Goal: Task Accomplishment & Management: Use online tool/utility

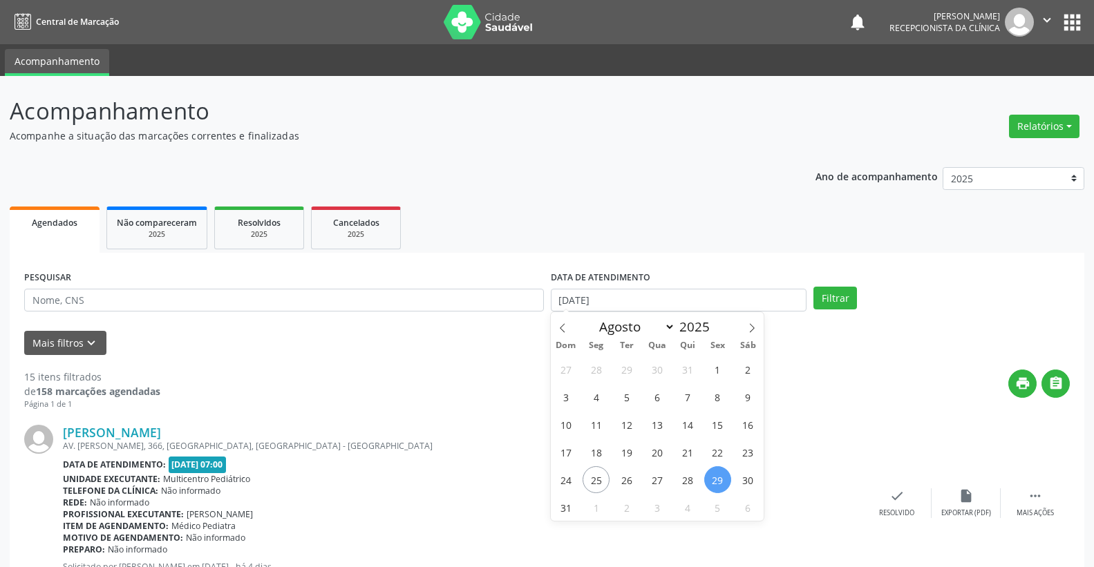
select select "7"
click at [594, 479] on span "25" at bounding box center [596, 480] width 27 height 27
type input "[DATE]"
click at [594, 479] on span "25" at bounding box center [596, 480] width 27 height 27
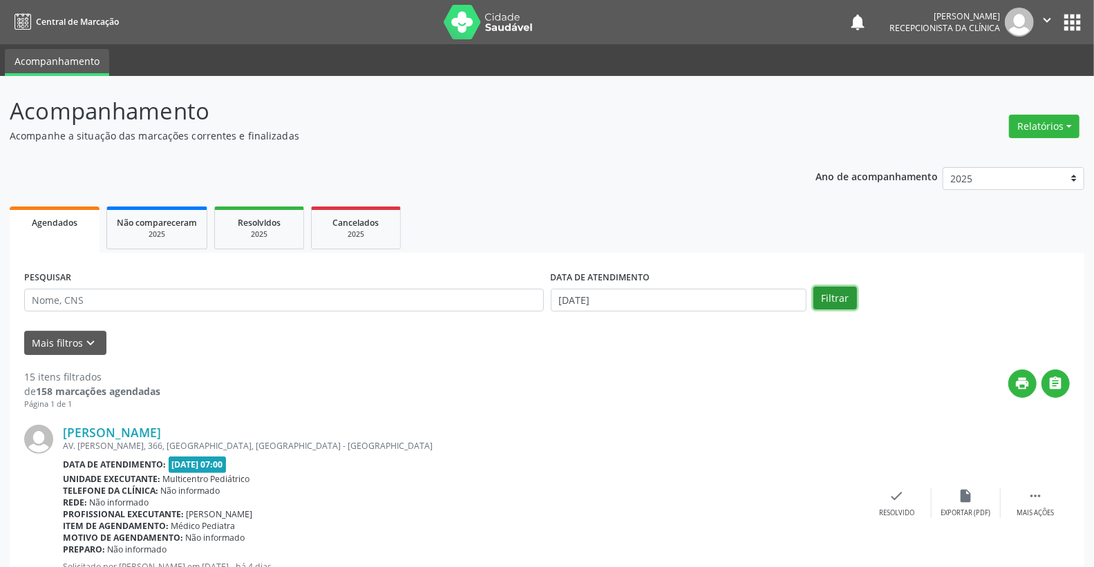
click at [831, 289] on button "Filtrar" at bounding box center [835, 298] width 44 height 23
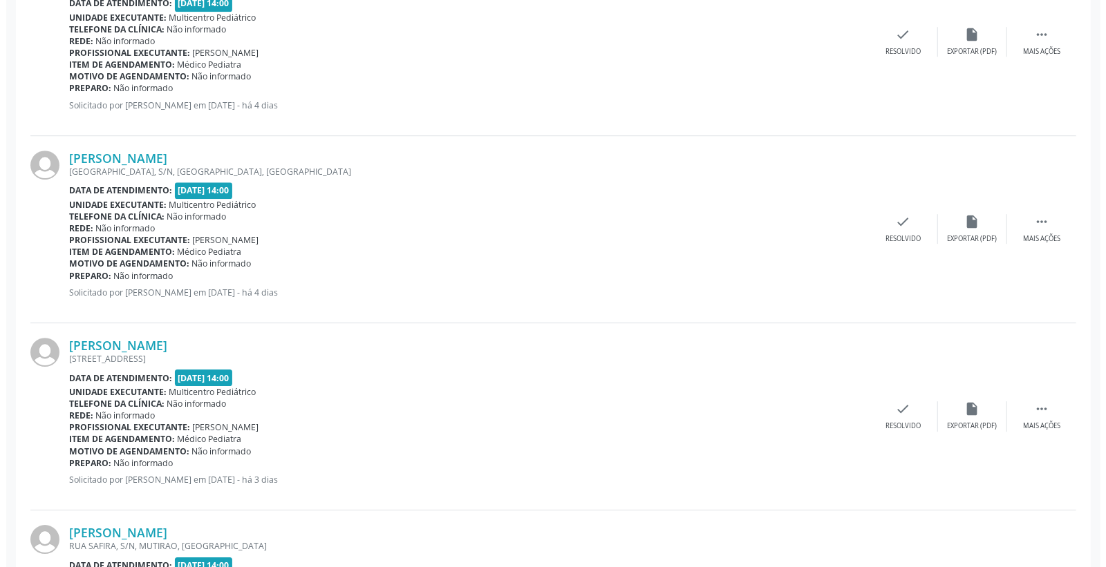
scroll to position [2610, 0]
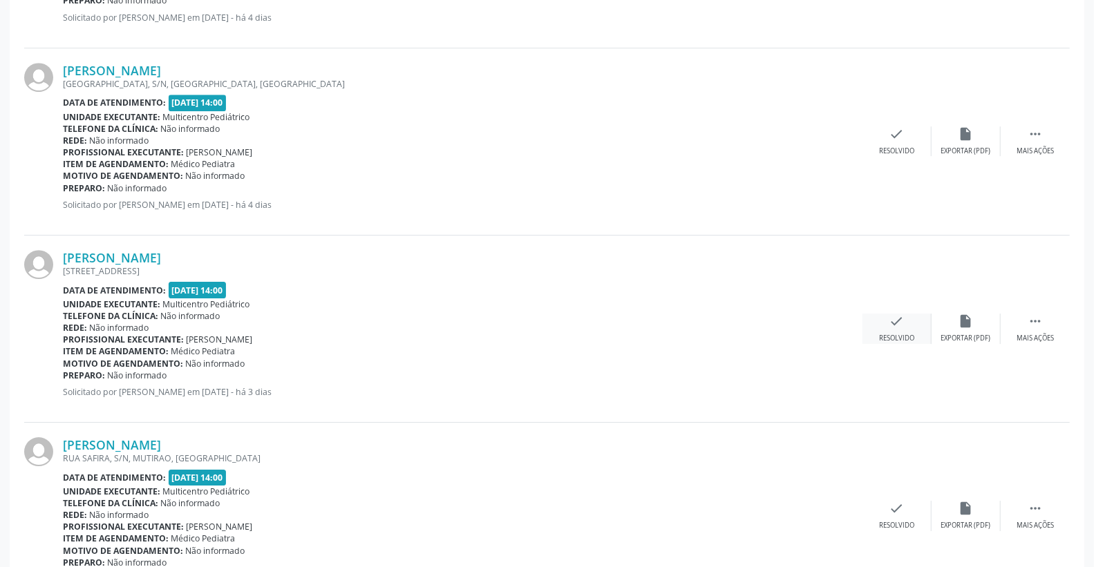
click at [918, 328] on div "check Resolvido" at bounding box center [897, 329] width 69 height 30
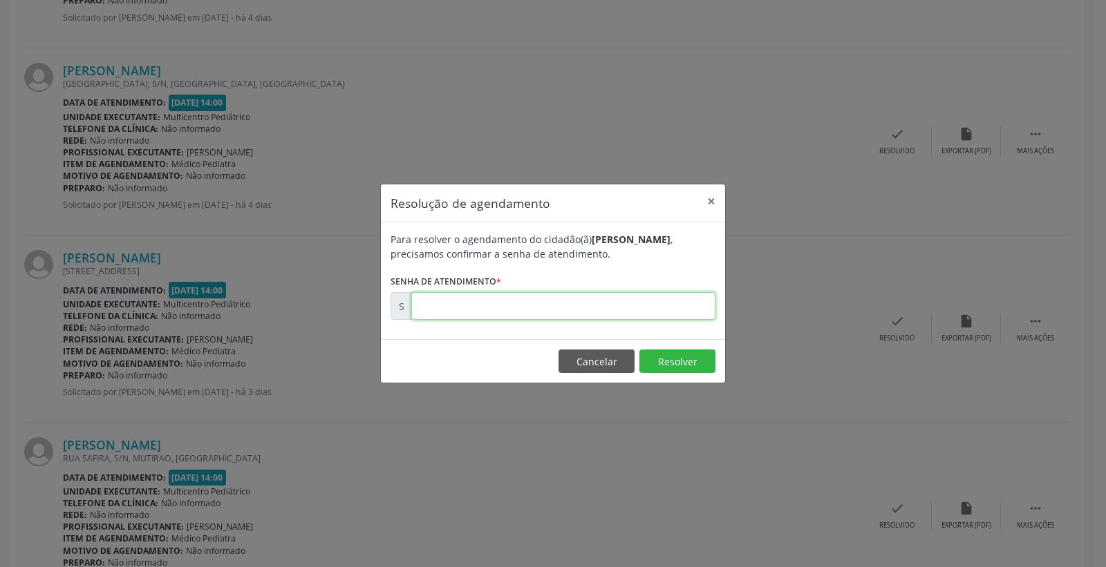
click at [666, 302] on input "text" at bounding box center [563, 306] width 304 height 28
type input "00173373"
click at [672, 361] on button "Resolver" at bounding box center [677, 361] width 76 height 23
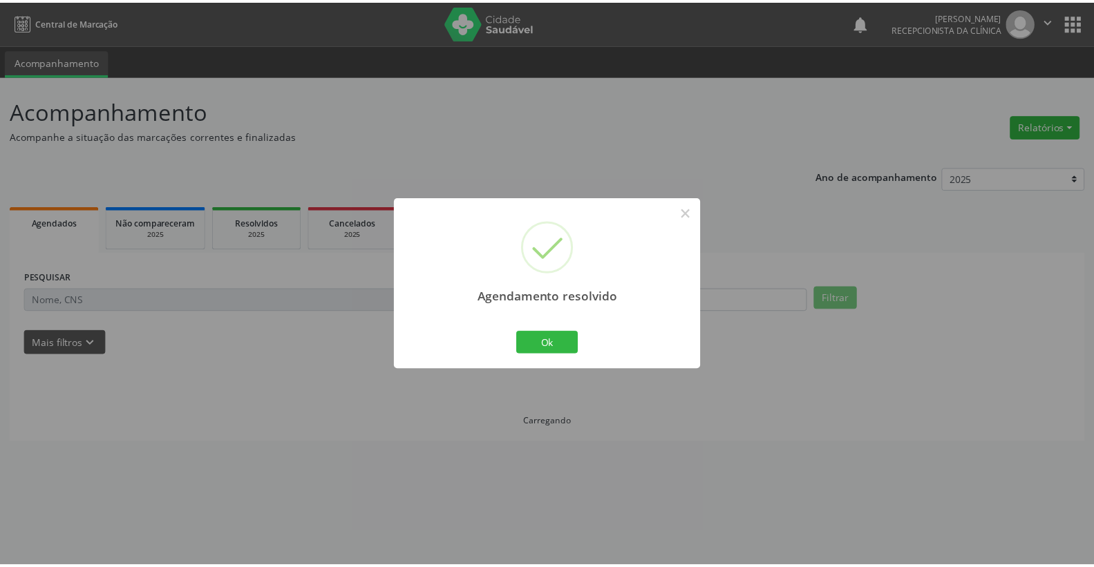
scroll to position [0, 0]
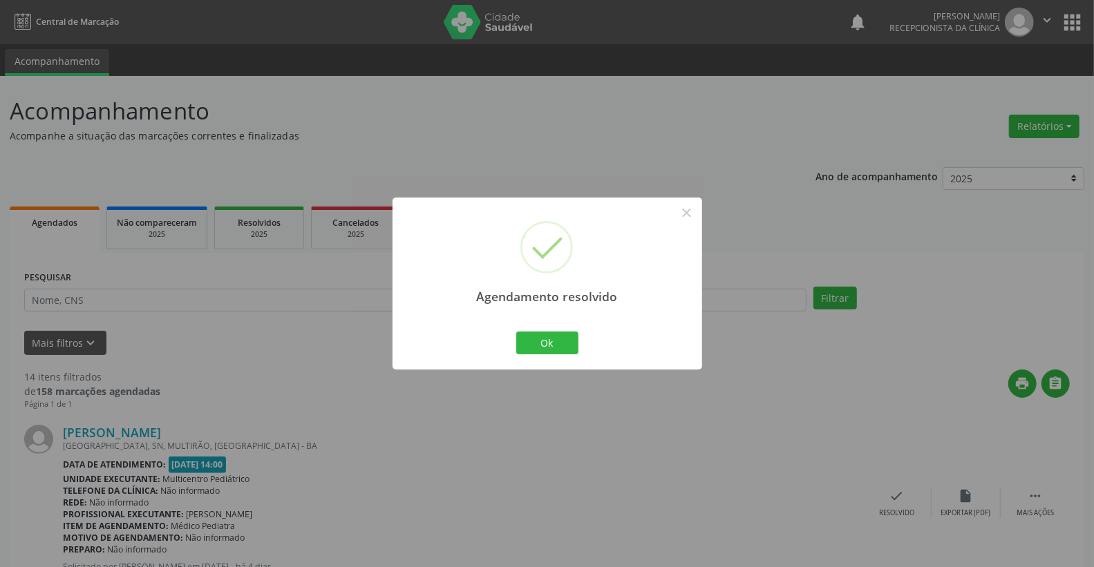
click at [547, 328] on div "Agendamento resolvido × Ok Cancel" at bounding box center [548, 284] width 310 height 172
click at [552, 332] on button "Ok" at bounding box center [547, 343] width 62 height 23
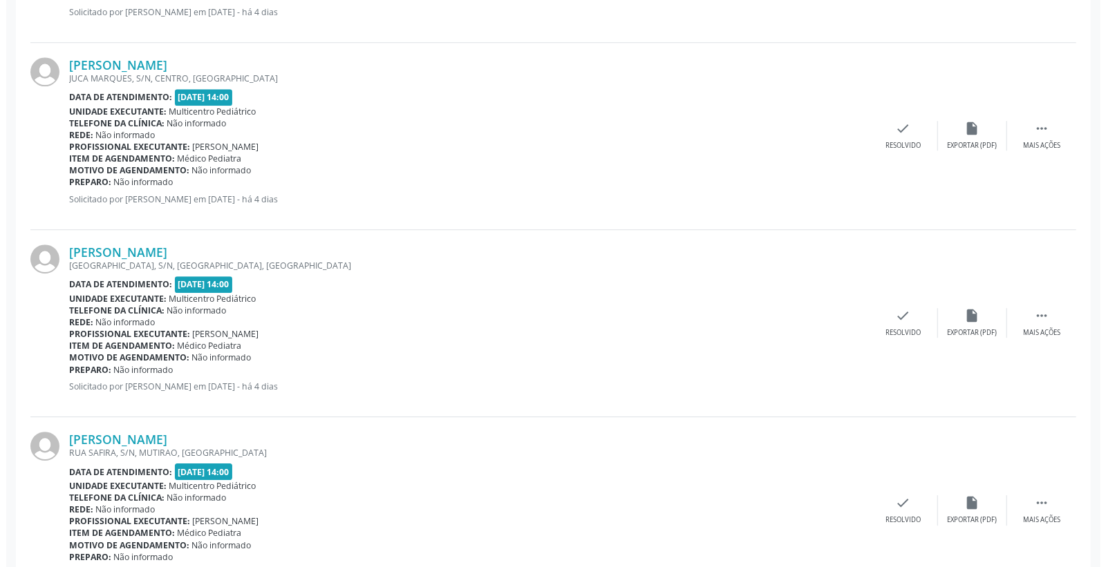
scroll to position [2489, 0]
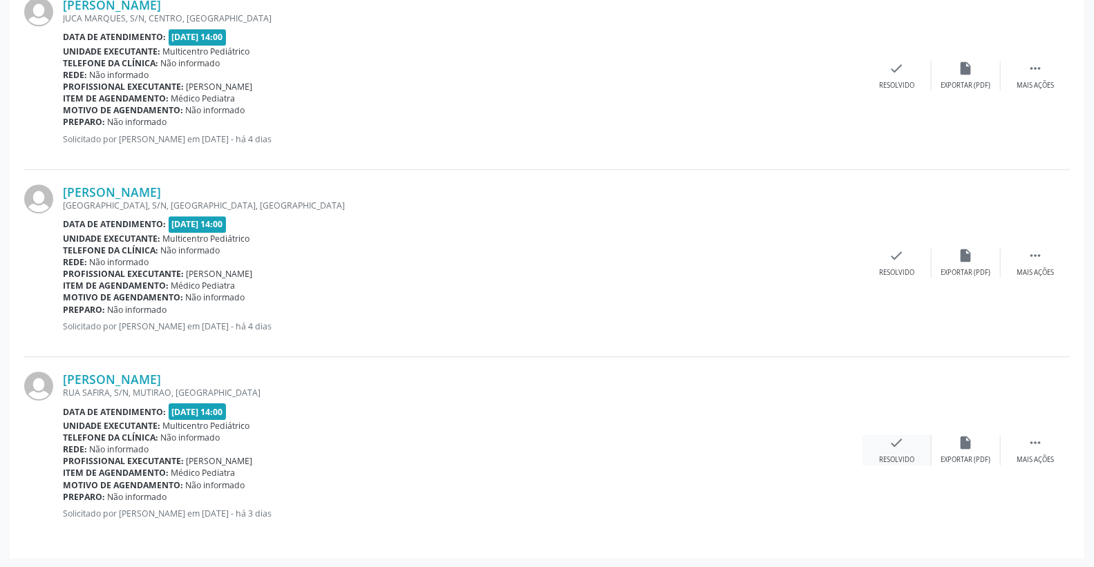
click at [903, 442] on icon "check" at bounding box center [896, 442] width 15 height 15
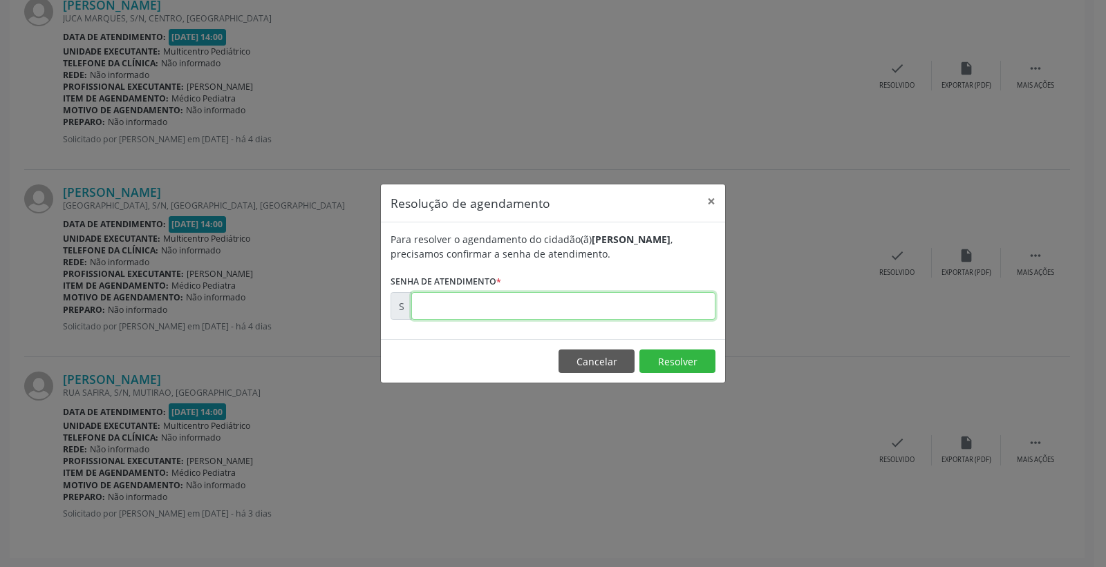
drag, startPoint x: 664, startPoint y: 305, endPoint x: 670, endPoint y: 302, distance: 7.1
click at [668, 303] on input "text" at bounding box center [563, 306] width 304 height 28
type input "00173409"
click at [679, 356] on button "Resolver" at bounding box center [677, 361] width 76 height 23
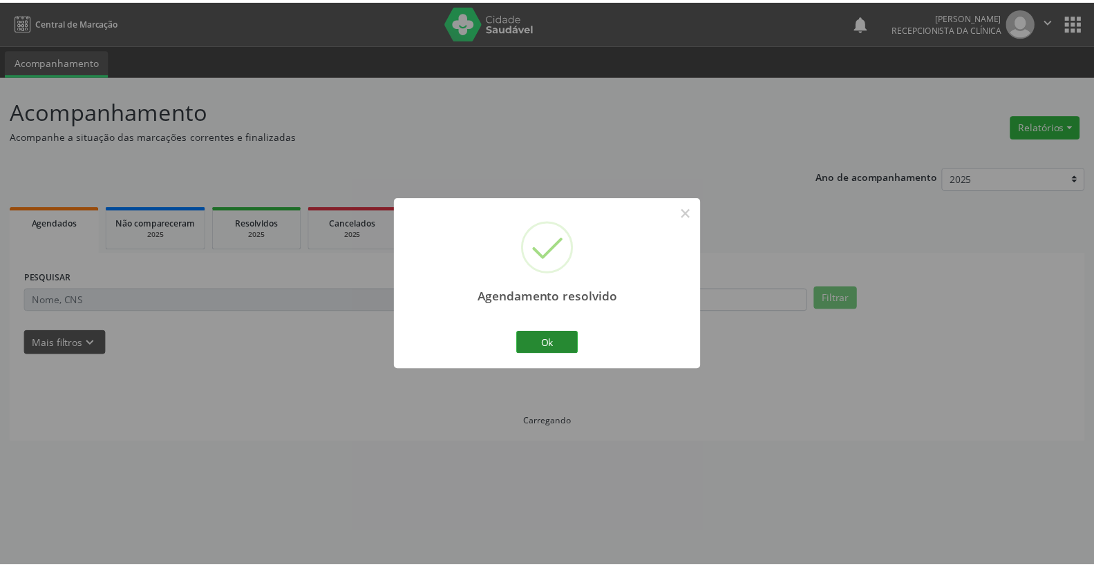
scroll to position [0, 0]
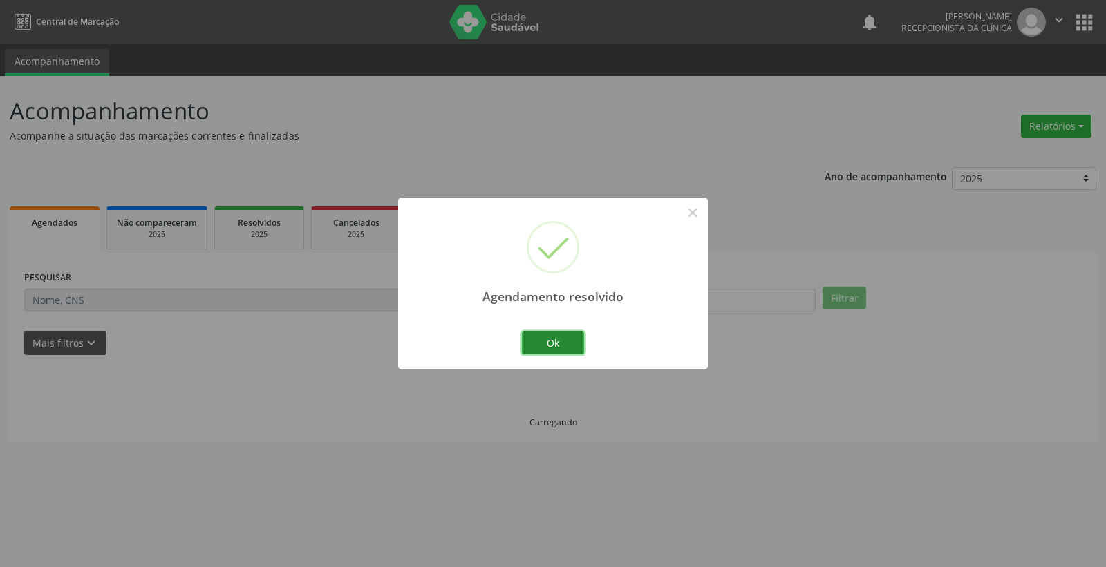
click at [536, 344] on button "Ok" at bounding box center [553, 343] width 62 height 23
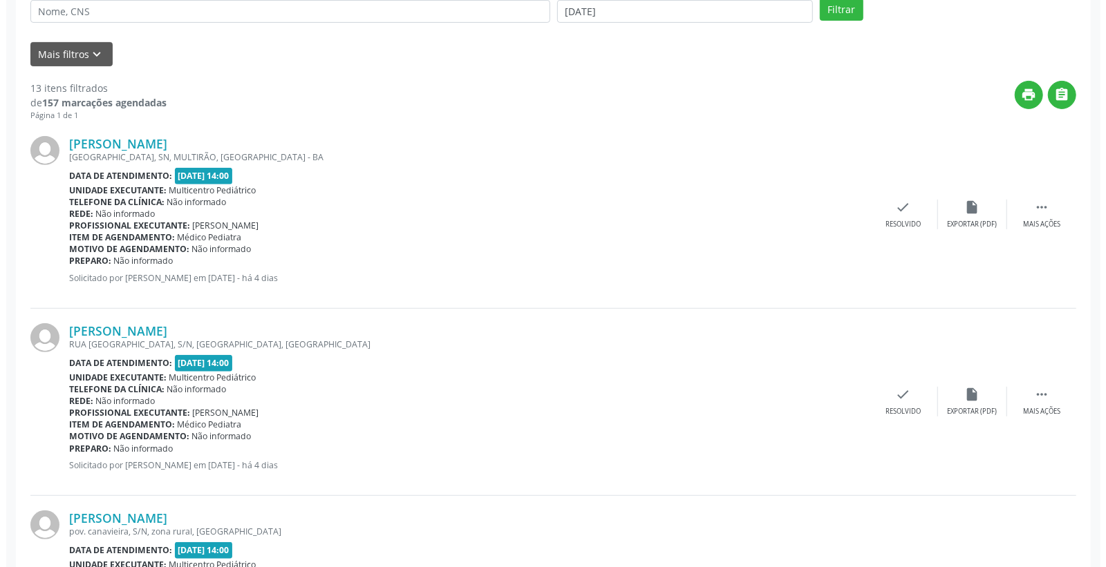
scroll to position [307, 0]
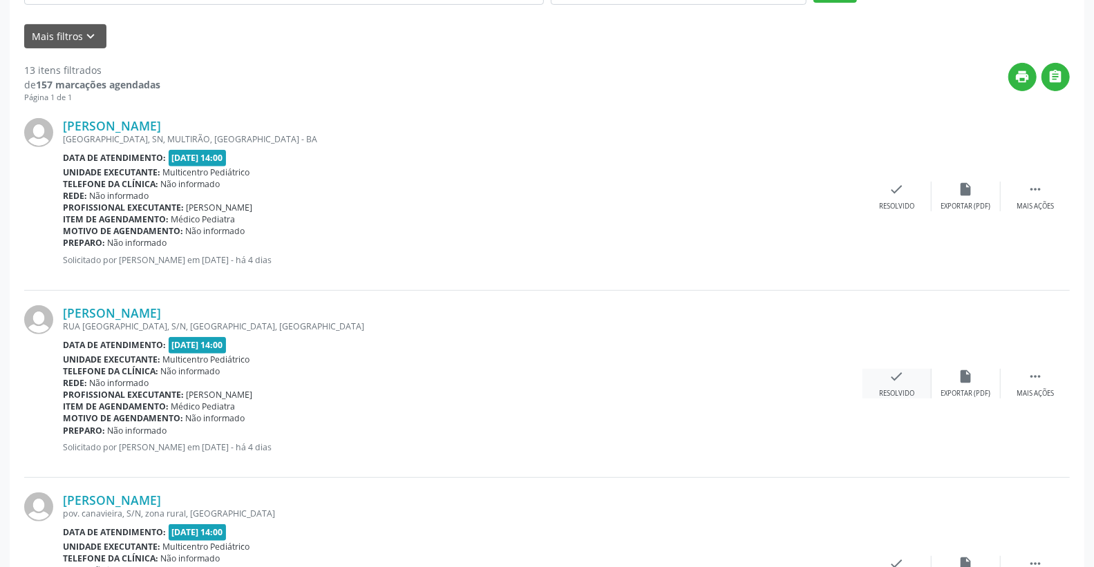
click at [896, 376] on icon "check" at bounding box center [896, 376] width 15 height 15
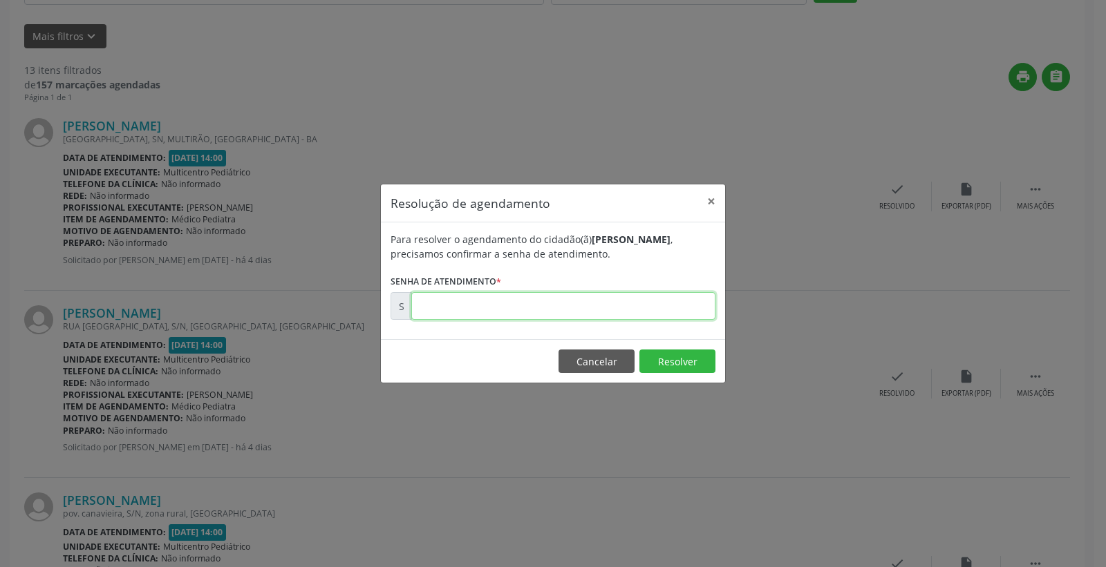
click at [590, 294] on input "text" at bounding box center [563, 306] width 304 height 28
type input "00172965"
click at [650, 365] on button "Resolver" at bounding box center [677, 361] width 76 height 23
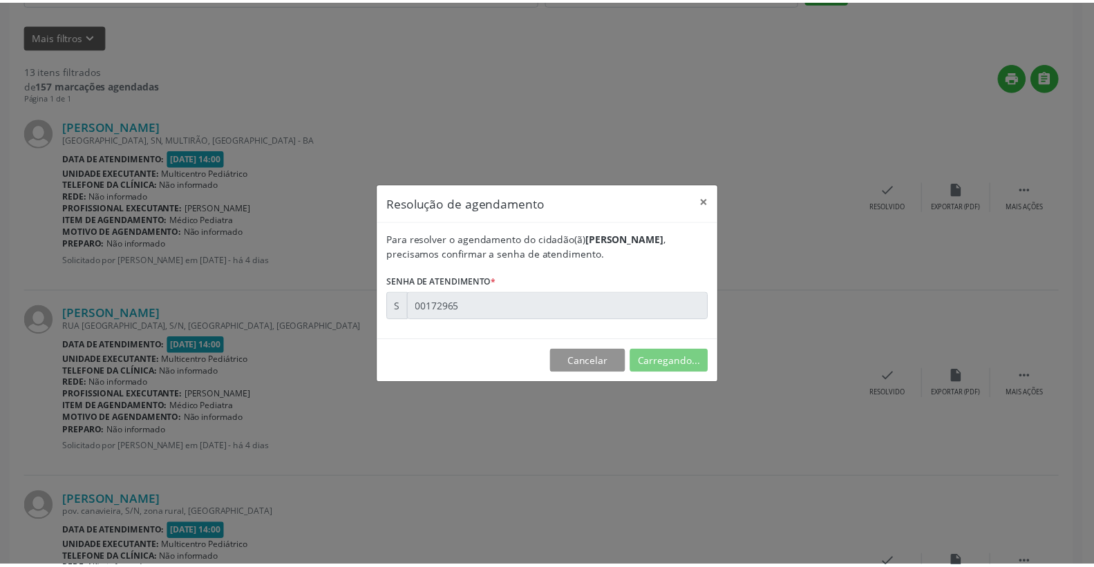
scroll to position [0, 0]
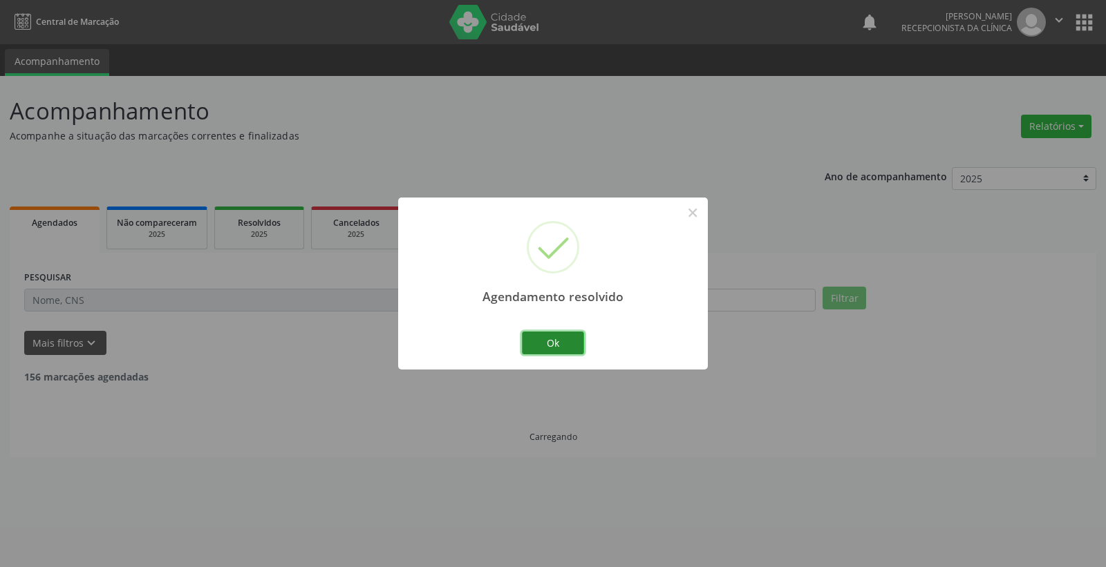
click at [558, 343] on button "Ok" at bounding box center [553, 343] width 62 height 23
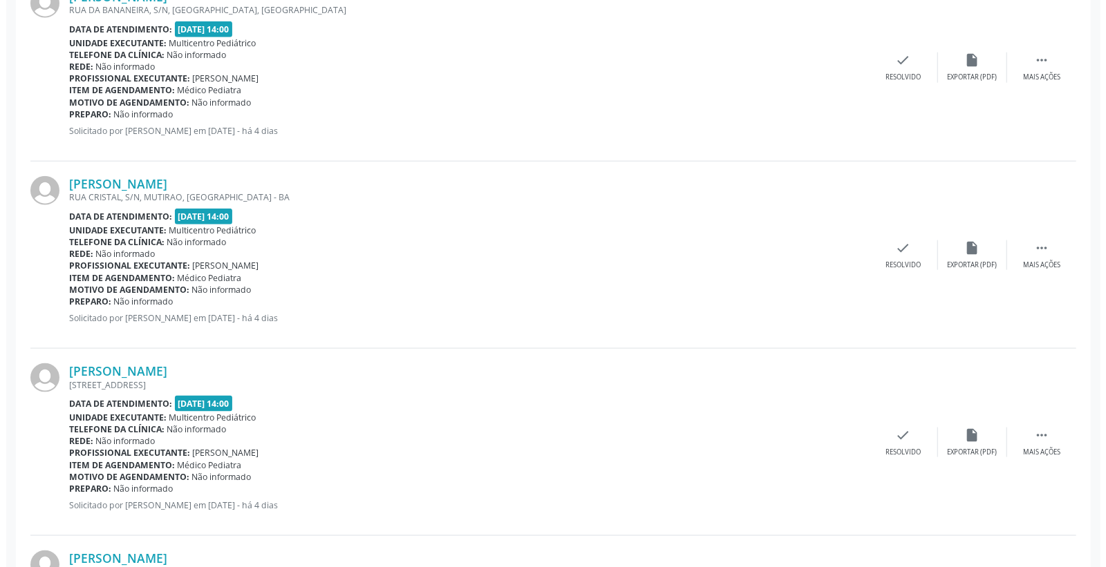
scroll to position [921, 0]
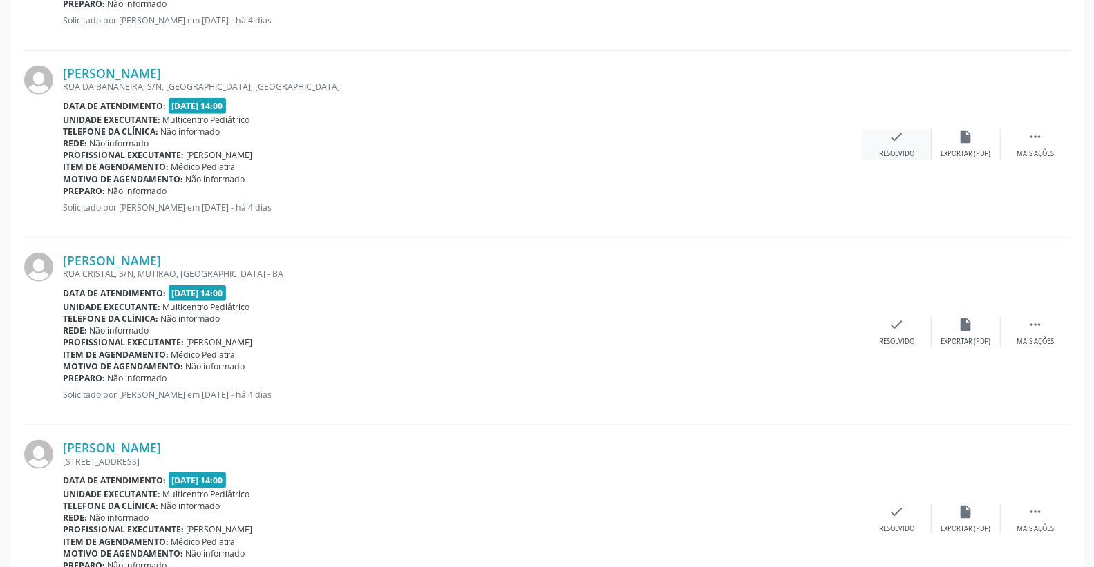
click at [894, 138] on icon "check" at bounding box center [896, 136] width 15 height 15
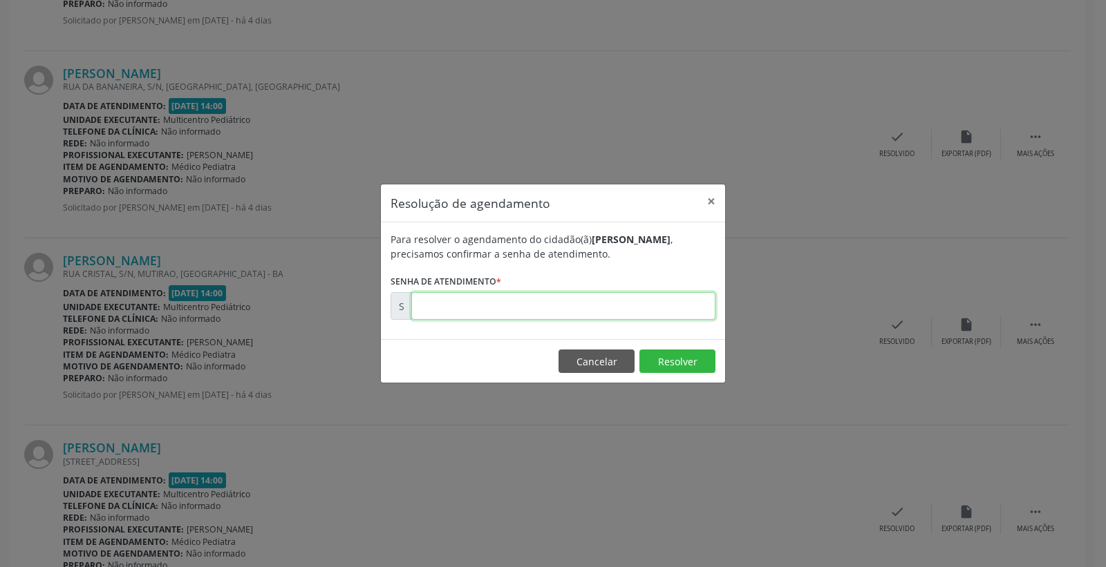
click at [661, 305] on input "text" at bounding box center [563, 306] width 304 height 28
type input "00173117"
click at [691, 364] on button "Resolver" at bounding box center [677, 361] width 76 height 23
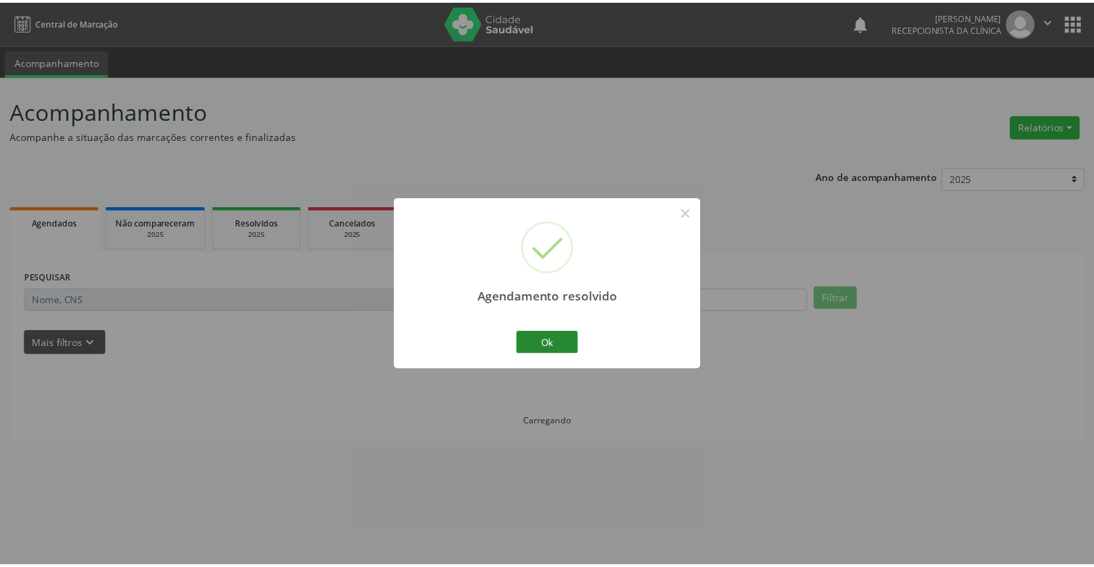
scroll to position [0, 0]
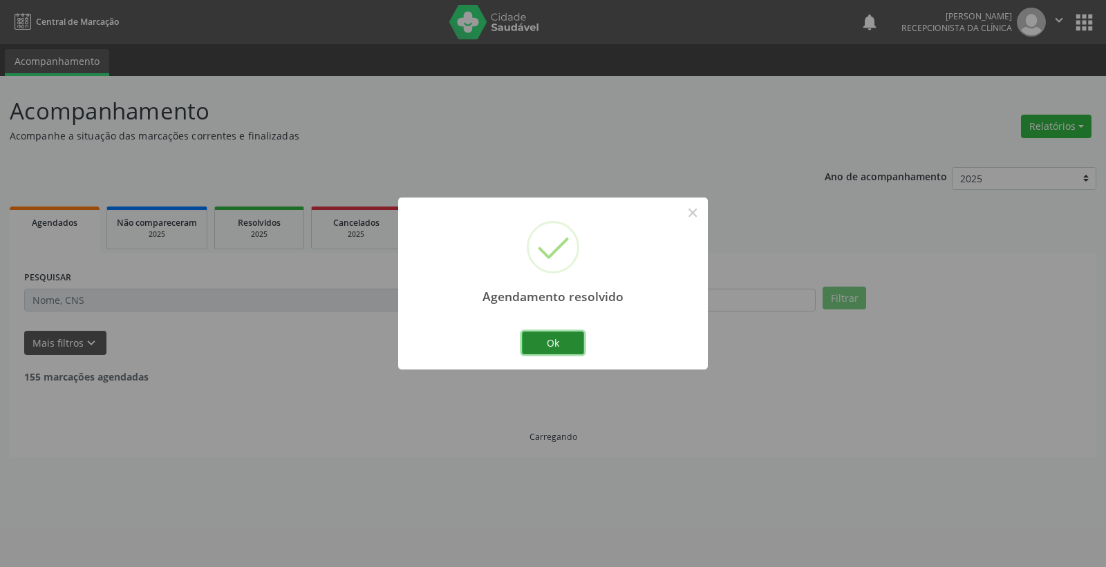
click at [572, 348] on button "Ok" at bounding box center [553, 343] width 62 height 23
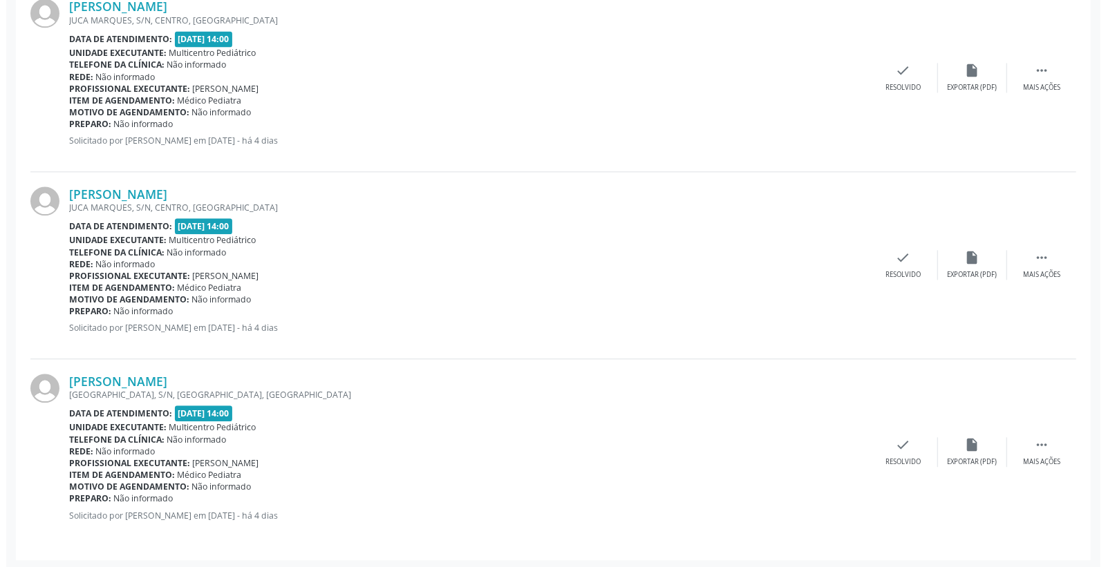
scroll to position [1926, 0]
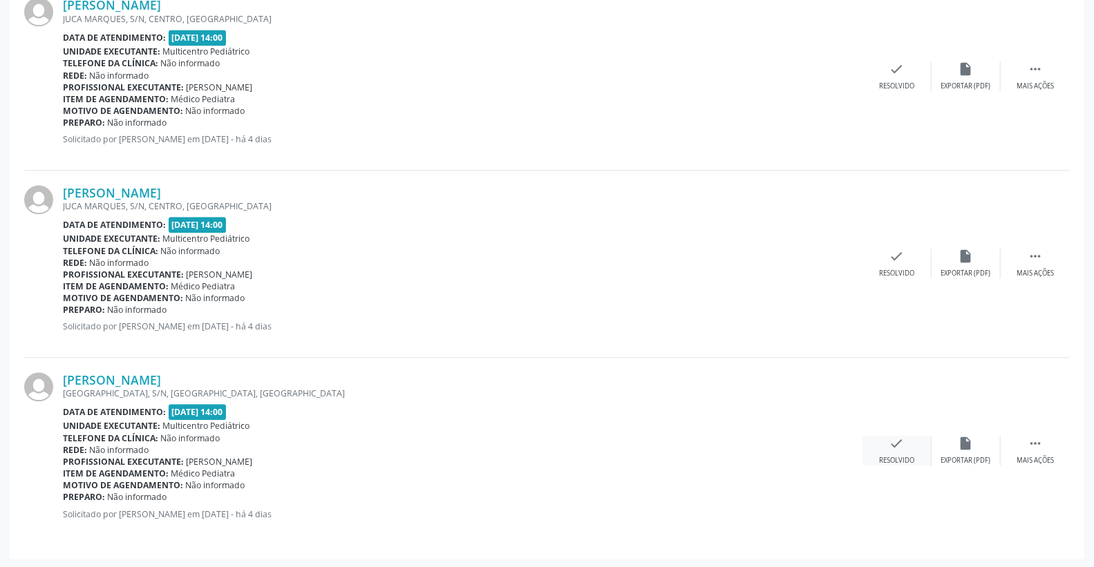
click at [893, 446] on icon "check" at bounding box center [896, 443] width 15 height 15
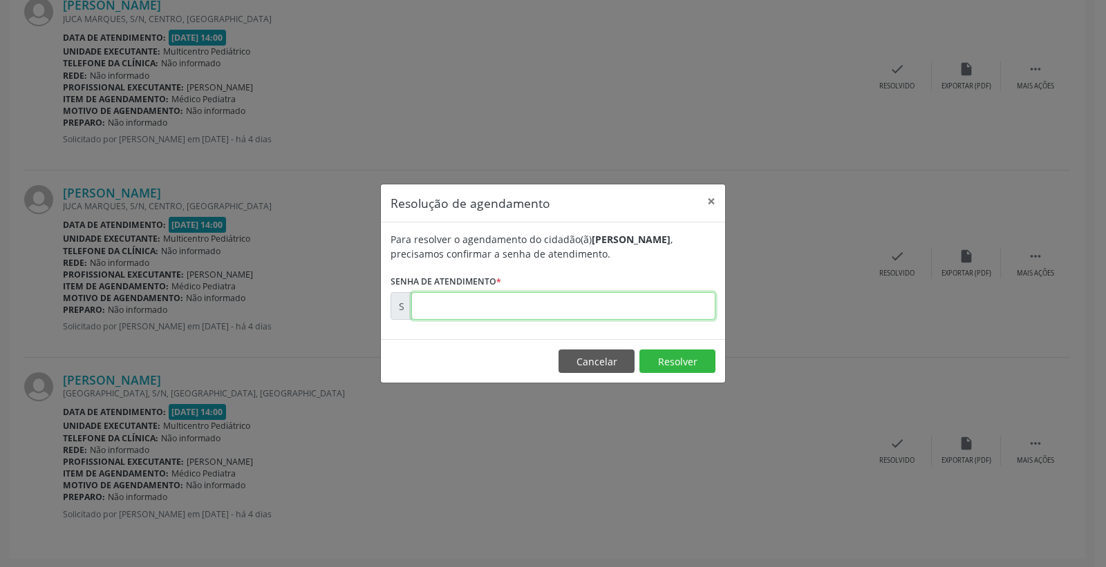
click at [692, 312] on input "text" at bounding box center [563, 306] width 304 height 28
type input "00173269"
click at [681, 375] on footer "Cancelar Resolver" at bounding box center [553, 361] width 344 height 44
drag, startPoint x: 680, startPoint y: 375, endPoint x: 672, endPoint y: 368, distance: 10.3
click at [679, 374] on footer "Cancelar Resolver" at bounding box center [553, 361] width 344 height 44
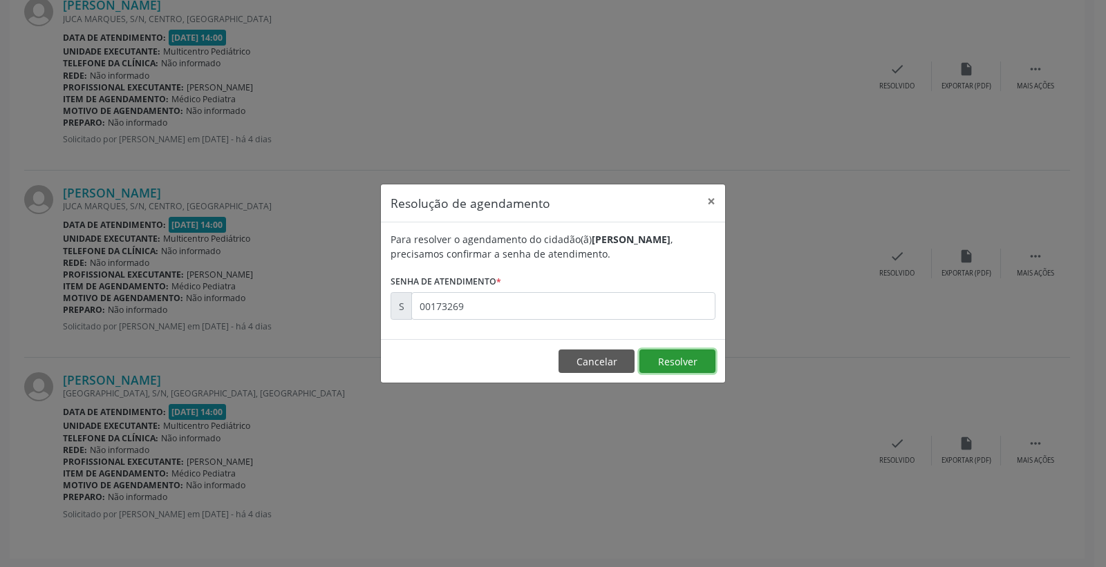
click at [672, 368] on button "Resolver" at bounding box center [677, 361] width 76 height 23
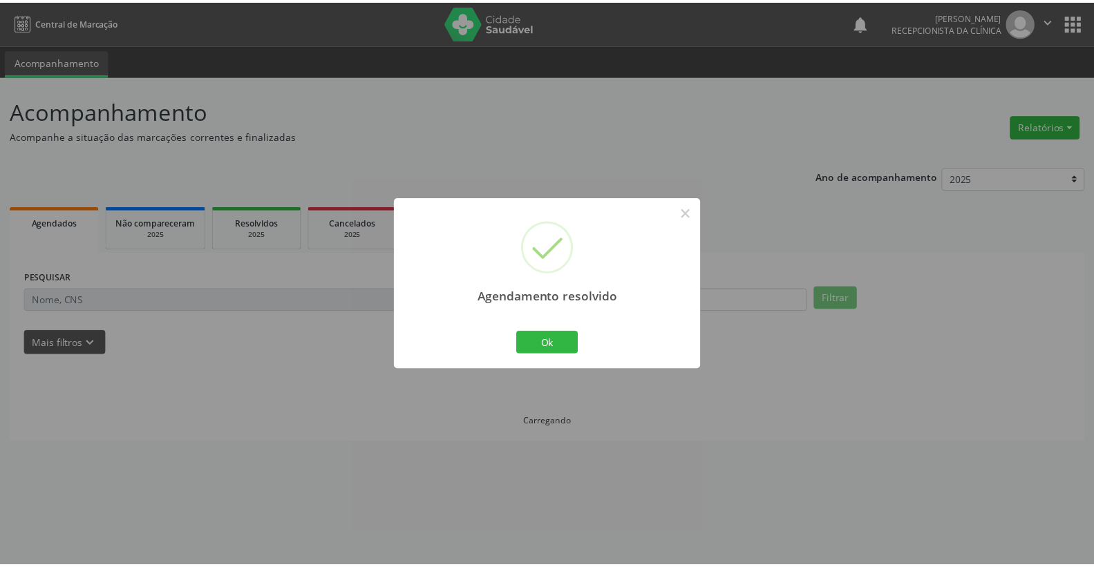
scroll to position [0, 0]
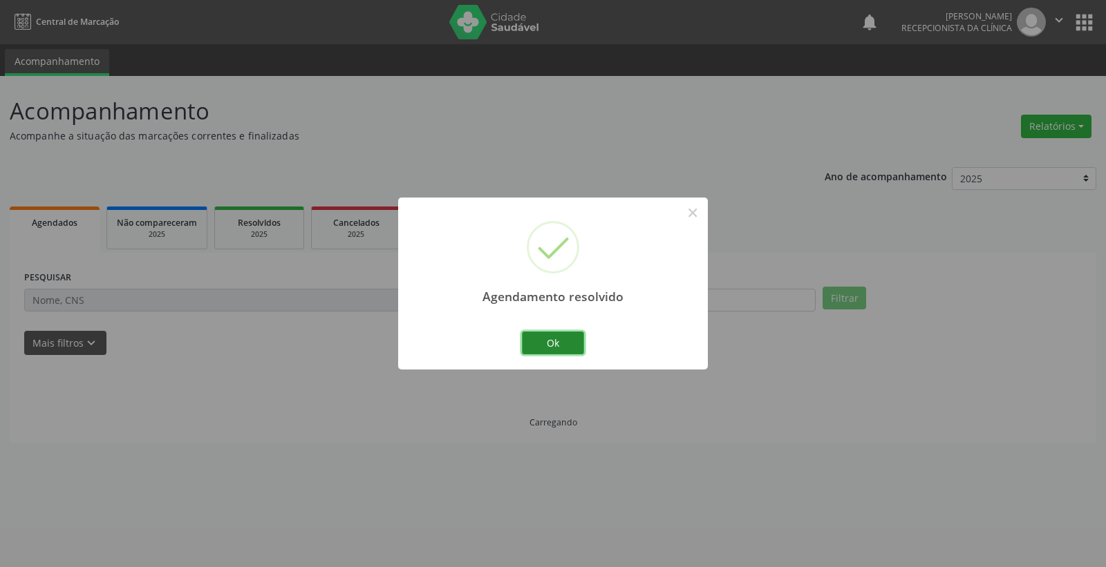
click at [572, 339] on button "Ok" at bounding box center [553, 343] width 62 height 23
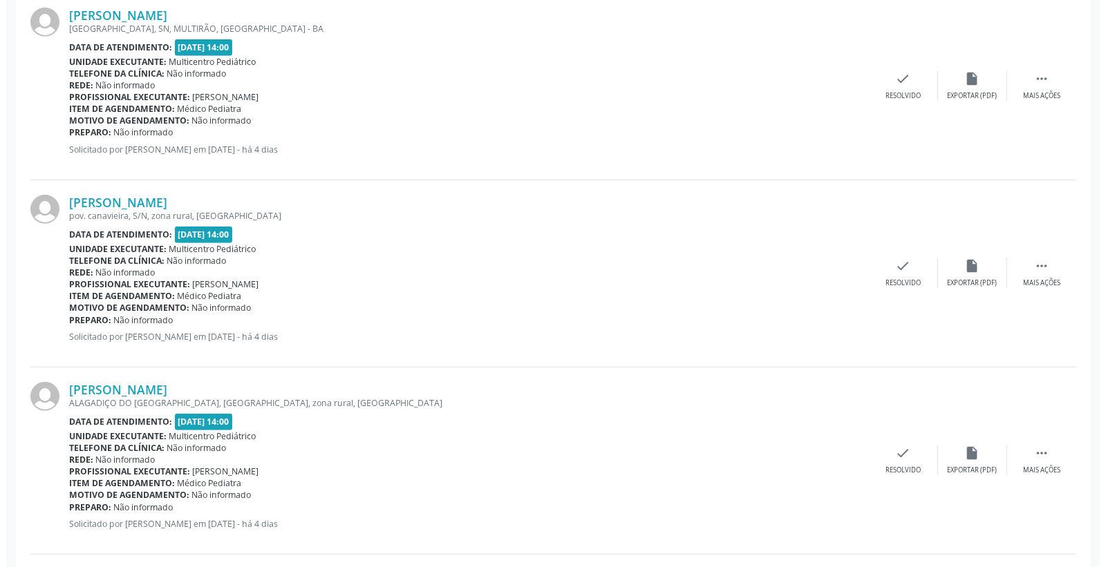
scroll to position [537, 0]
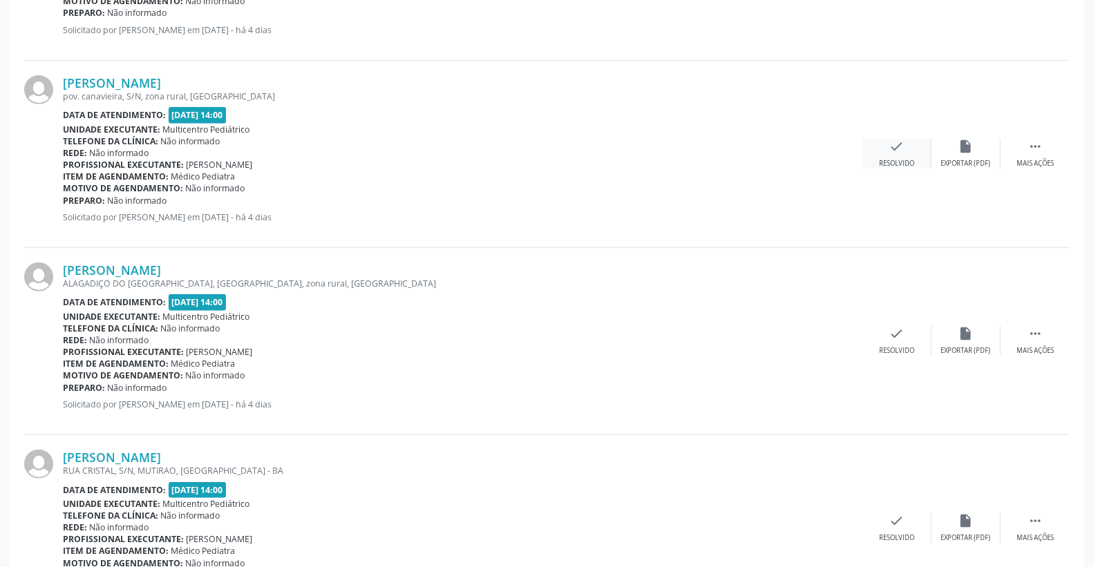
click at [900, 145] on icon "check" at bounding box center [896, 146] width 15 height 15
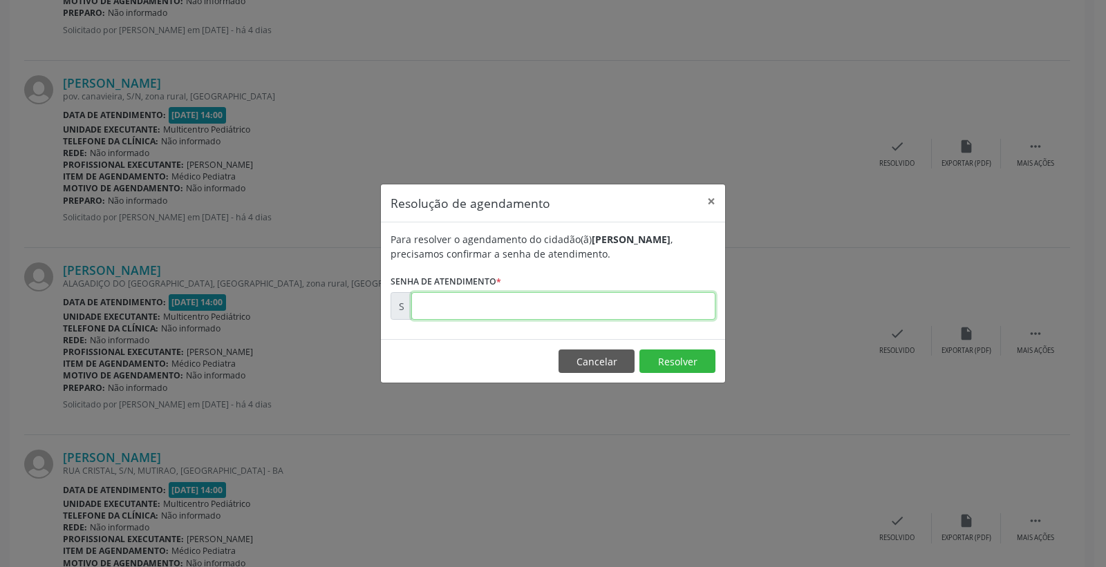
click at [659, 297] on input "text" at bounding box center [563, 306] width 304 height 28
type input "00173085"
click at [661, 366] on button "Resolver" at bounding box center [677, 361] width 76 height 23
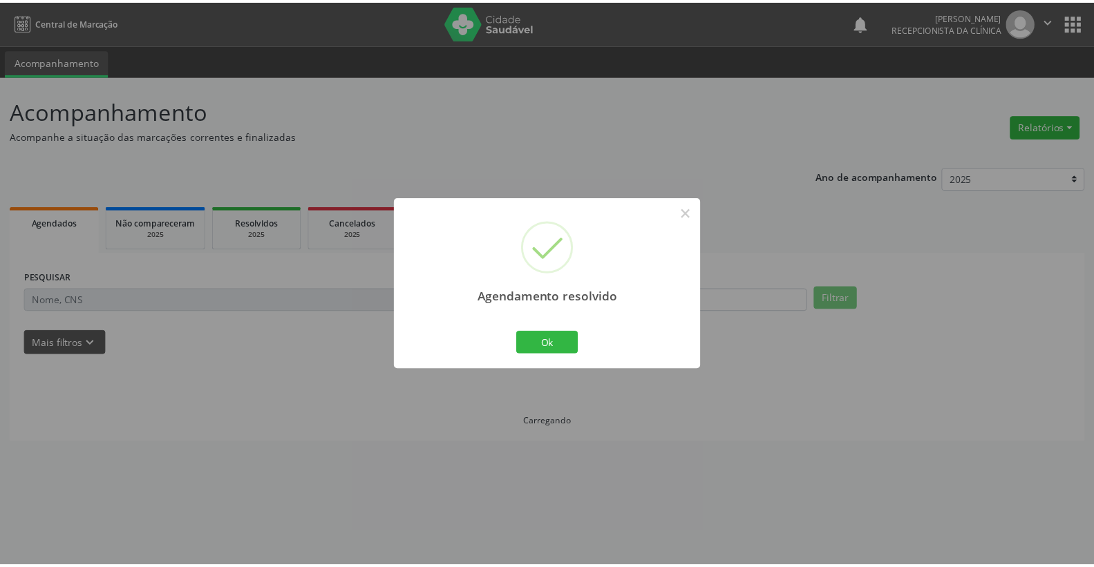
scroll to position [0, 0]
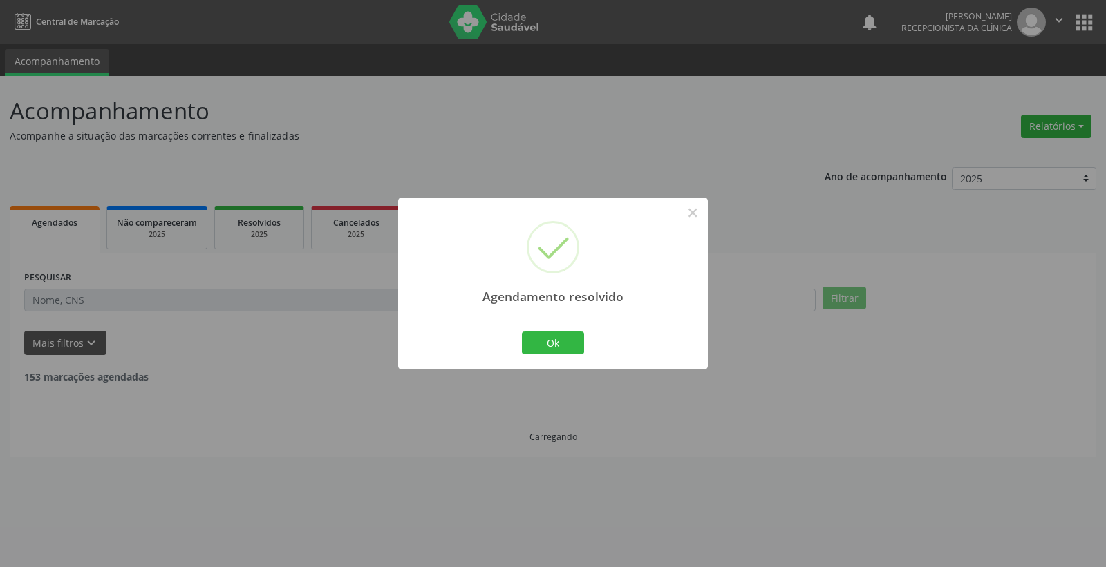
click at [571, 355] on div "Ok Cancel" at bounding box center [553, 342] width 68 height 29
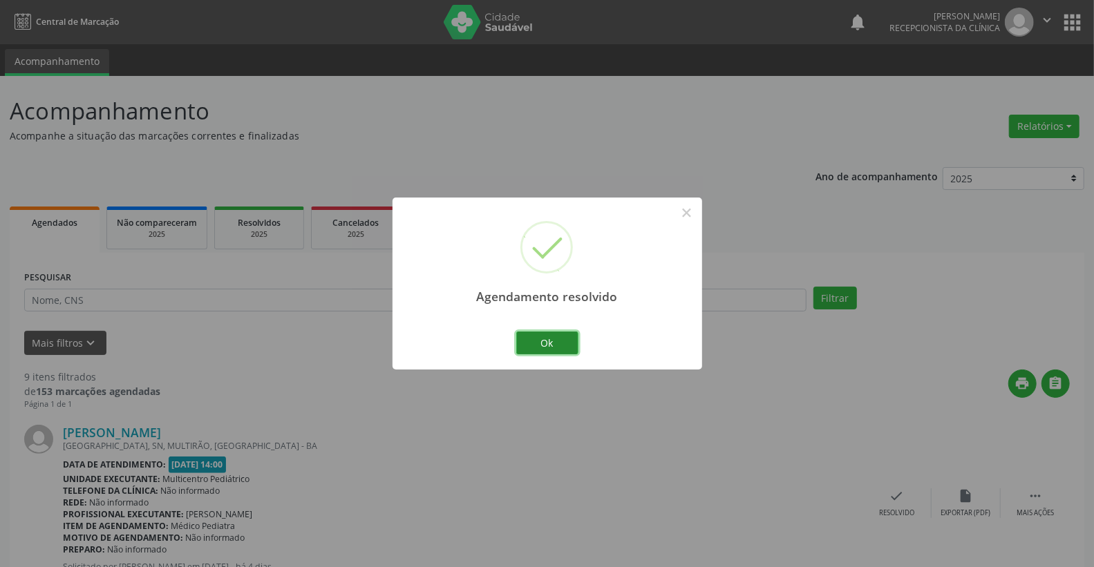
click at [569, 344] on button "Ok" at bounding box center [547, 343] width 62 height 23
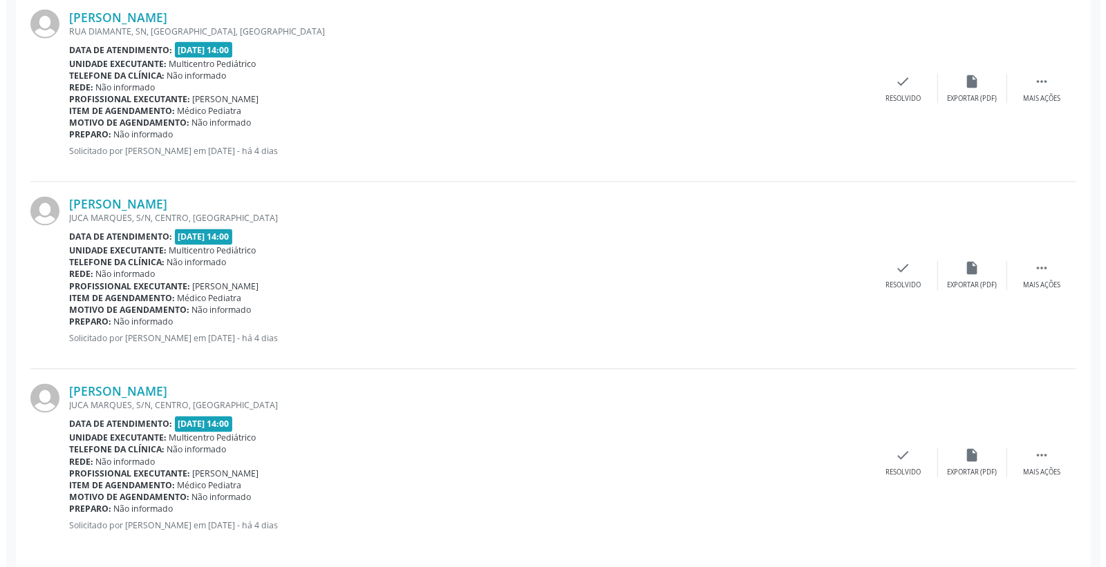
scroll to position [1552, 0]
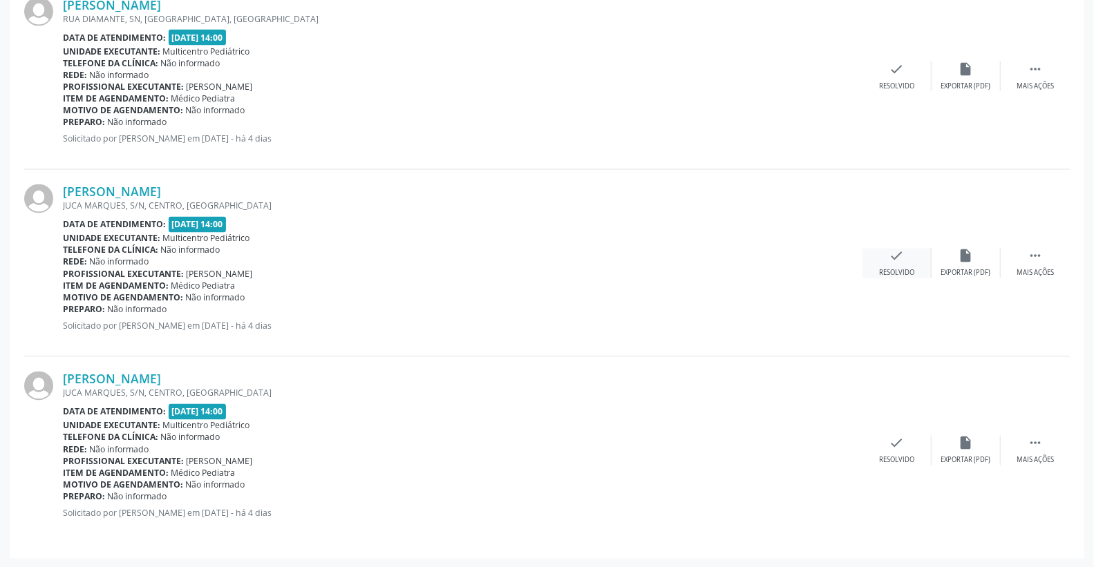
click at [909, 253] on div "check Resolvido" at bounding box center [897, 264] width 69 height 30
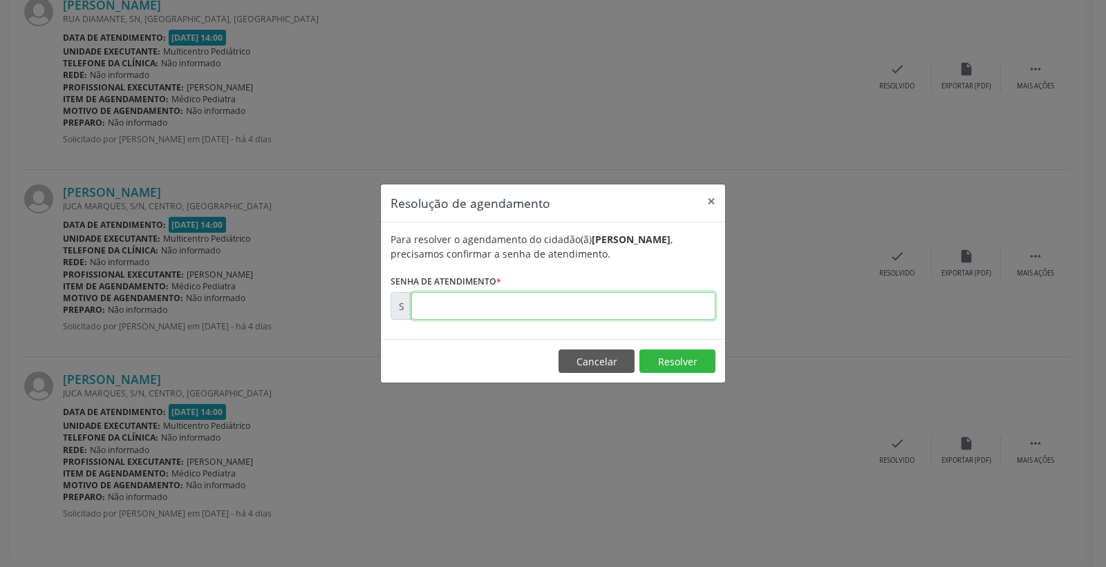
click at [672, 316] on input "text" at bounding box center [563, 306] width 304 height 28
type input "00173254"
click at [673, 361] on button "Resolver" at bounding box center [677, 361] width 76 height 23
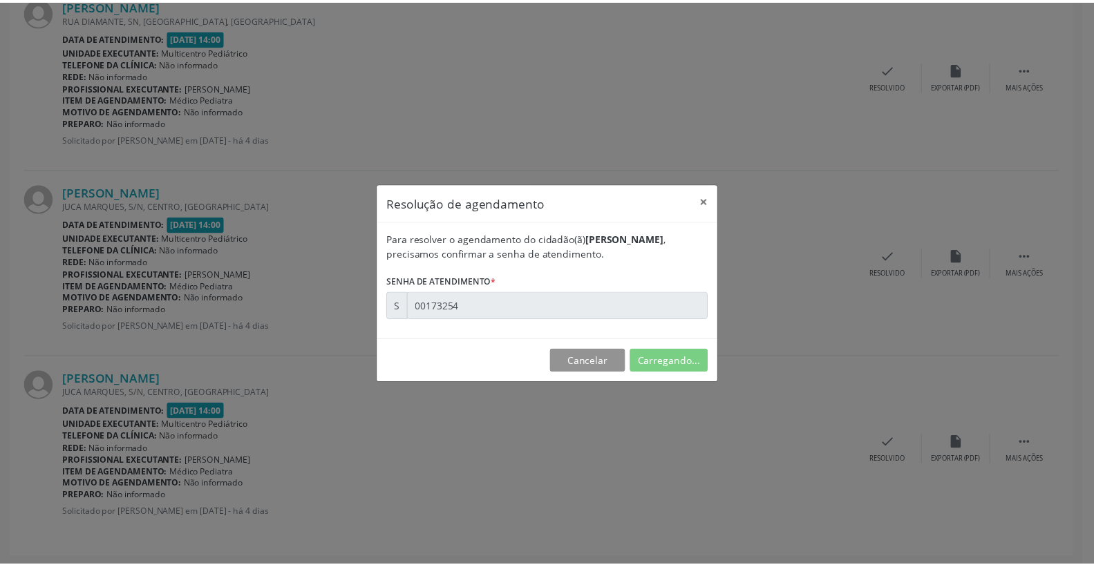
scroll to position [0, 0]
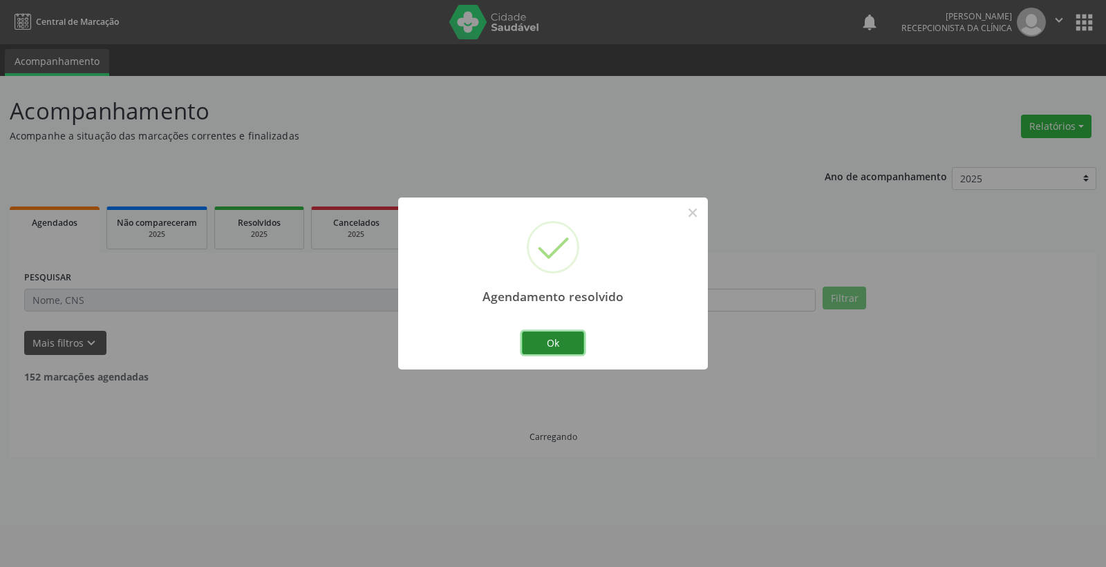
click at [554, 342] on button "Ok" at bounding box center [553, 343] width 62 height 23
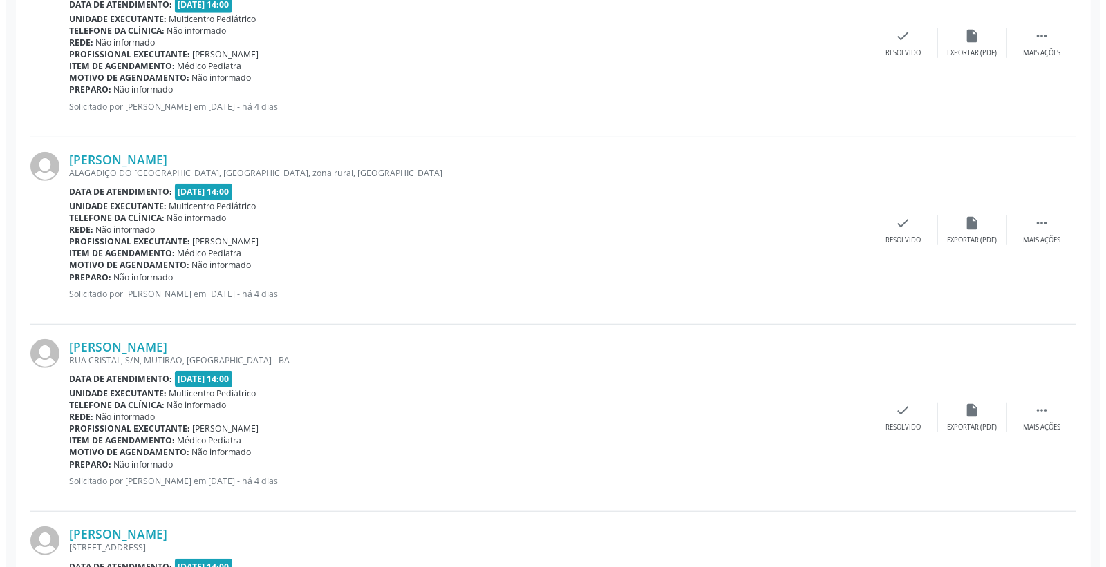
scroll to position [230, 0]
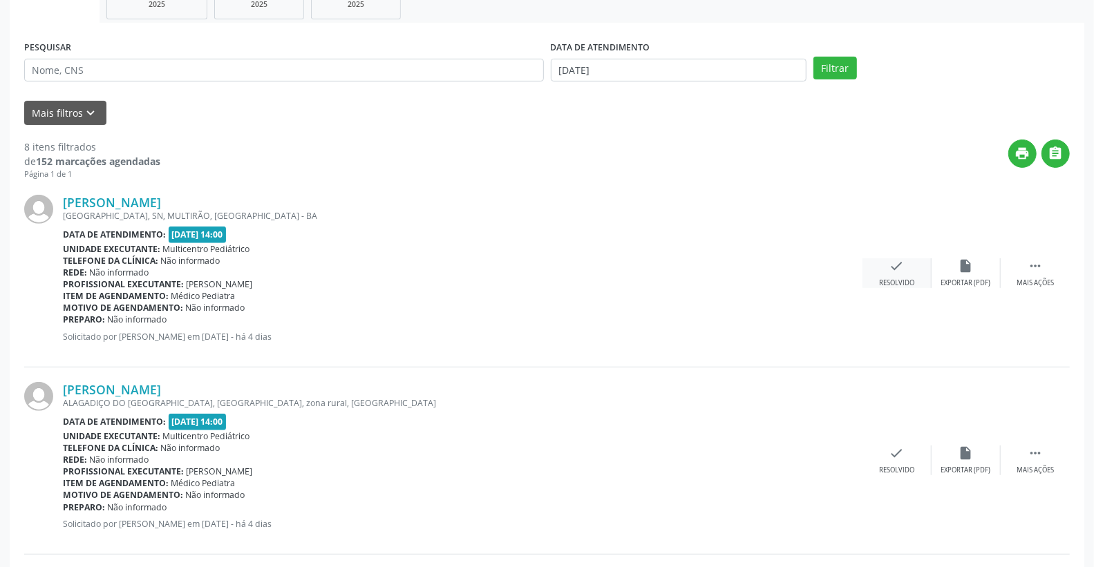
drag, startPoint x: 896, startPoint y: 254, endPoint x: 899, endPoint y: 265, distance: 11.4
click at [896, 256] on div "[PERSON_NAME] [GEOGRAPHIC_DATA], SN, MULTIRÃO, [GEOGRAPHIC_DATA] Data de atendi…" at bounding box center [547, 273] width 1046 height 187
click at [899, 272] on icon "check" at bounding box center [896, 265] width 15 height 15
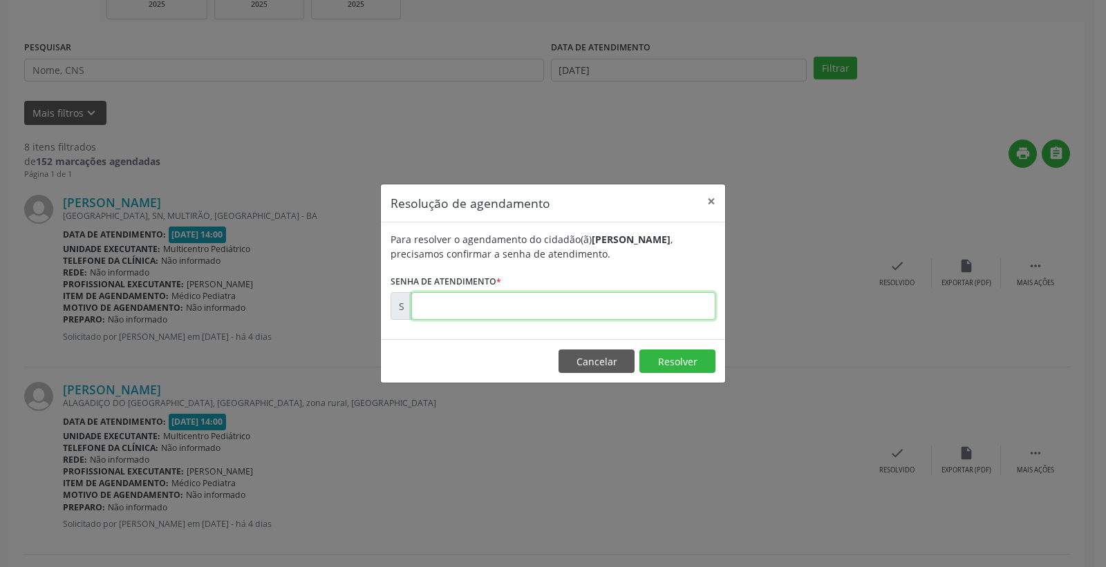
drag, startPoint x: 636, startPoint y: 316, endPoint x: 631, endPoint y: 310, distance: 7.9
click at [633, 313] on input "text" at bounding box center [563, 306] width 304 height 28
type input "00172885"
click at [652, 353] on button "Resolver" at bounding box center [677, 361] width 76 height 23
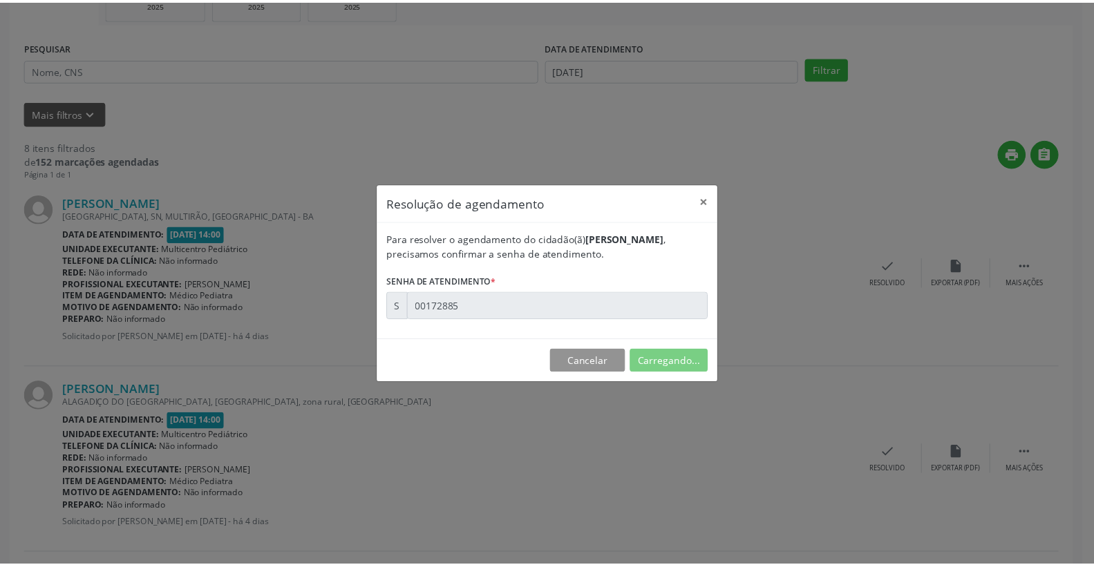
scroll to position [0, 0]
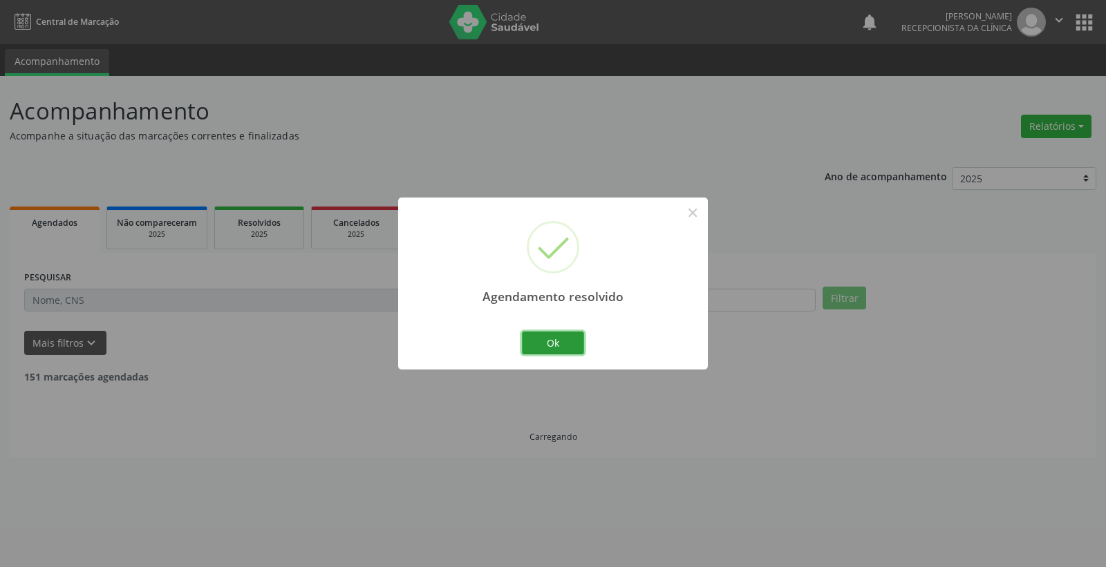
drag, startPoint x: 565, startPoint y: 341, endPoint x: 571, endPoint y: 354, distance: 13.9
click at [564, 347] on button "Ok" at bounding box center [553, 343] width 62 height 23
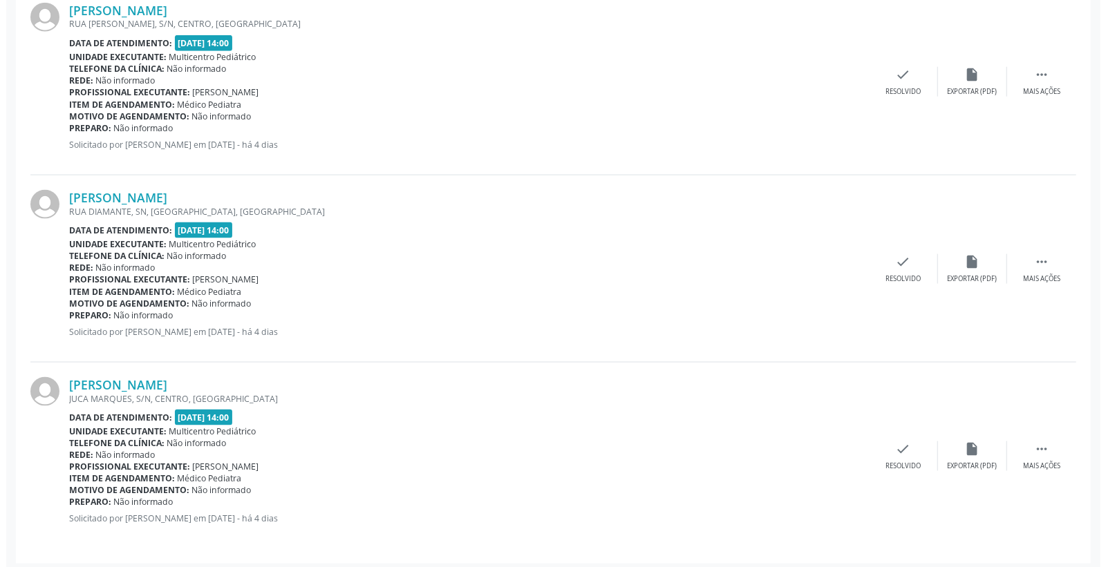
scroll to position [1177, 0]
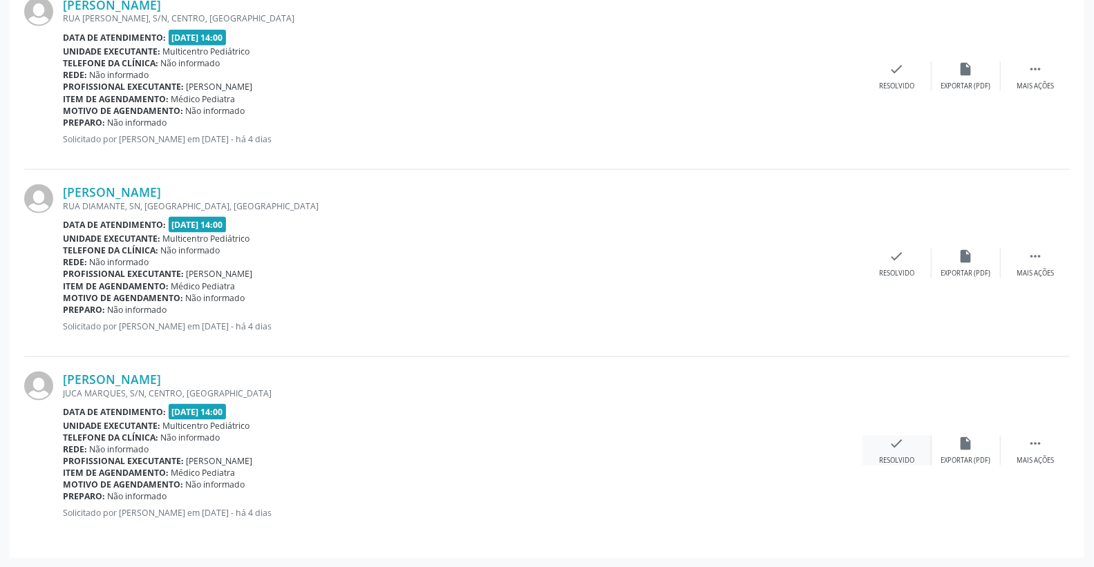
click at [894, 437] on icon "check" at bounding box center [896, 443] width 15 height 15
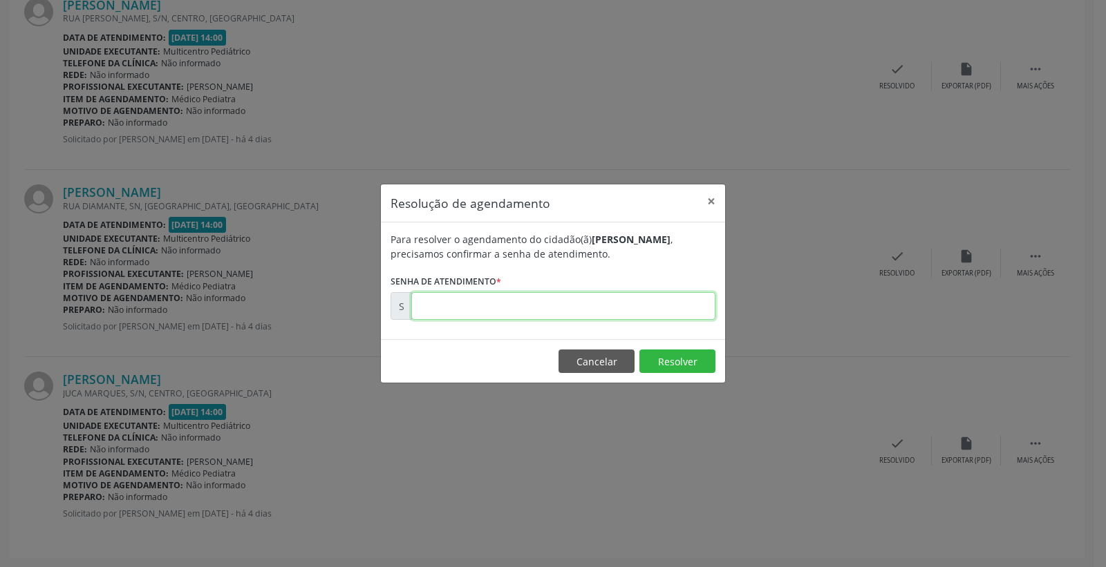
click at [661, 300] on input "text" at bounding box center [563, 306] width 304 height 28
type input "00173261"
click at [673, 367] on button "Resolver" at bounding box center [677, 361] width 76 height 23
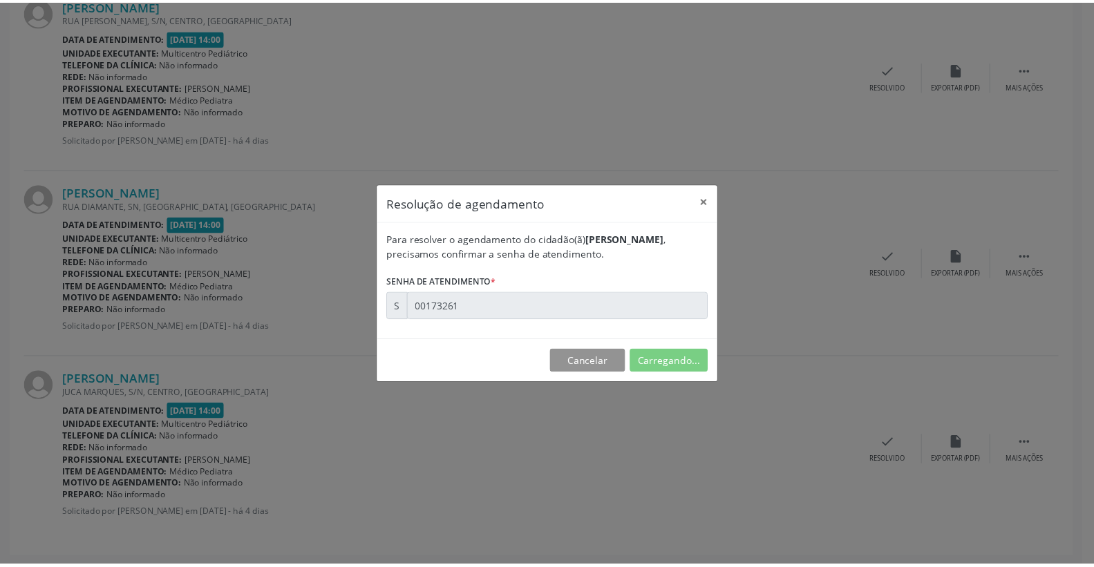
scroll to position [0, 0]
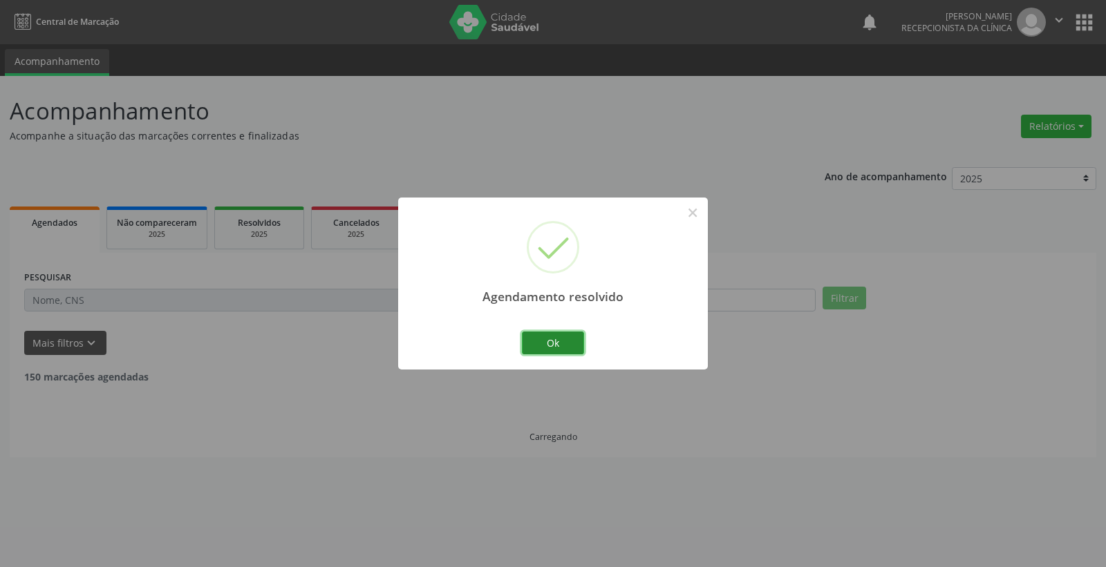
click at [572, 339] on button "Ok" at bounding box center [553, 343] width 62 height 23
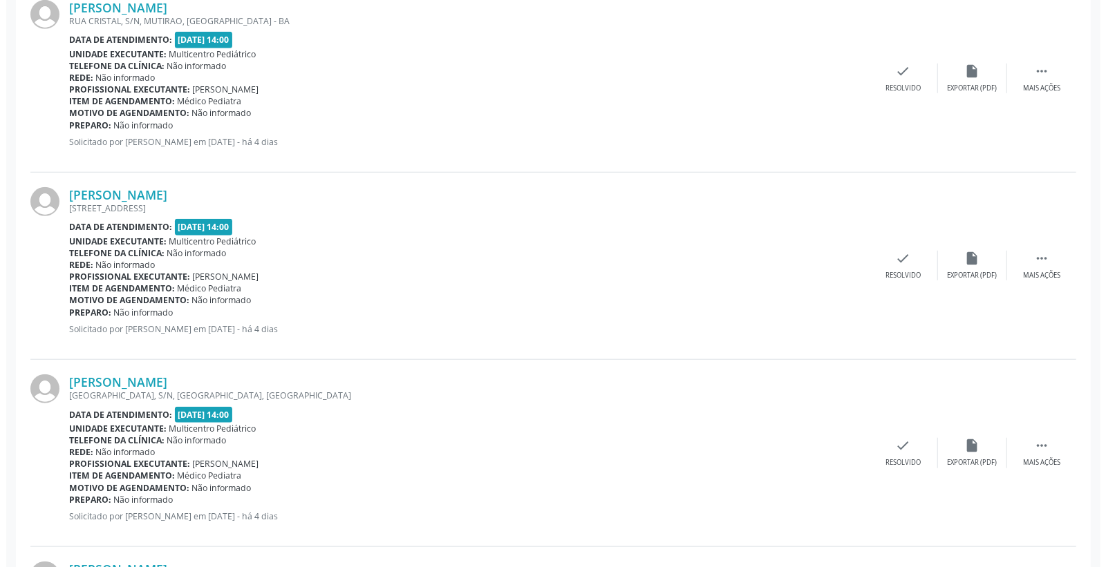
scroll to position [614, 0]
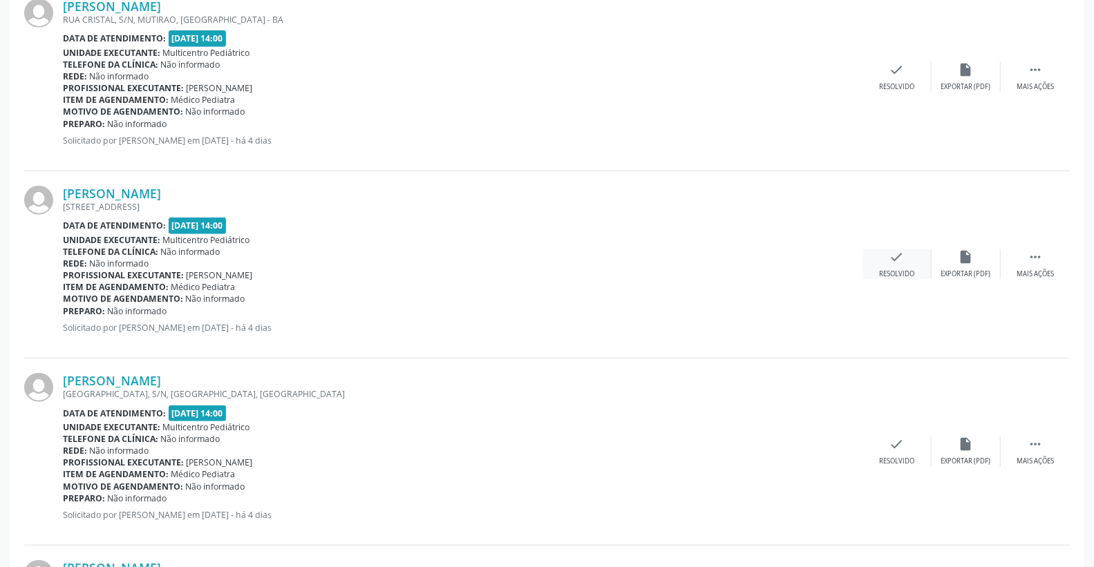
click at [901, 258] on icon "check" at bounding box center [896, 256] width 15 height 15
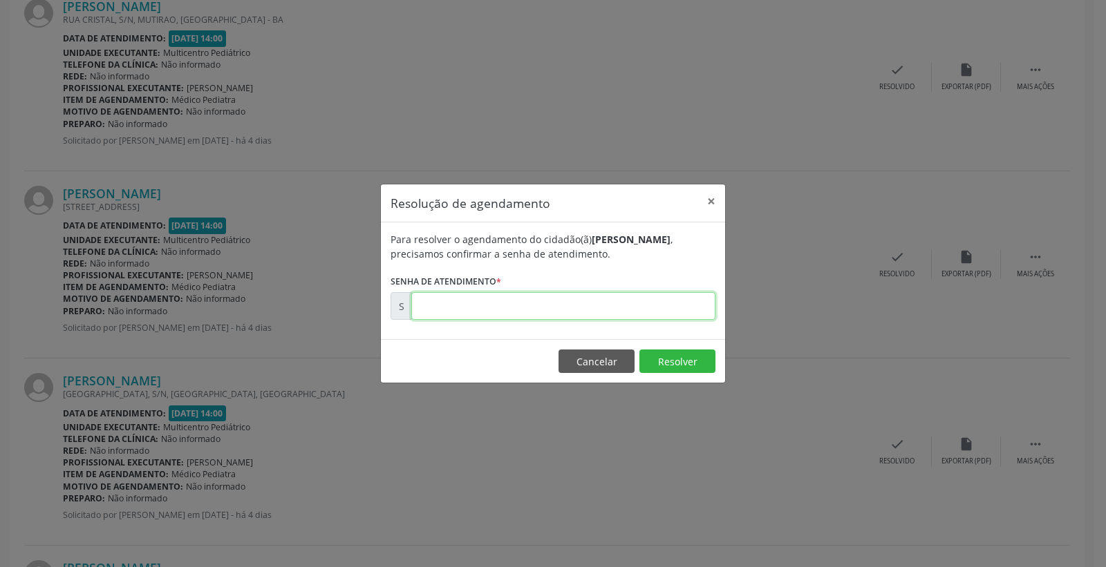
click at [603, 301] on input "text" at bounding box center [563, 306] width 304 height 28
type input "00173227"
click at [675, 363] on button "Resolver" at bounding box center [677, 361] width 76 height 23
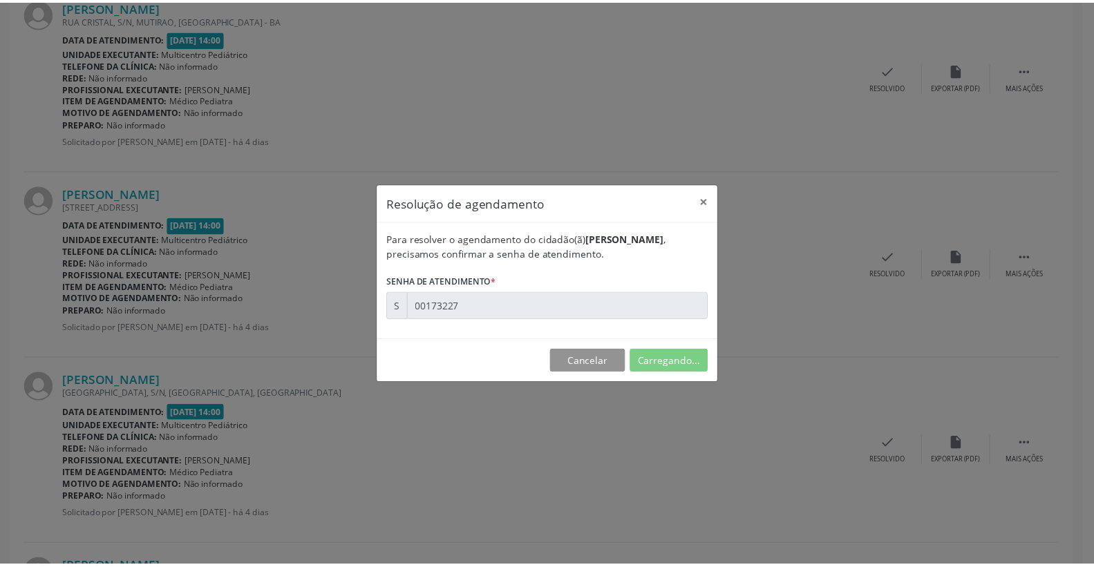
scroll to position [0, 0]
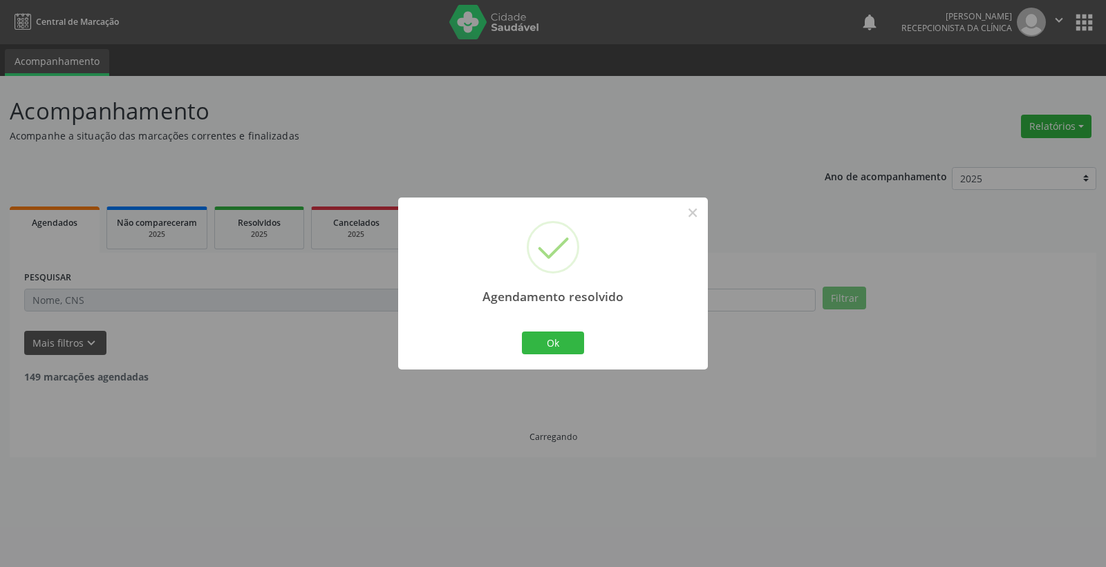
click at [550, 329] on div "Ok Cancel" at bounding box center [553, 342] width 68 height 29
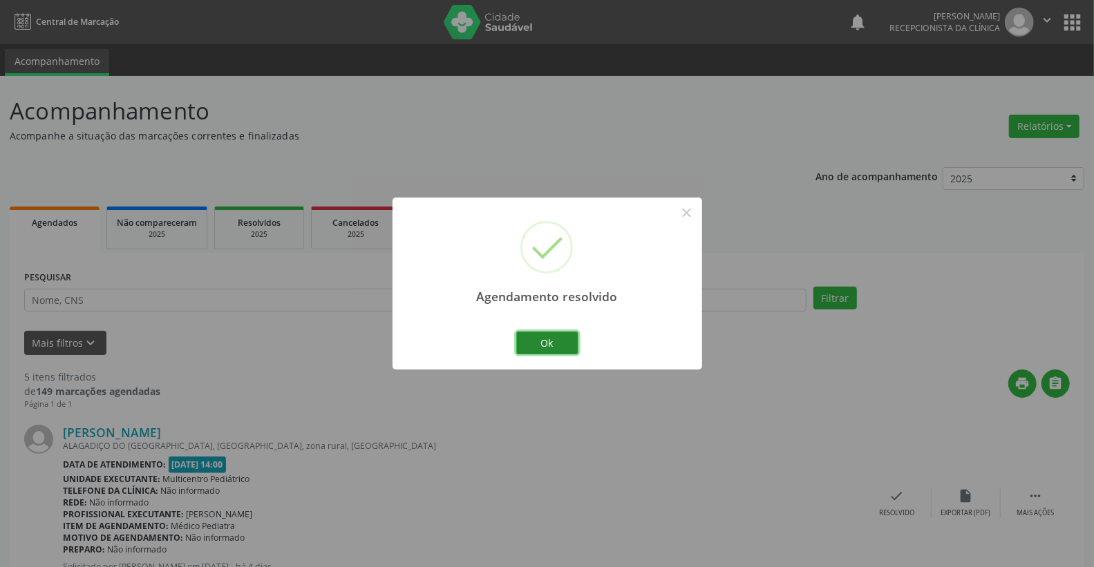
click at [552, 342] on button "Ok" at bounding box center [547, 343] width 62 height 23
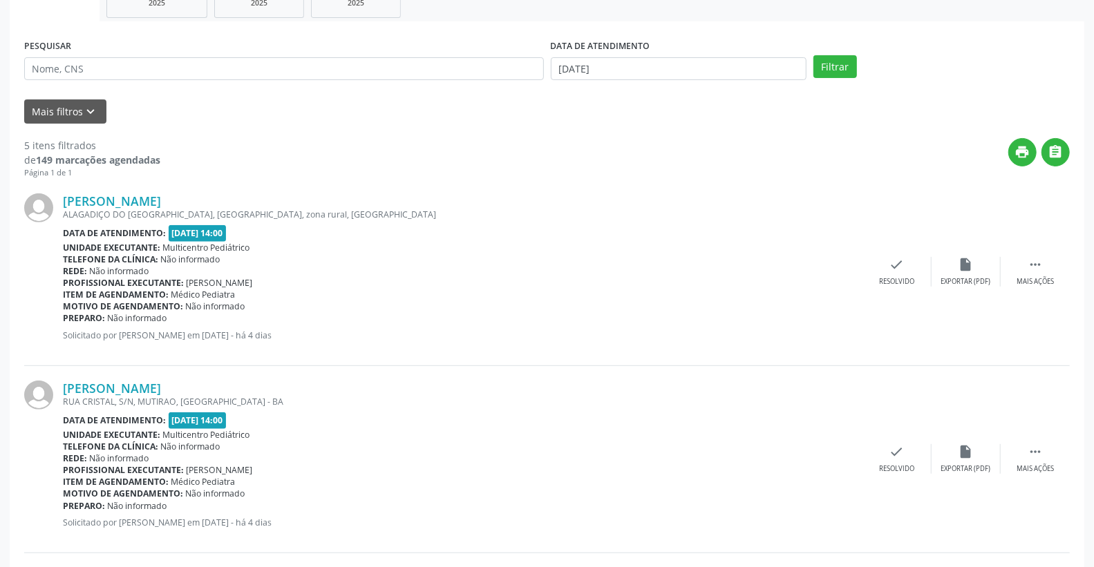
scroll to position [188, 0]
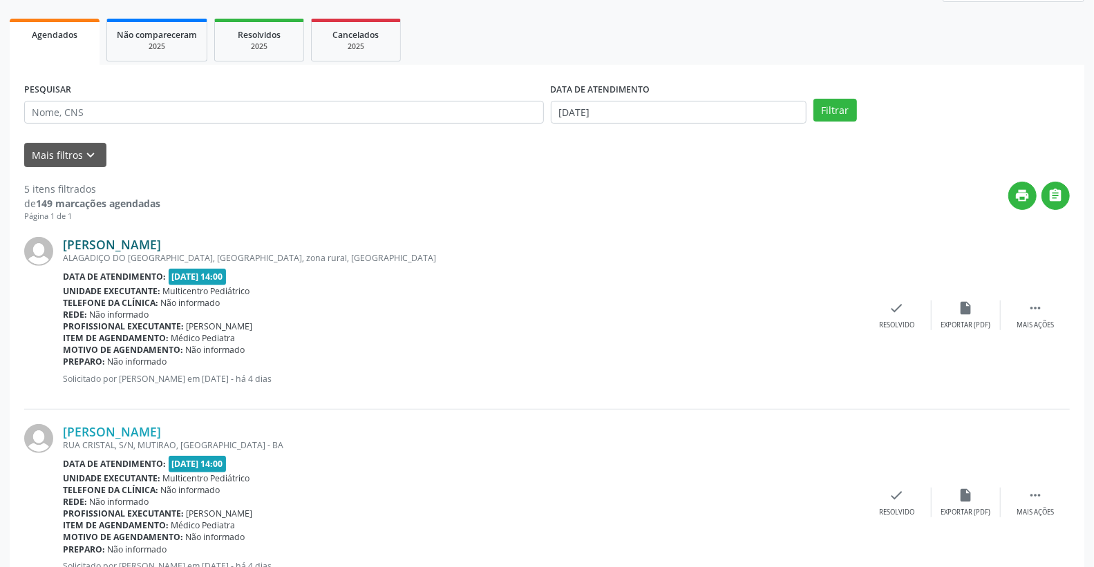
click at [93, 239] on link "[PERSON_NAME]" at bounding box center [112, 244] width 98 height 15
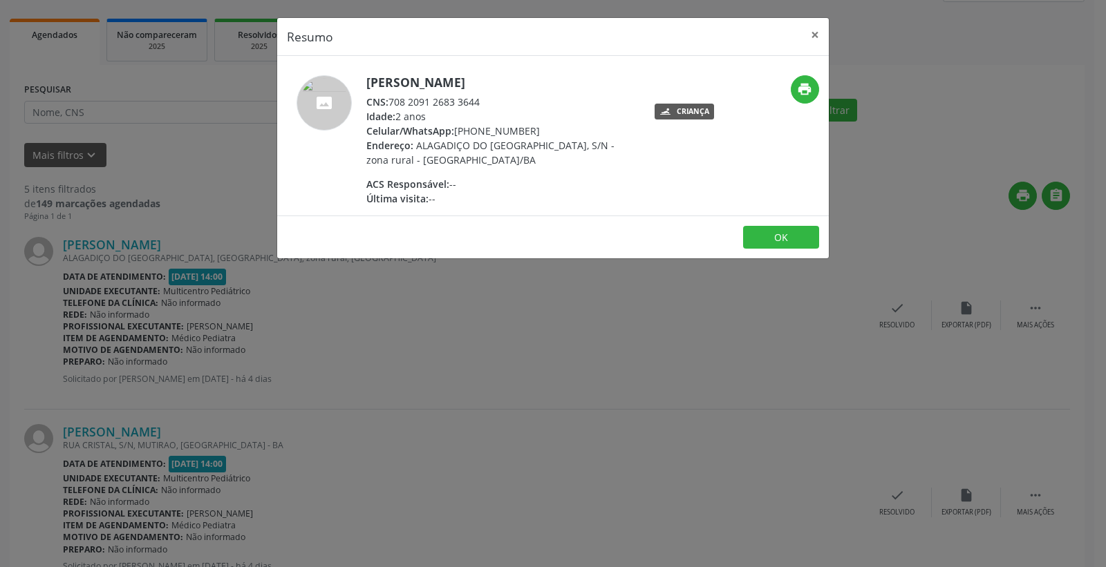
drag, startPoint x: 390, startPoint y: 101, endPoint x: 540, endPoint y: 93, distance: 150.9
click at [550, 95] on div "CNS: 708 2091 2683 3644" at bounding box center [500, 102] width 269 height 15
drag, startPoint x: 471, startPoint y: 88, endPoint x: 486, endPoint y: 90, distance: 15.3
click at [529, 95] on div "CNS: 708 2091 2683 3644" at bounding box center [500, 102] width 269 height 15
copy div "708 2091 2683 3644"
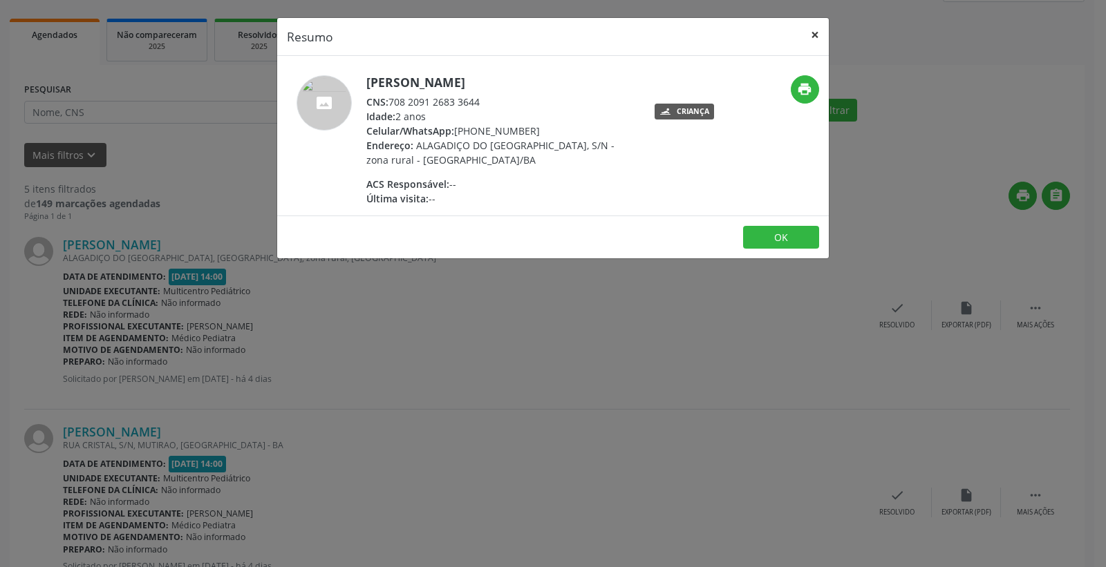
click at [820, 25] on button "×" at bounding box center [815, 35] width 28 height 34
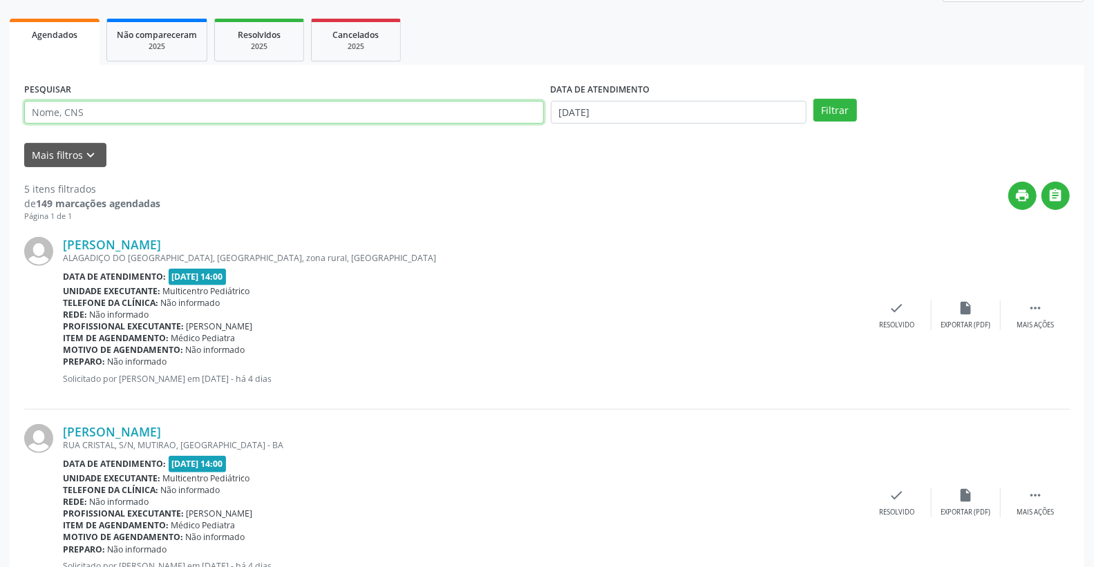
paste input "708 2091 2683 3644"
type input "708 2091 2683 3644"
click at [848, 112] on button "Filtrar" at bounding box center [835, 110] width 44 height 23
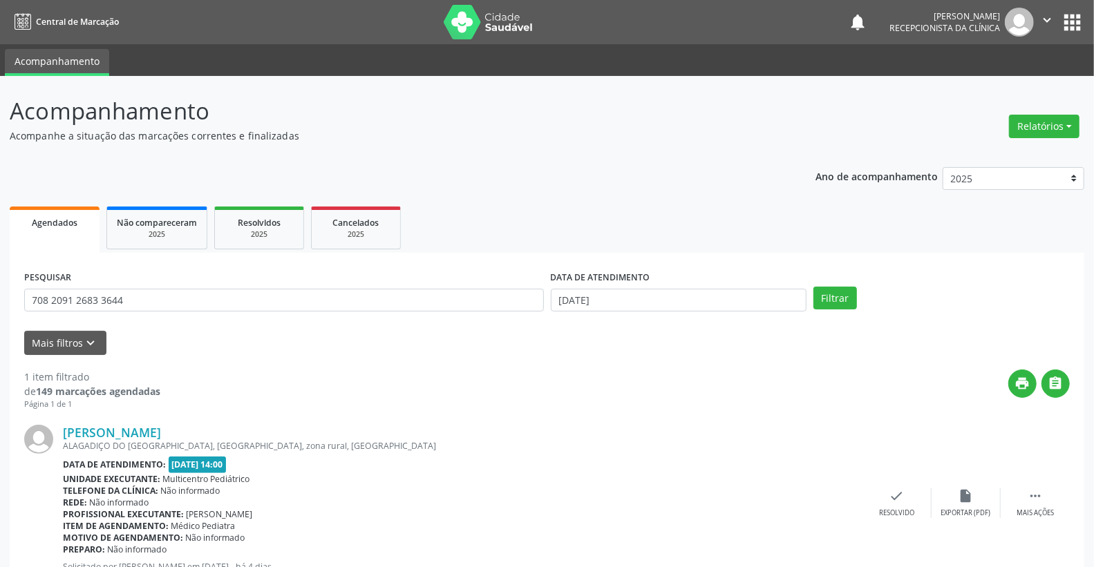
scroll to position [53, 0]
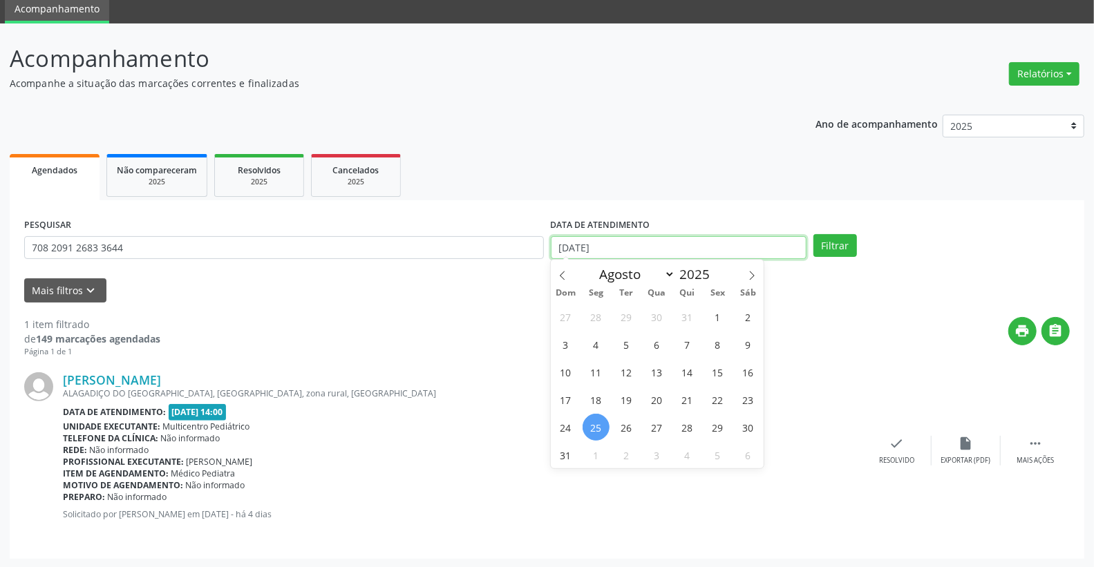
drag, startPoint x: 640, startPoint y: 245, endPoint x: 495, endPoint y: 234, distance: 145.6
click at [495, 234] on div "PESQUISAR 708 2091 2683 3644 DATA DE ATENDIMENTO [DATE] Filtrar" at bounding box center [547, 242] width 1053 height 54
click at [849, 246] on button "Filtrar" at bounding box center [835, 245] width 44 height 23
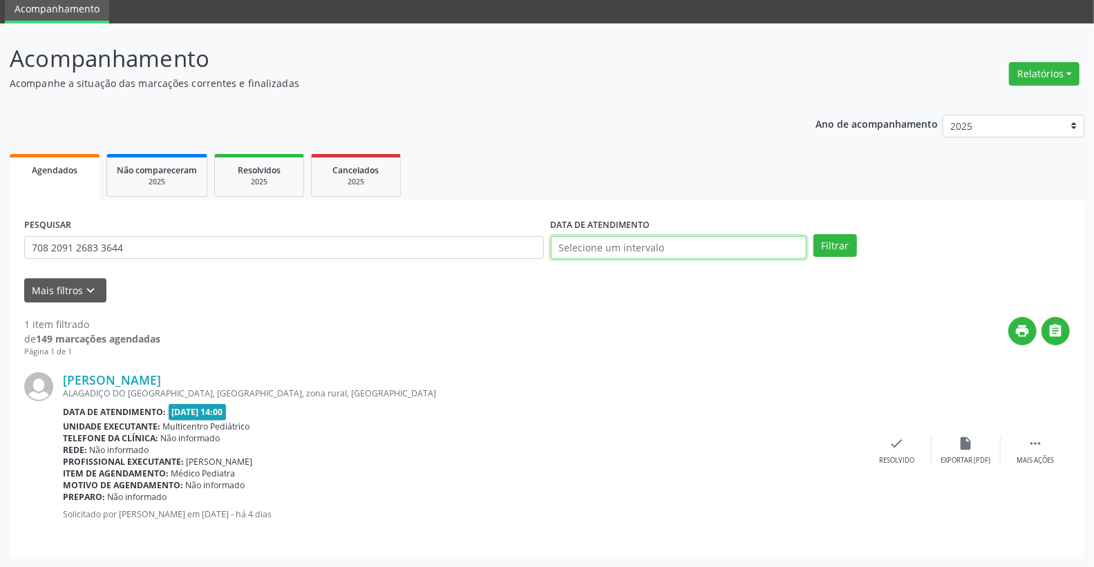
click at [652, 246] on input "text" at bounding box center [679, 247] width 256 height 23
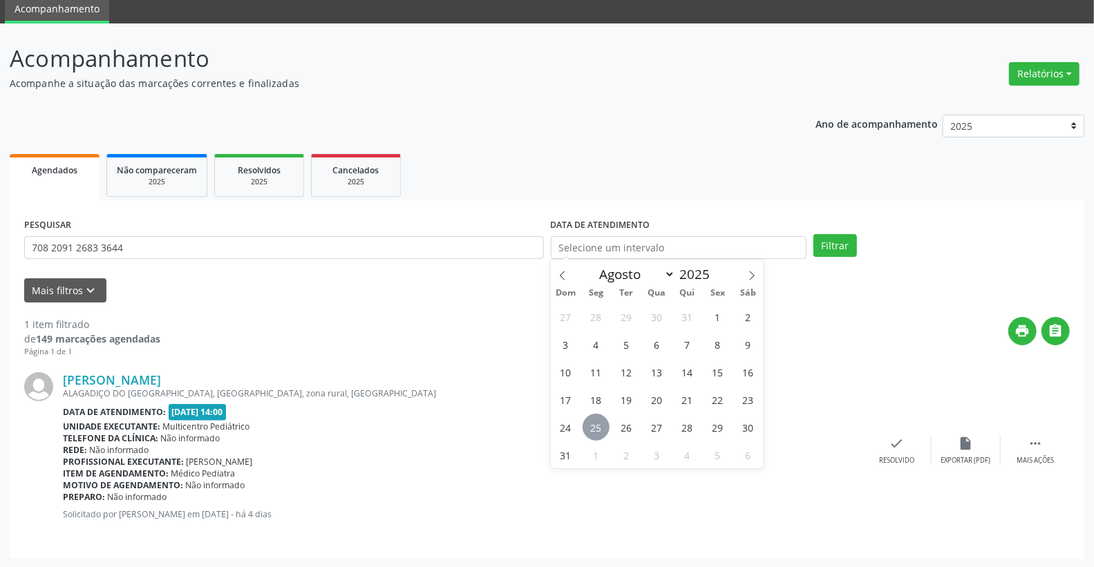
click at [597, 428] on span "25" at bounding box center [596, 427] width 27 height 27
type input "[DATE]"
click at [722, 426] on span "29" at bounding box center [717, 427] width 27 height 27
select select "7"
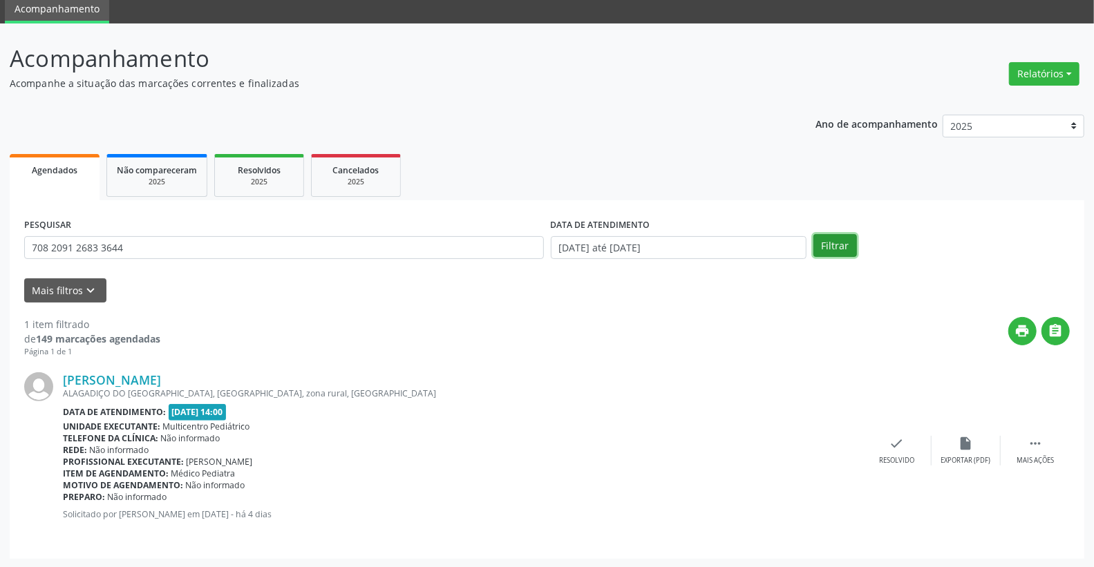
click at [840, 238] on button "Filtrar" at bounding box center [835, 245] width 44 height 23
click at [728, 250] on input "[DATE] até [DATE]" at bounding box center [679, 247] width 256 height 23
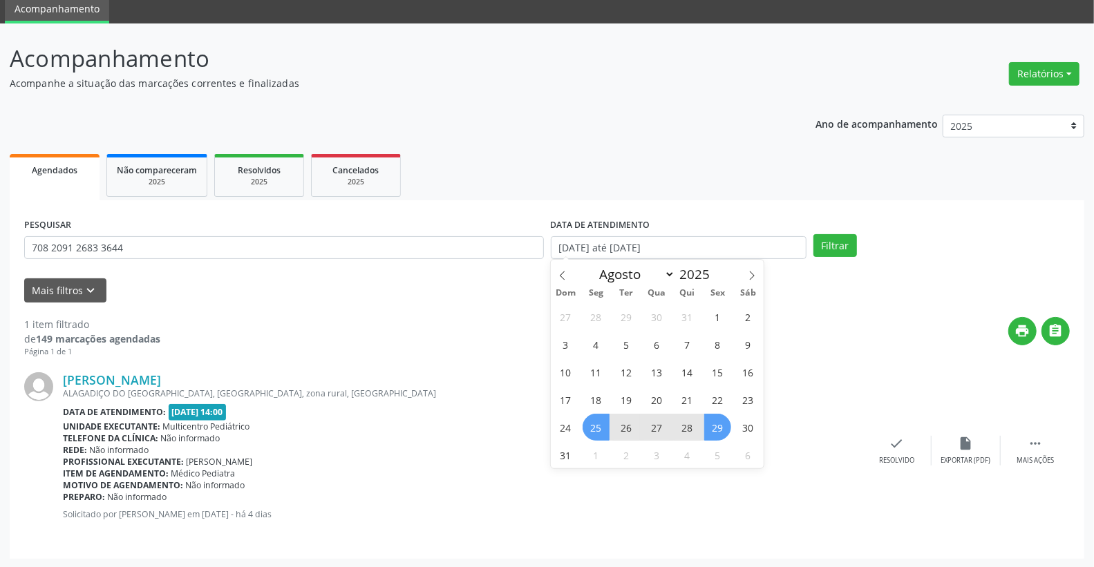
click at [599, 431] on span "25" at bounding box center [596, 427] width 27 height 27
type input "[DATE]"
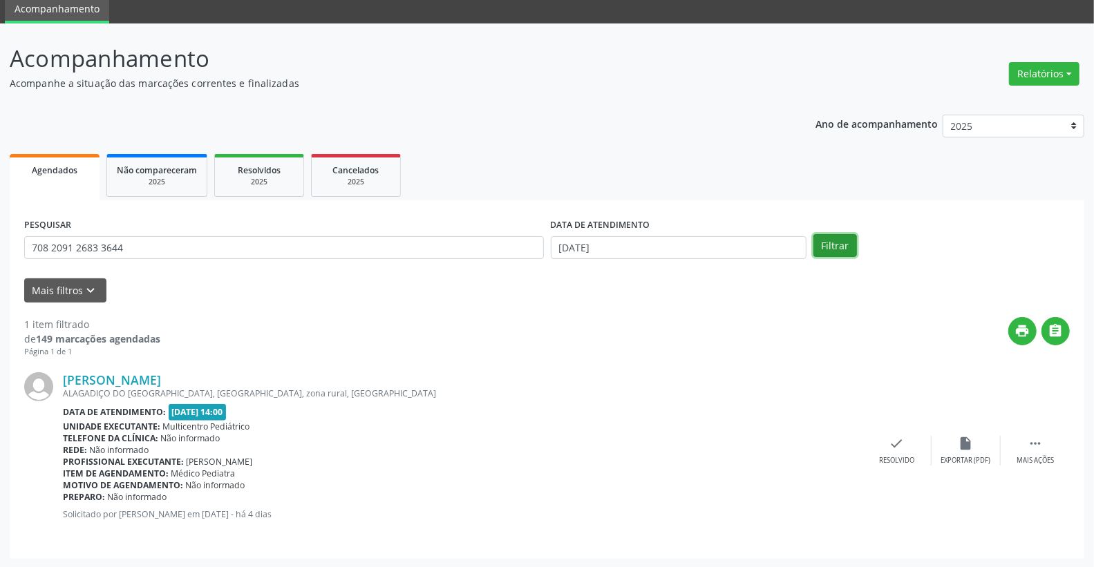
click at [850, 238] on button "Filtrar" at bounding box center [835, 245] width 44 height 23
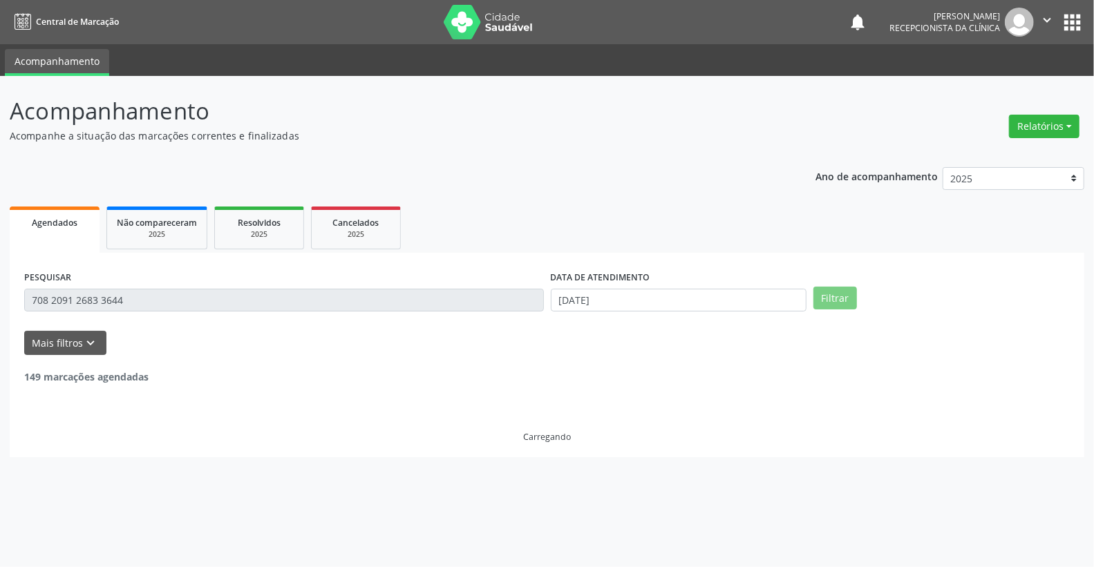
scroll to position [0, 0]
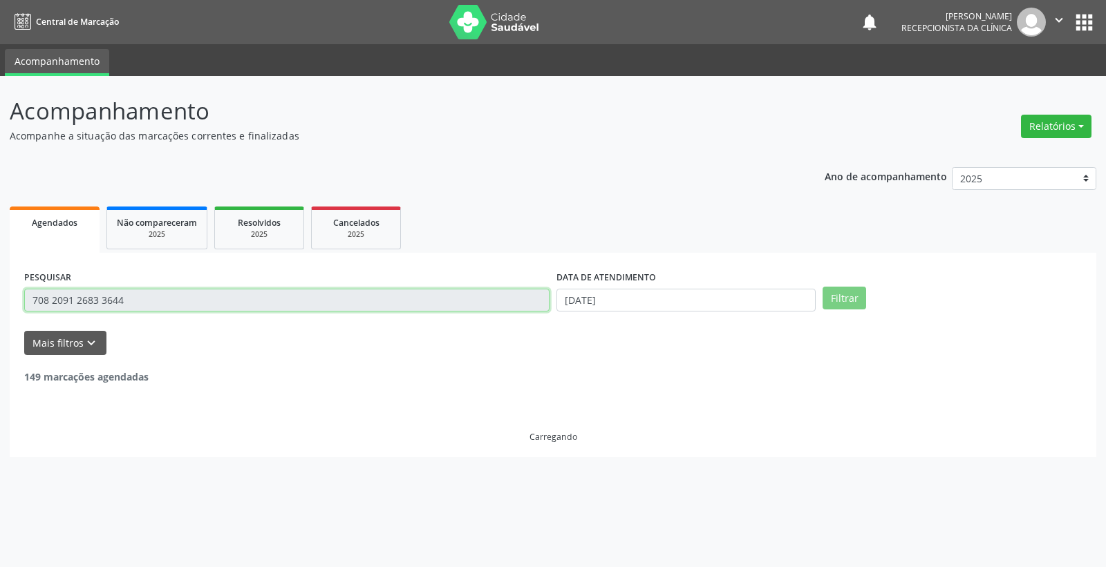
click at [203, 301] on input "708 2091 2683 3644" at bounding box center [286, 300] width 525 height 23
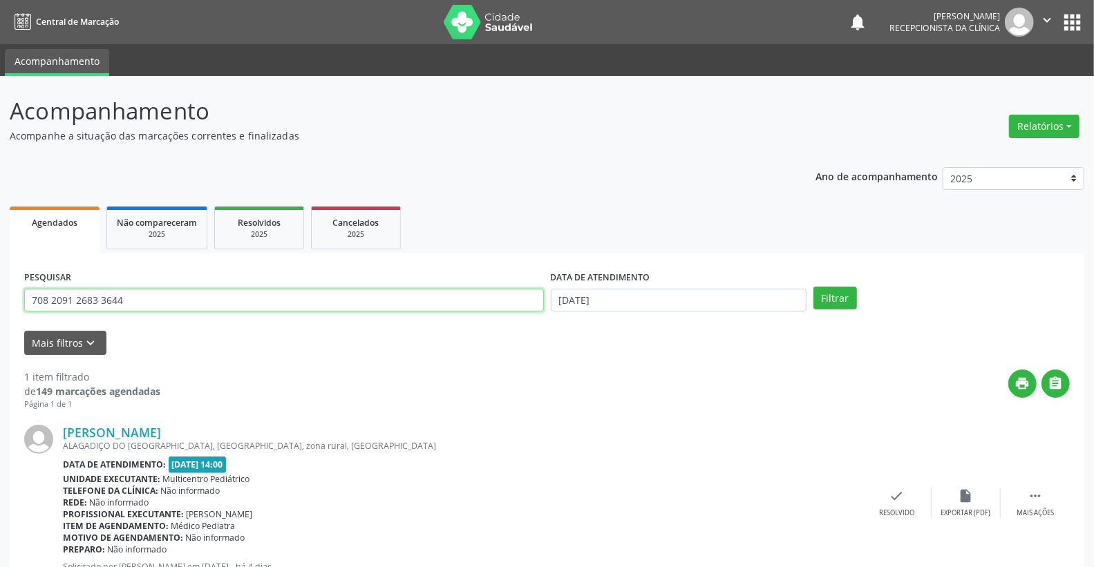
click at [203, 301] on input "708 2091 2683 3644" at bounding box center [284, 300] width 520 height 23
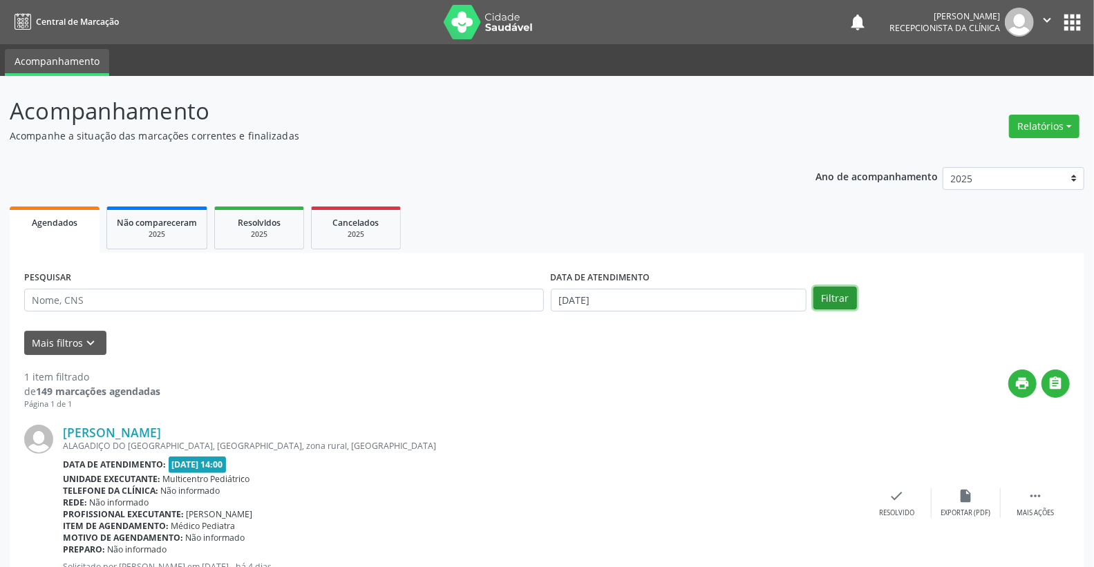
click at [855, 302] on button "Filtrar" at bounding box center [835, 298] width 44 height 23
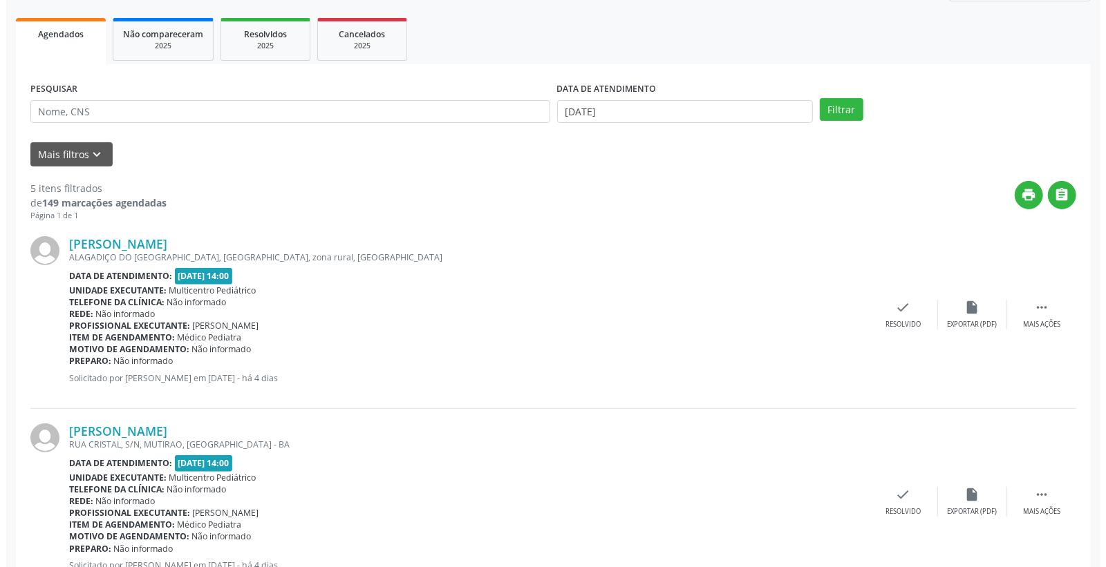
scroll to position [188, 0]
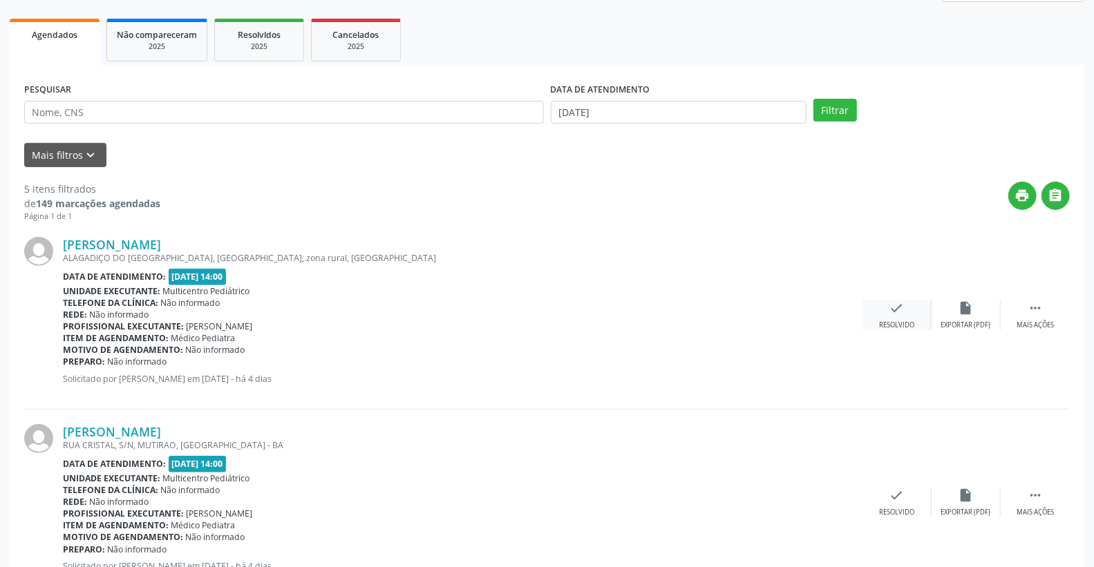
click at [885, 310] on div "check Resolvido" at bounding box center [897, 316] width 69 height 30
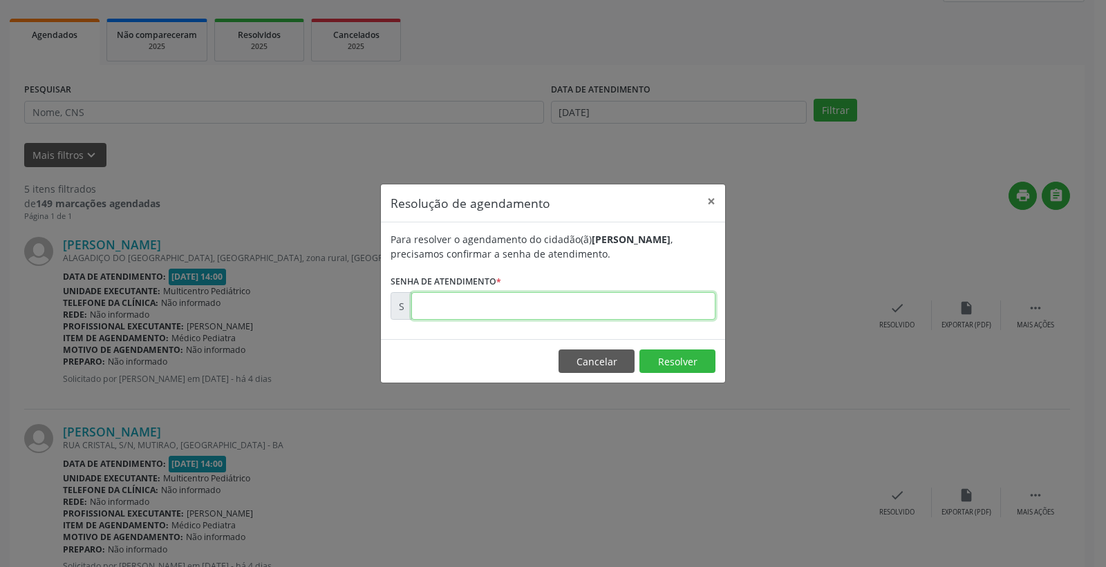
click at [681, 304] on input "text" at bounding box center [563, 306] width 304 height 28
type input "00173099"
click at [679, 361] on button "Resolver" at bounding box center [677, 361] width 76 height 23
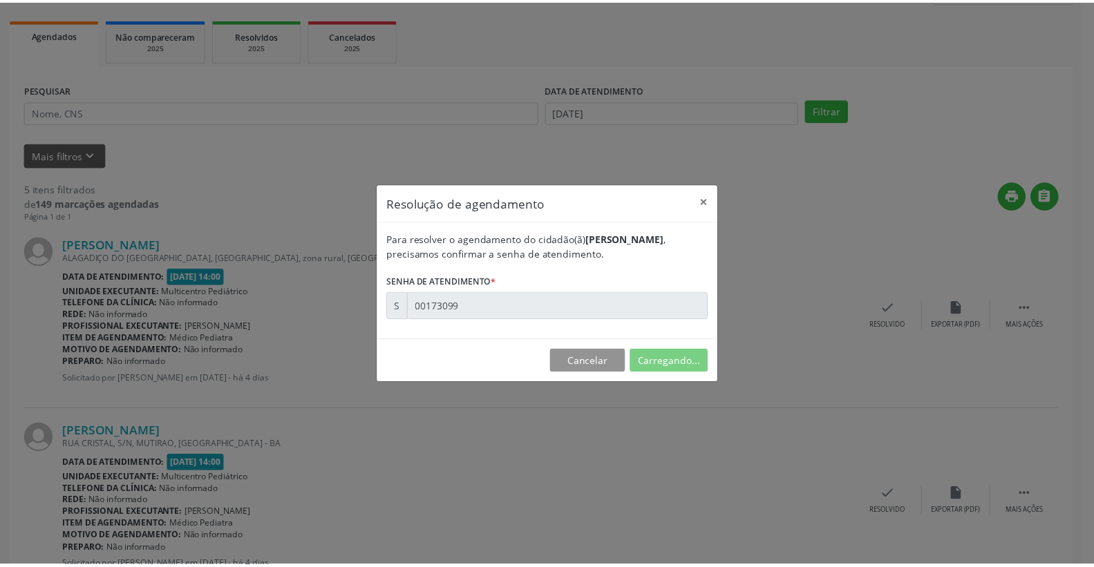
scroll to position [0, 0]
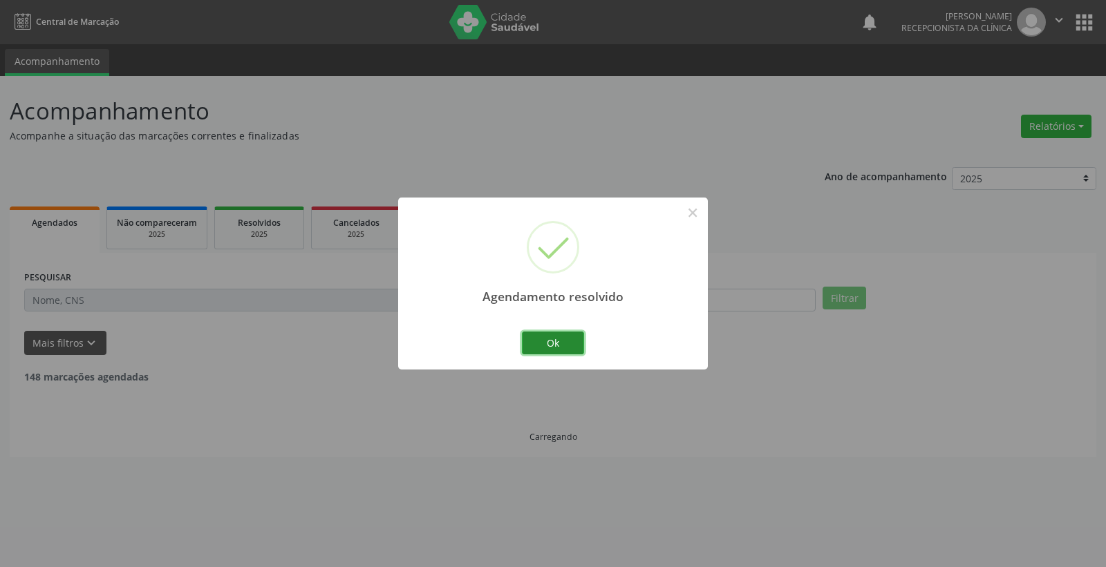
click at [549, 337] on button "Ok" at bounding box center [553, 343] width 62 height 23
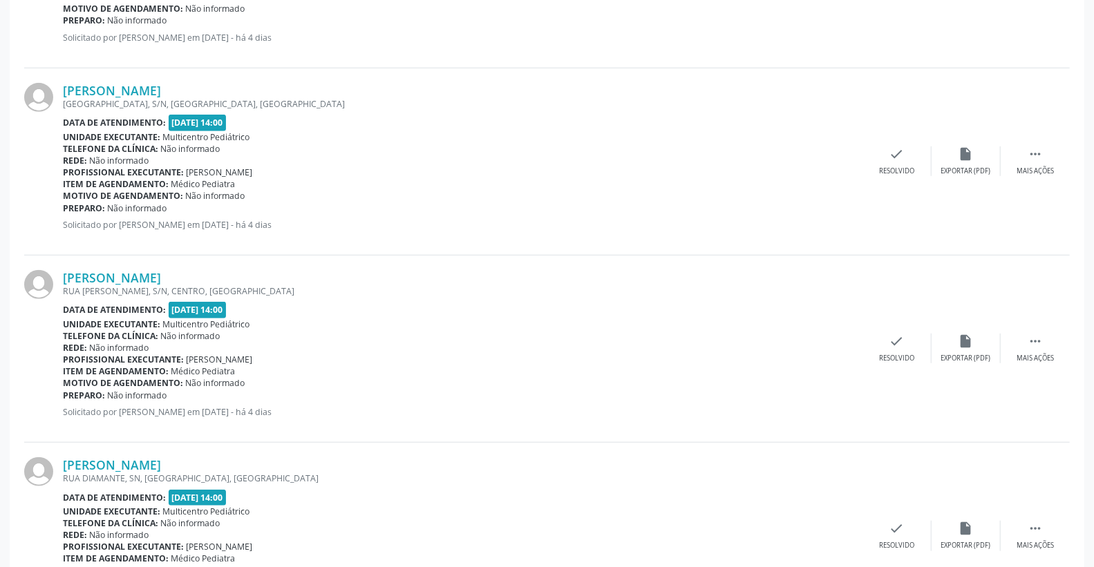
scroll to position [538, 0]
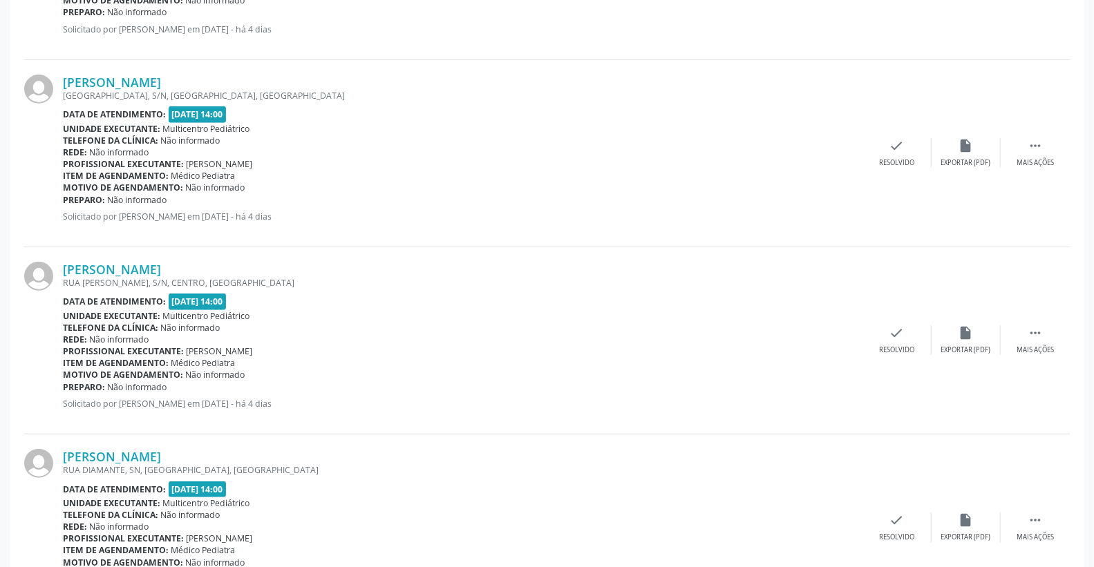
click at [169, 277] on div "RUA [PERSON_NAME], S/N, CENTRO, [GEOGRAPHIC_DATA]" at bounding box center [463, 283] width 800 height 12
click at [161, 267] on link "[PERSON_NAME]" at bounding box center [112, 269] width 98 height 15
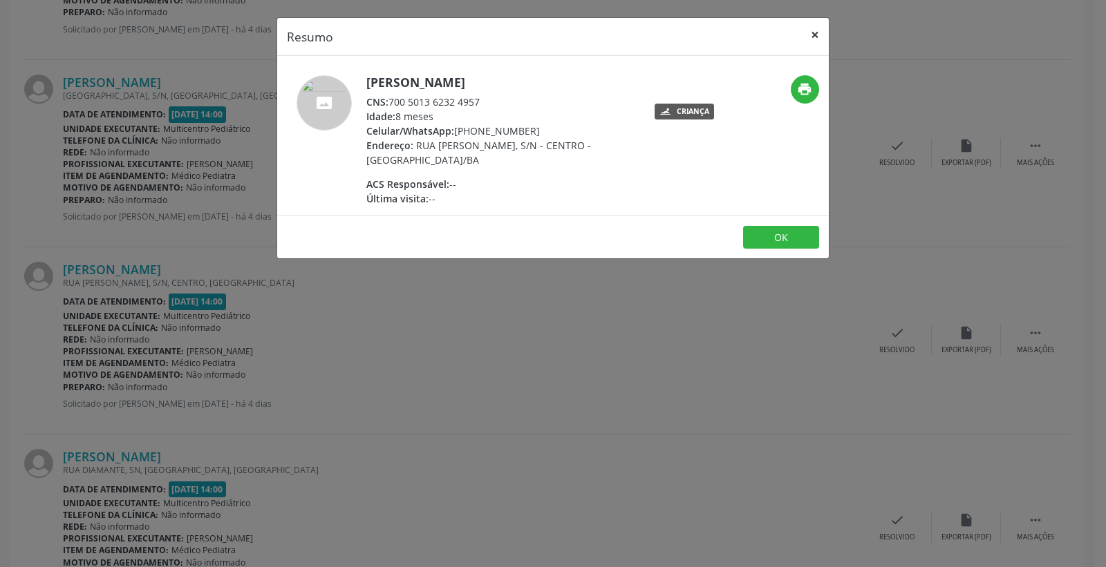
drag, startPoint x: 813, startPoint y: 37, endPoint x: 468, endPoint y: 77, distance: 347.9
click at [811, 37] on button "×" at bounding box center [815, 35] width 28 height 34
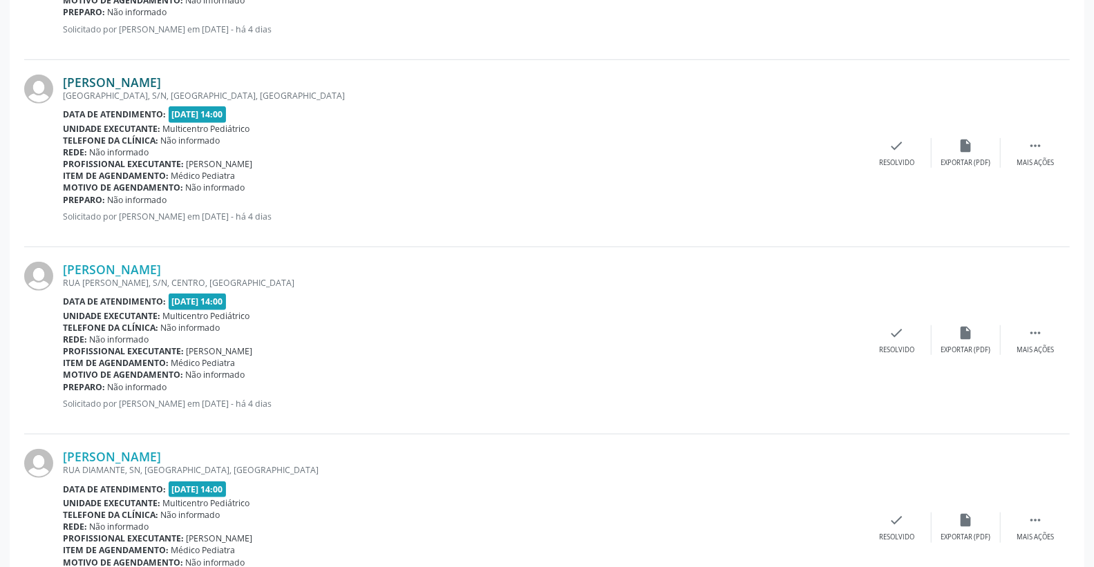
click at [161, 86] on link "[PERSON_NAME]" at bounding box center [112, 82] width 98 height 15
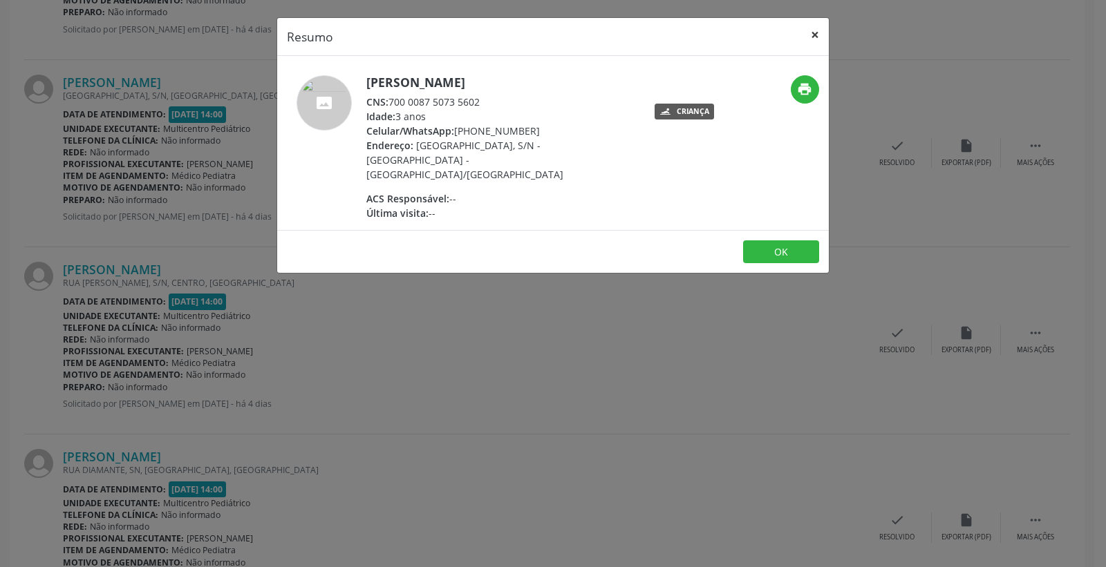
click at [818, 31] on button "×" at bounding box center [815, 35] width 28 height 34
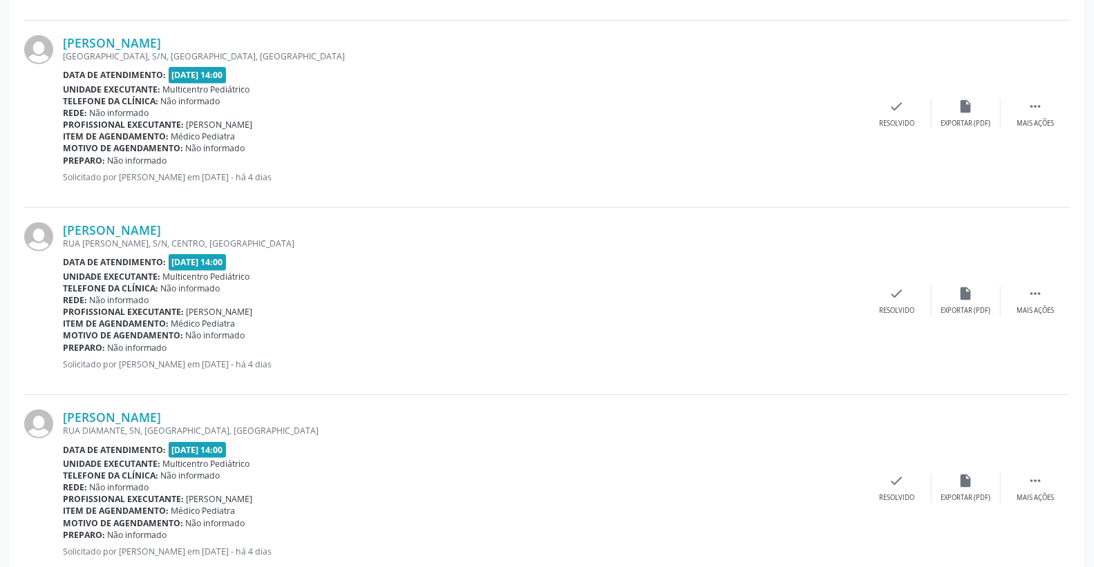
scroll to position [615, 0]
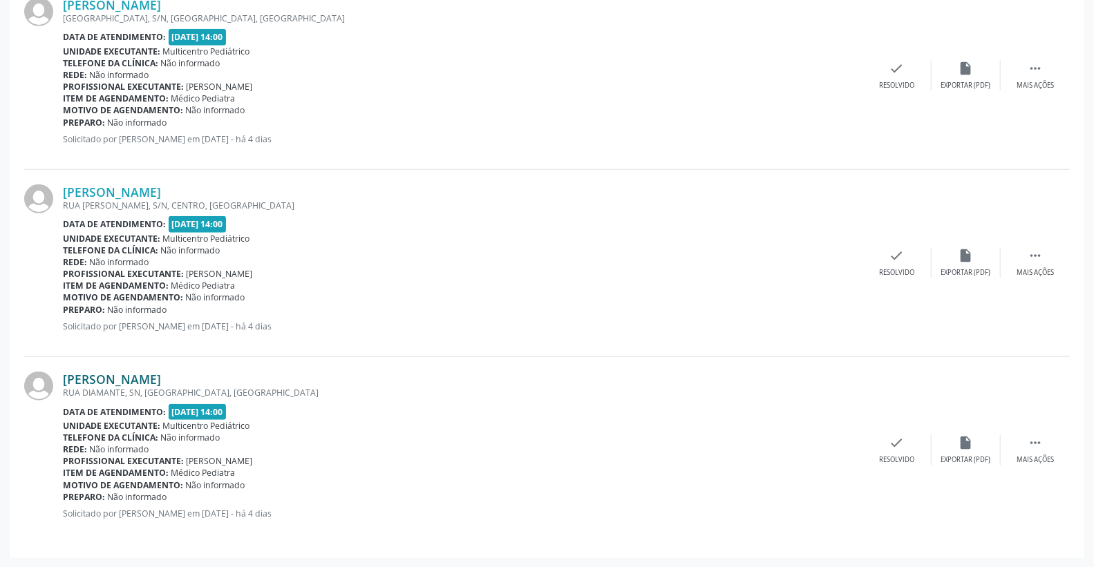
click at [161, 381] on link "[PERSON_NAME]" at bounding box center [112, 379] width 98 height 15
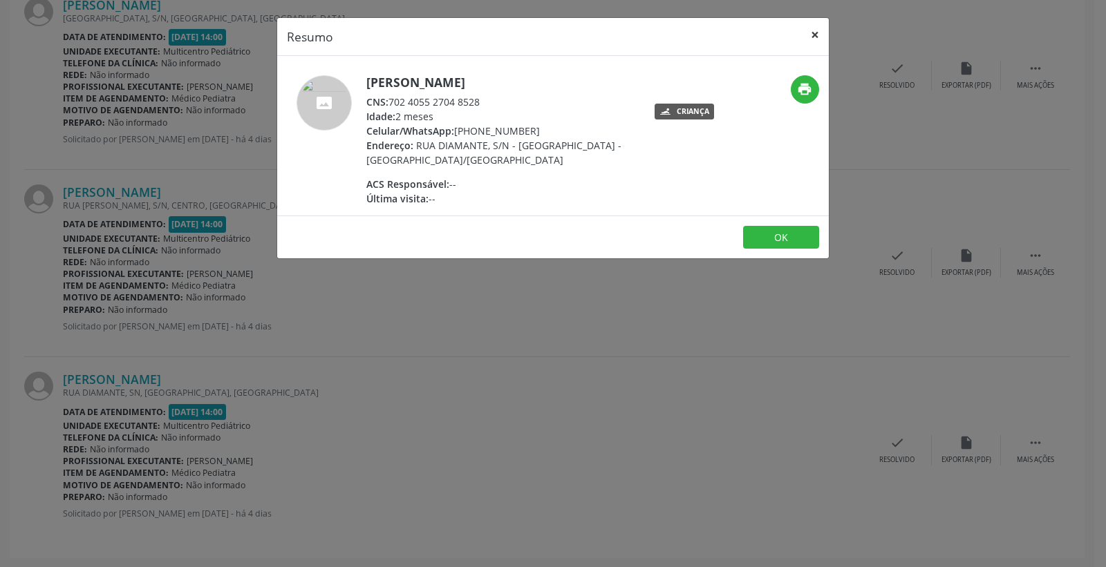
click at [818, 32] on button "×" at bounding box center [815, 35] width 28 height 34
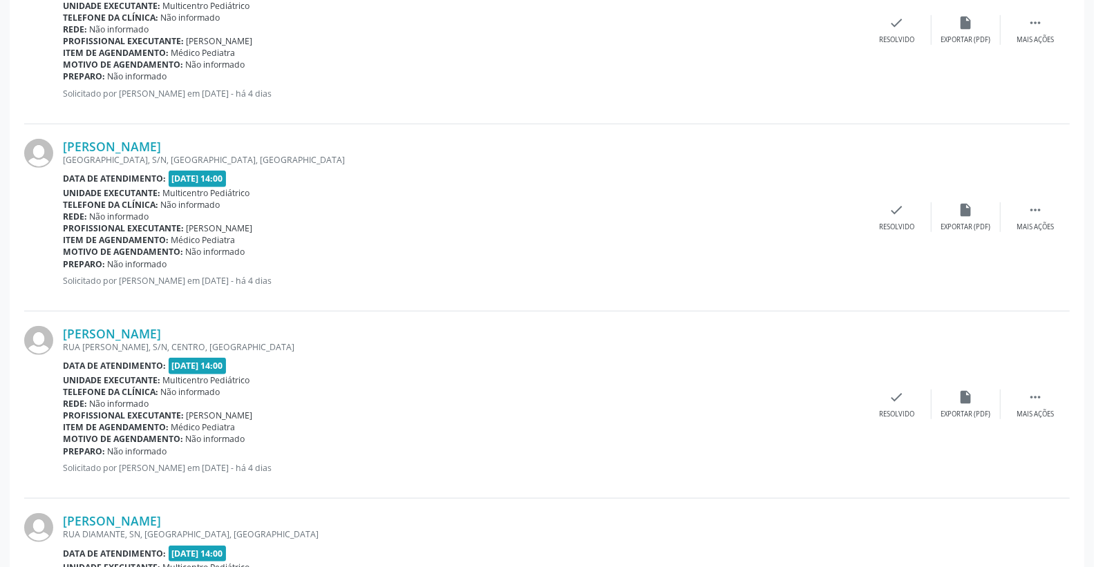
scroll to position [461, 0]
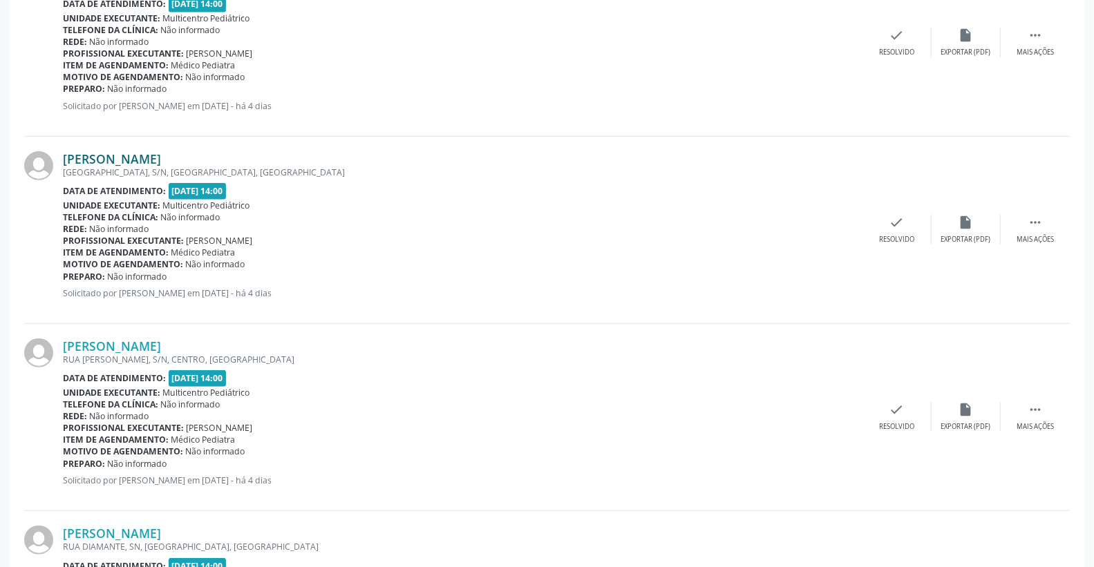
click at [161, 154] on link "[PERSON_NAME]" at bounding box center [112, 158] width 98 height 15
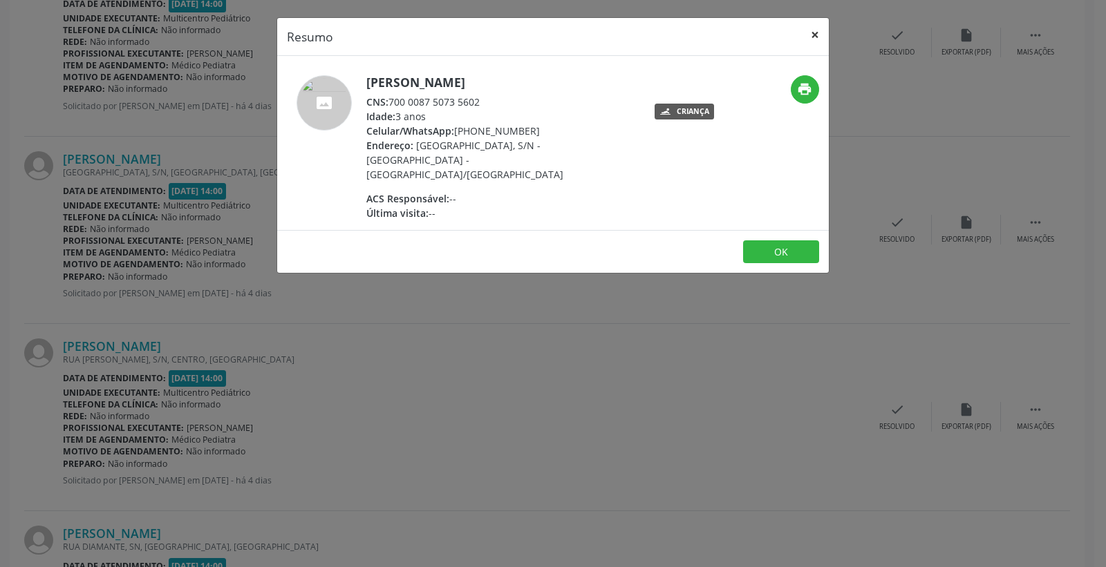
drag, startPoint x: 816, startPoint y: 30, endPoint x: 701, endPoint y: 95, distance: 131.8
click at [816, 30] on button "×" at bounding box center [815, 35] width 28 height 34
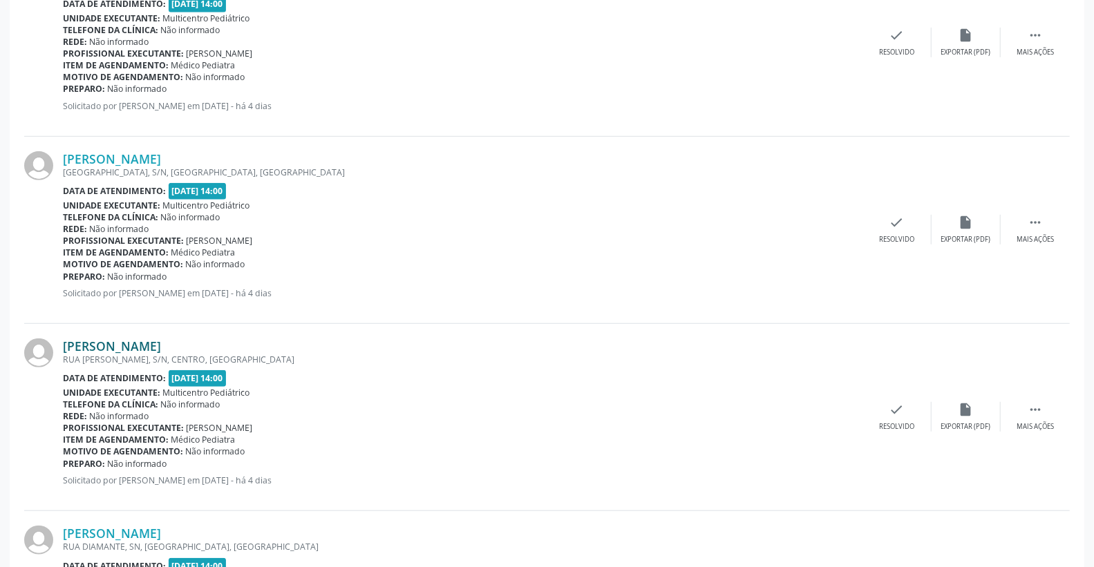
click at [161, 349] on link "[PERSON_NAME]" at bounding box center [112, 346] width 98 height 15
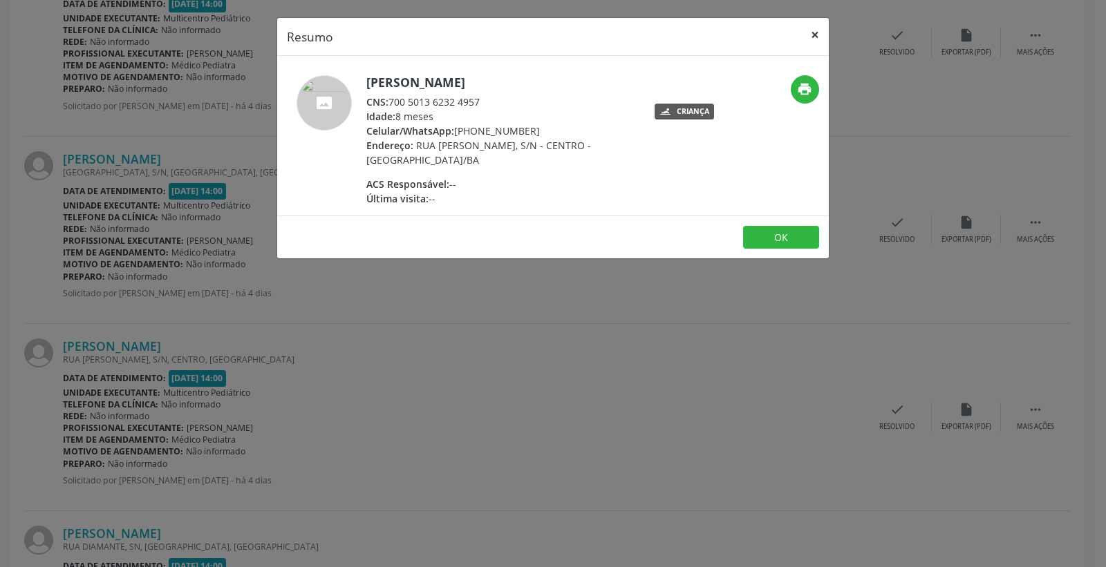
click at [810, 35] on button "×" at bounding box center [815, 35] width 28 height 34
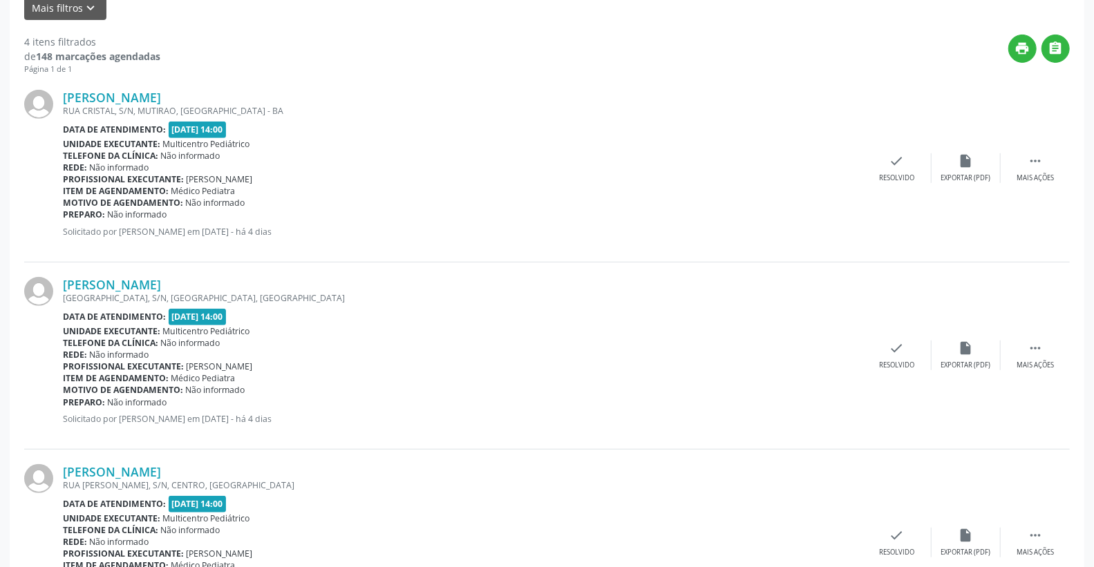
scroll to position [154, 0]
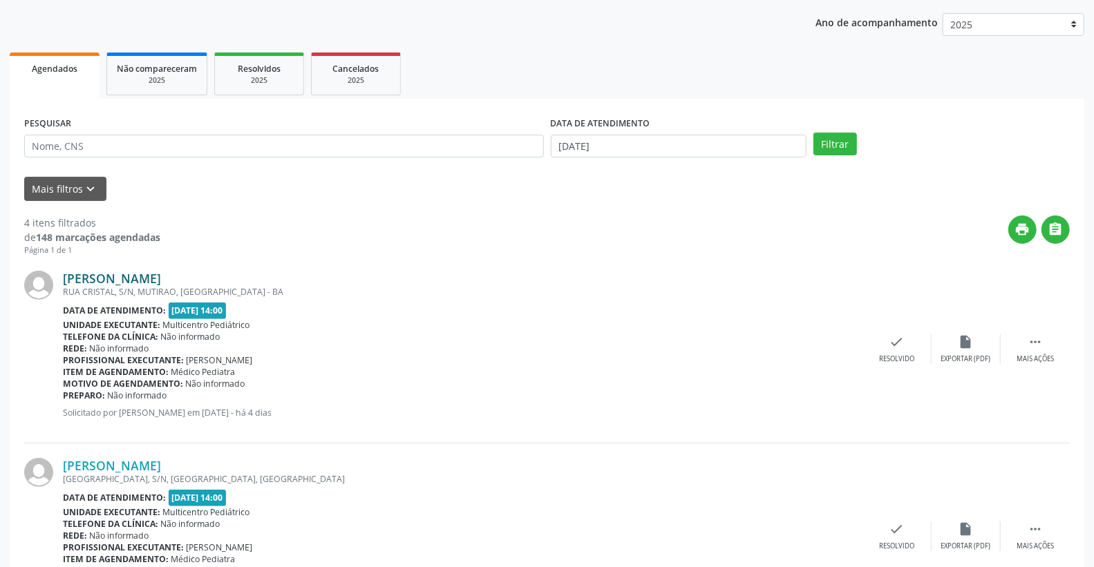
click at [161, 277] on link "[PERSON_NAME]" at bounding box center [112, 278] width 98 height 15
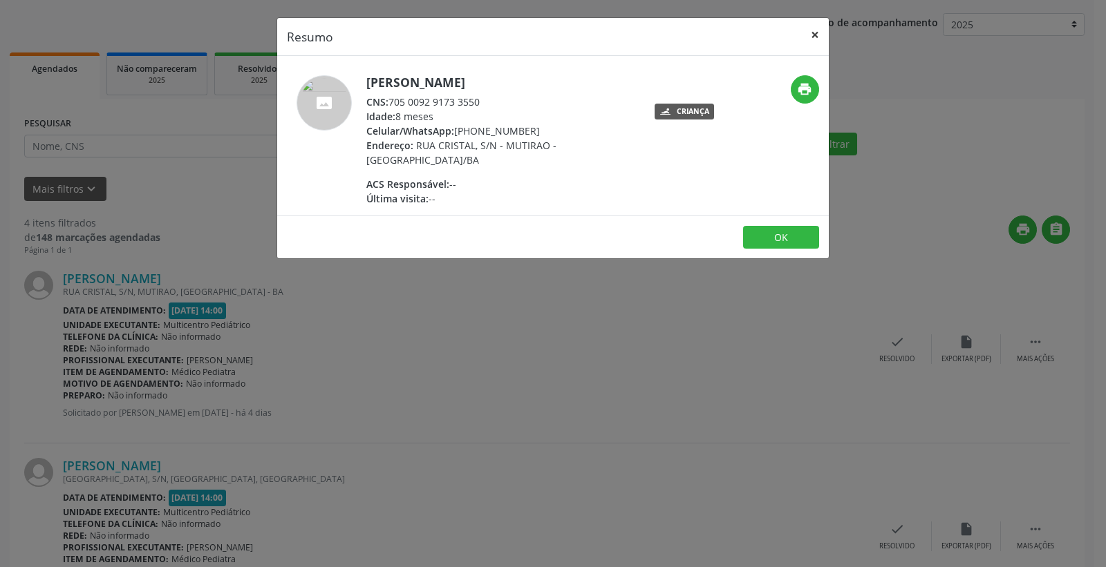
click at [811, 28] on button "×" at bounding box center [815, 35] width 28 height 34
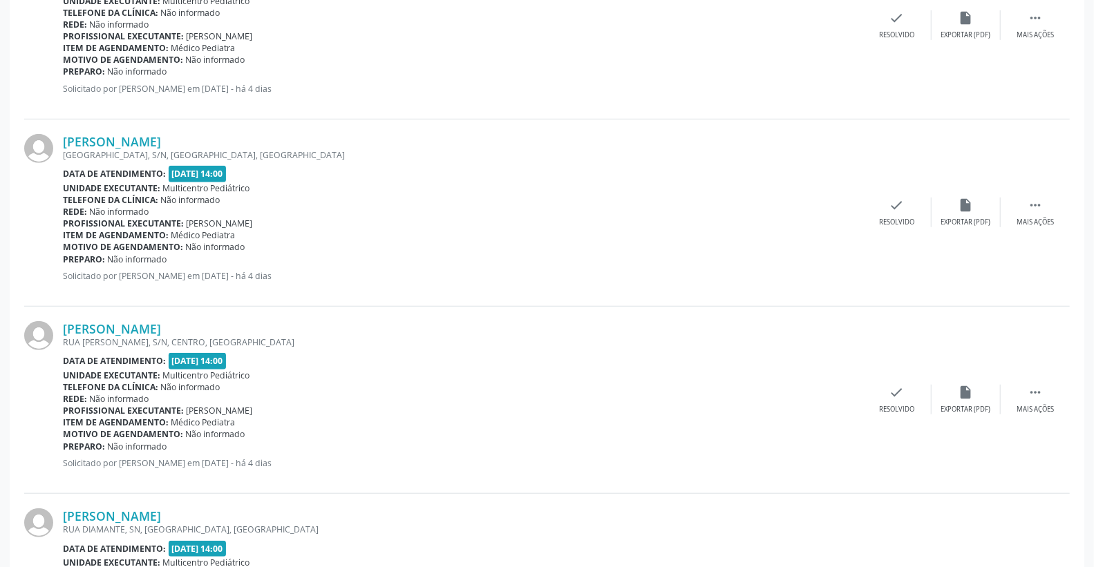
scroll to position [538, 0]
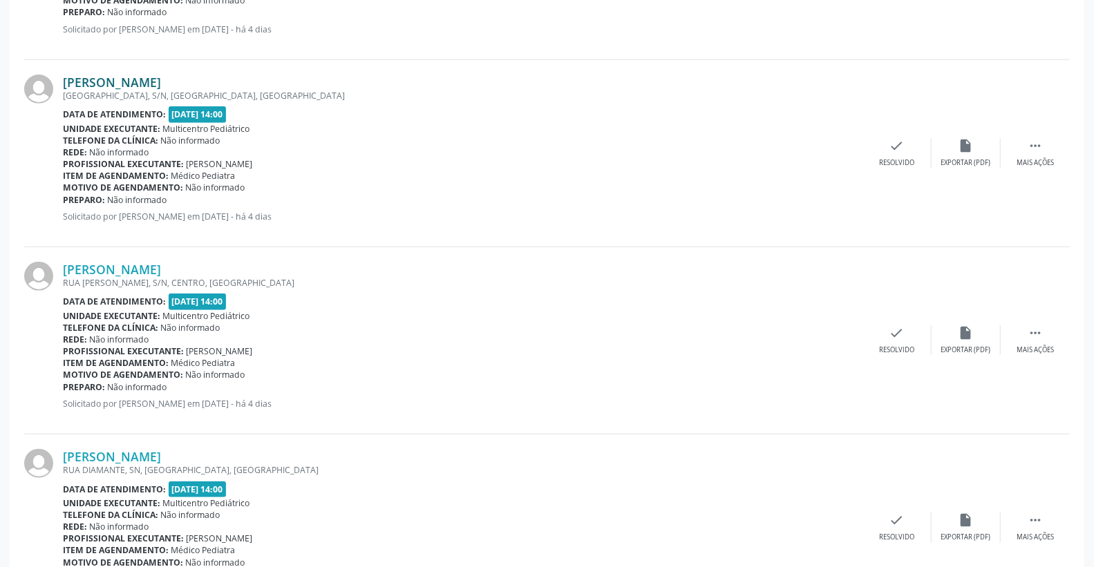
drag, startPoint x: 219, startPoint y: 72, endPoint x: 219, endPoint y: 81, distance: 9.0
click at [219, 79] on div "[PERSON_NAME] [GEOGRAPHIC_DATA], [GEOGRAPHIC_DATA], [GEOGRAPHIC_DATA], [GEOGRAP…" at bounding box center [547, 153] width 1046 height 187
click at [161, 83] on link "[PERSON_NAME]" at bounding box center [112, 82] width 98 height 15
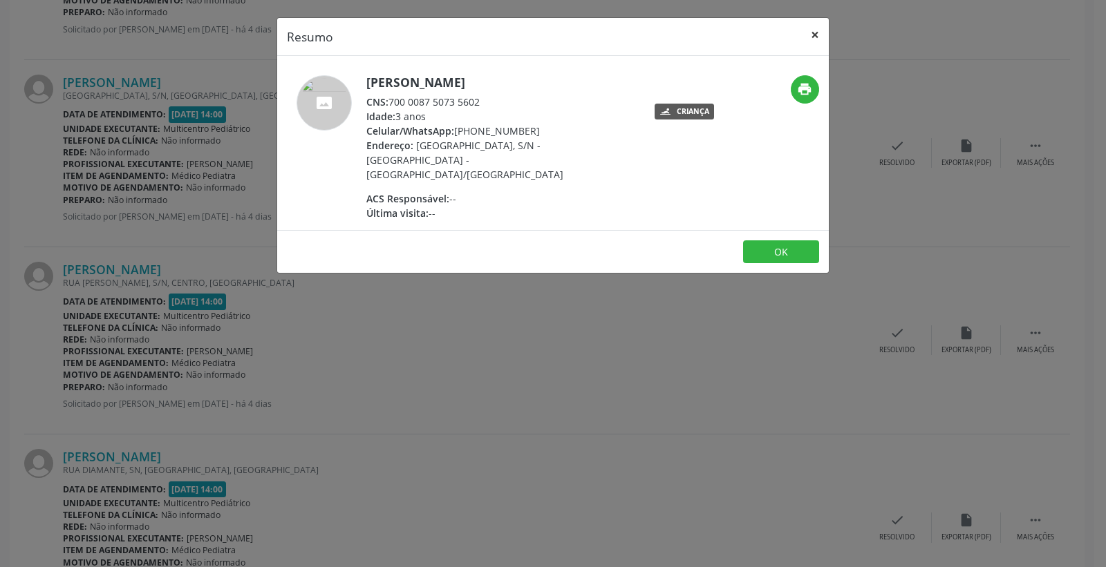
click at [813, 31] on button "×" at bounding box center [815, 35] width 28 height 34
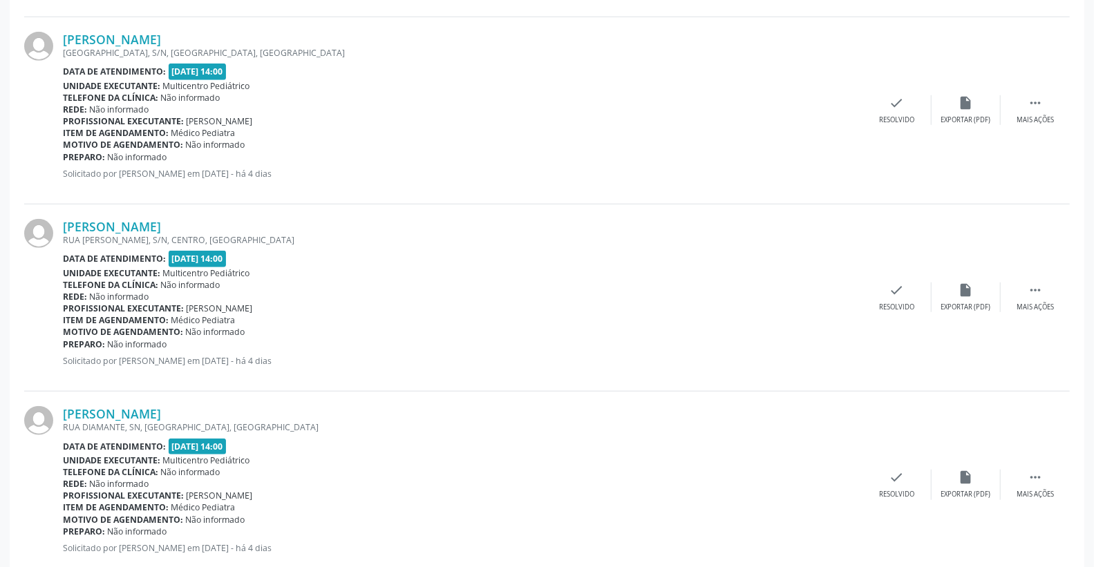
scroll to position [615, 0]
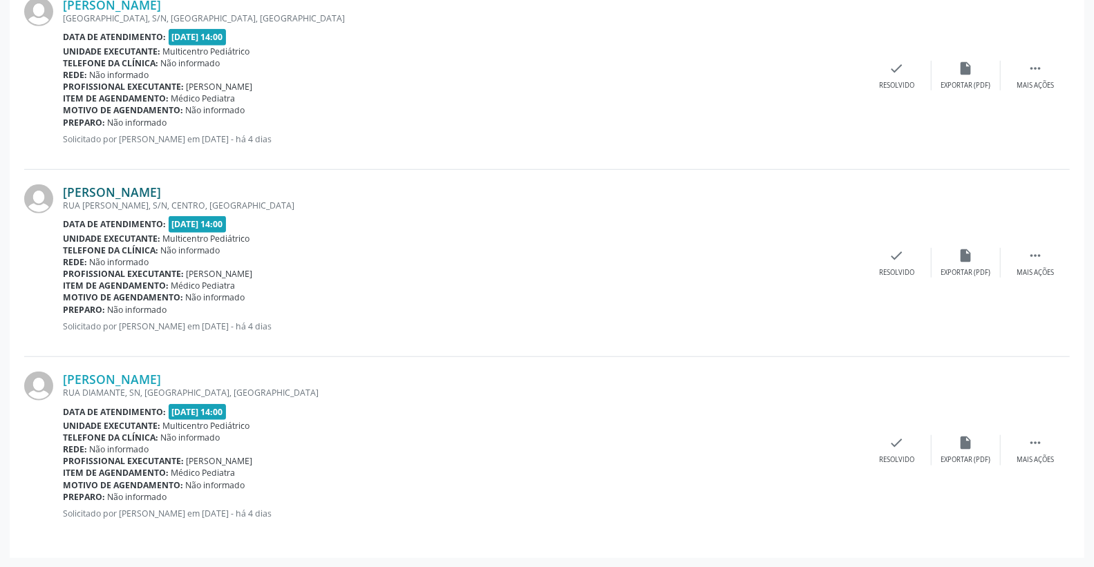
click at [161, 188] on link "[PERSON_NAME]" at bounding box center [112, 192] width 98 height 15
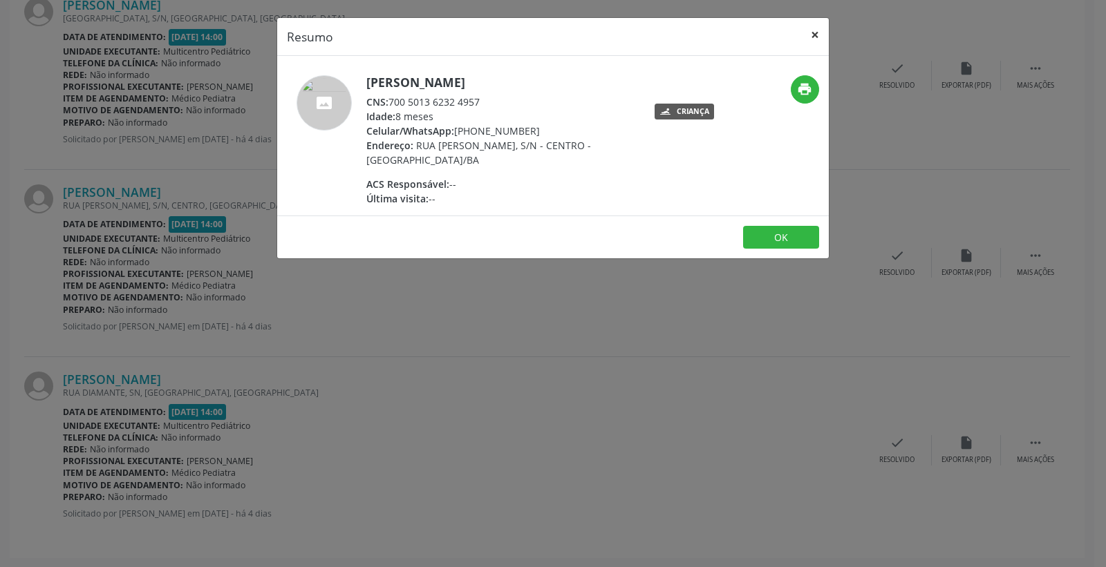
drag, startPoint x: 813, startPoint y: 37, endPoint x: 704, endPoint y: 56, distance: 111.5
click at [814, 35] on button "×" at bounding box center [815, 35] width 28 height 34
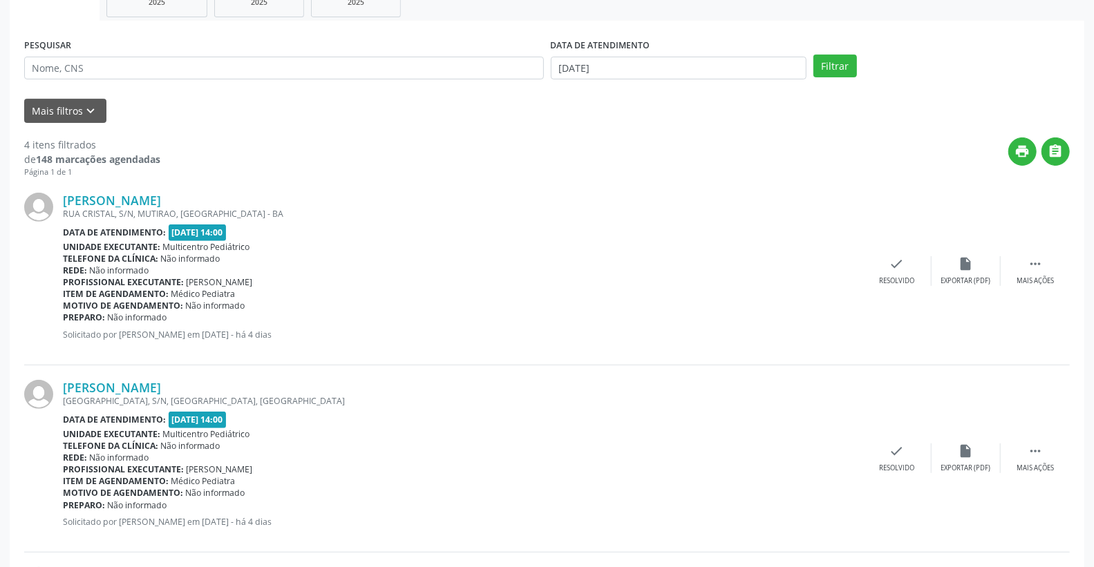
scroll to position [231, 0]
click at [161, 196] on link "[PERSON_NAME]" at bounding box center [112, 201] width 98 height 15
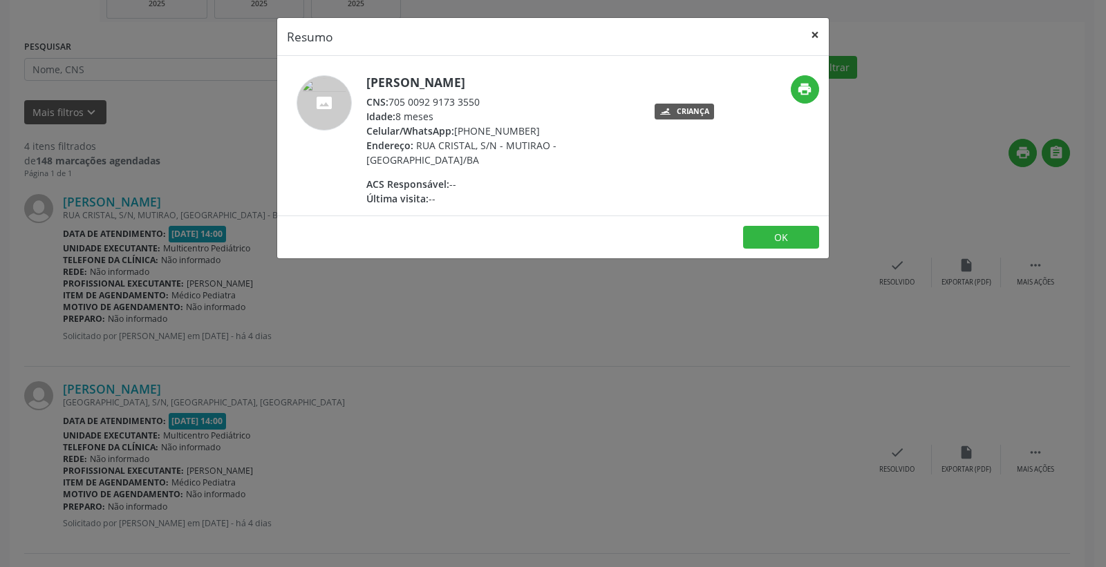
drag, startPoint x: 818, startPoint y: 30, endPoint x: 810, endPoint y: 30, distance: 7.6
click at [813, 30] on button "×" at bounding box center [815, 35] width 28 height 34
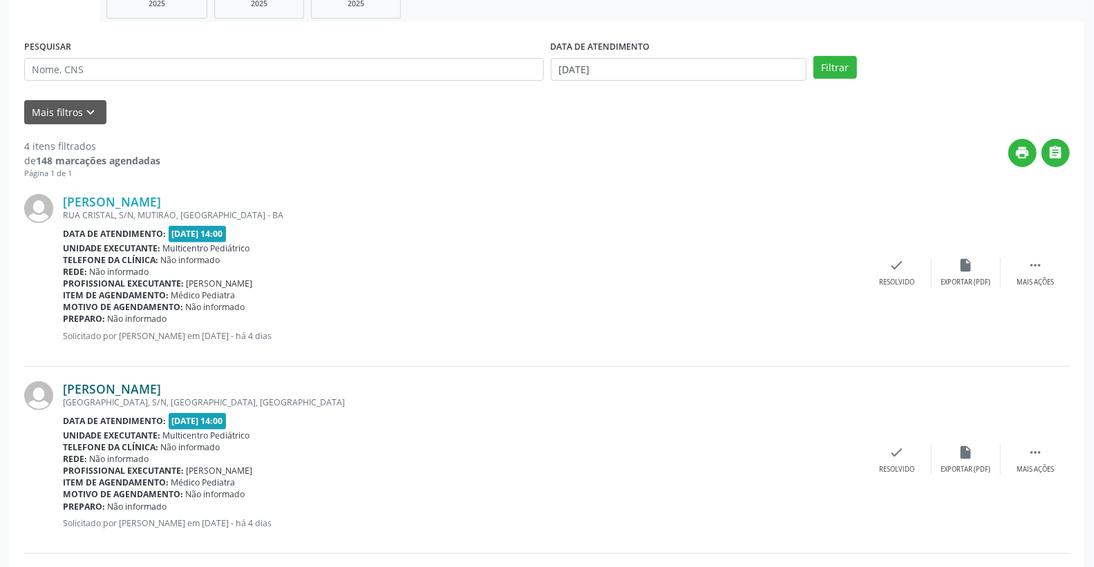
click at [161, 384] on link "[PERSON_NAME]" at bounding box center [112, 389] width 98 height 15
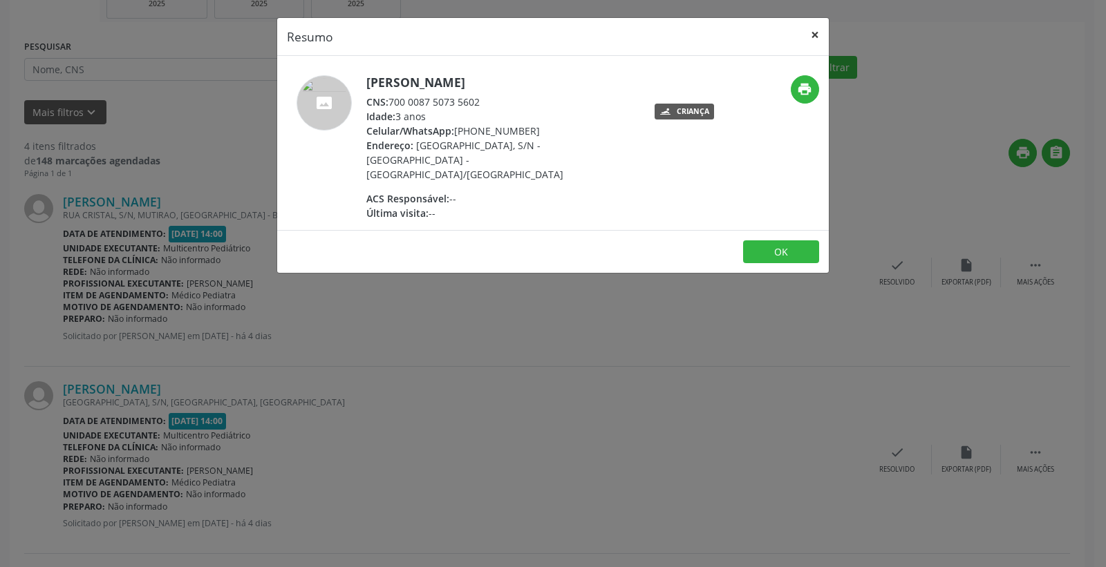
click at [817, 35] on button "×" at bounding box center [815, 35] width 28 height 34
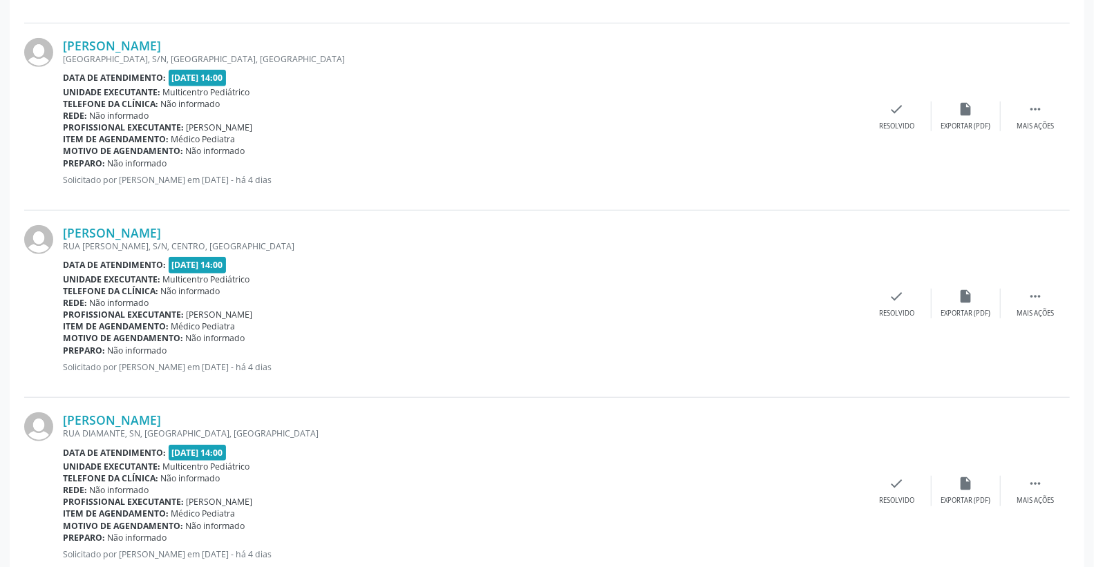
scroll to position [538, 0]
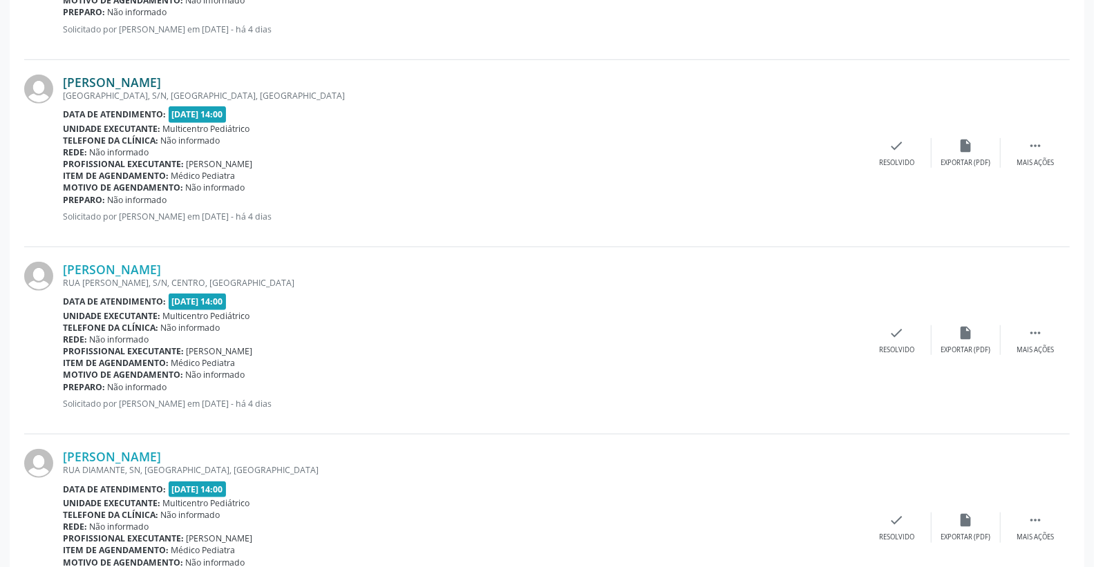
click at [161, 81] on link "[PERSON_NAME]" at bounding box center [112, 82] width 98 height 15
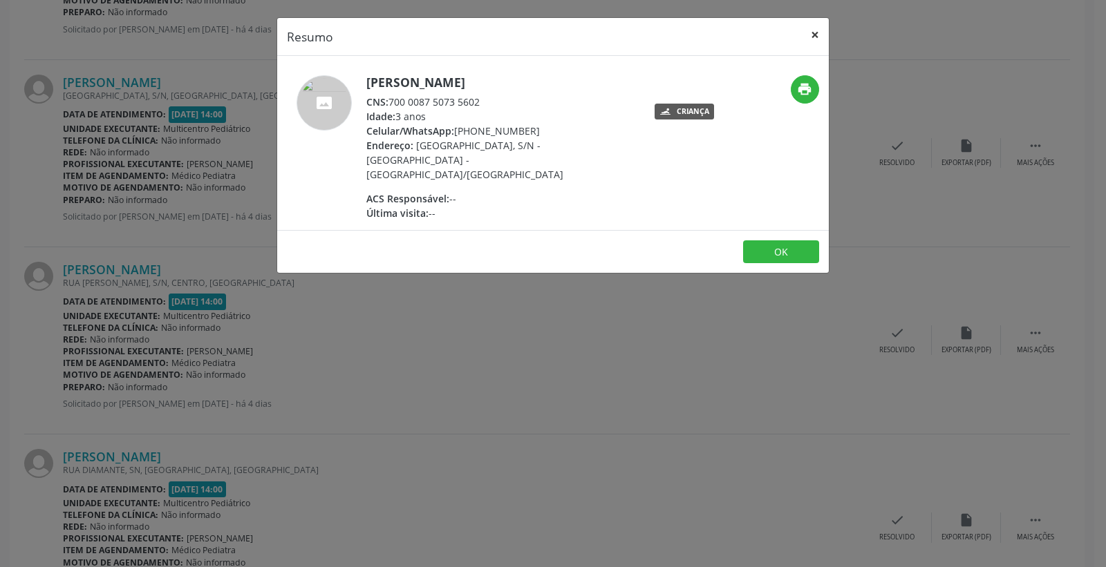
click at [812, 36] on button "×" at bounding box center [815, 35] width 28 height 34
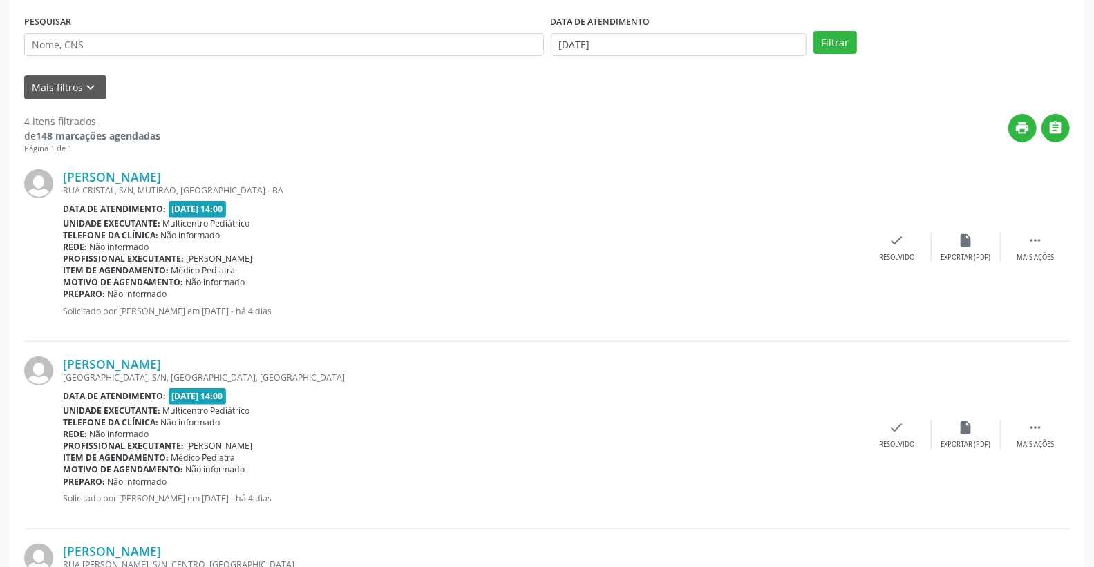
scroll to position [231, 0]
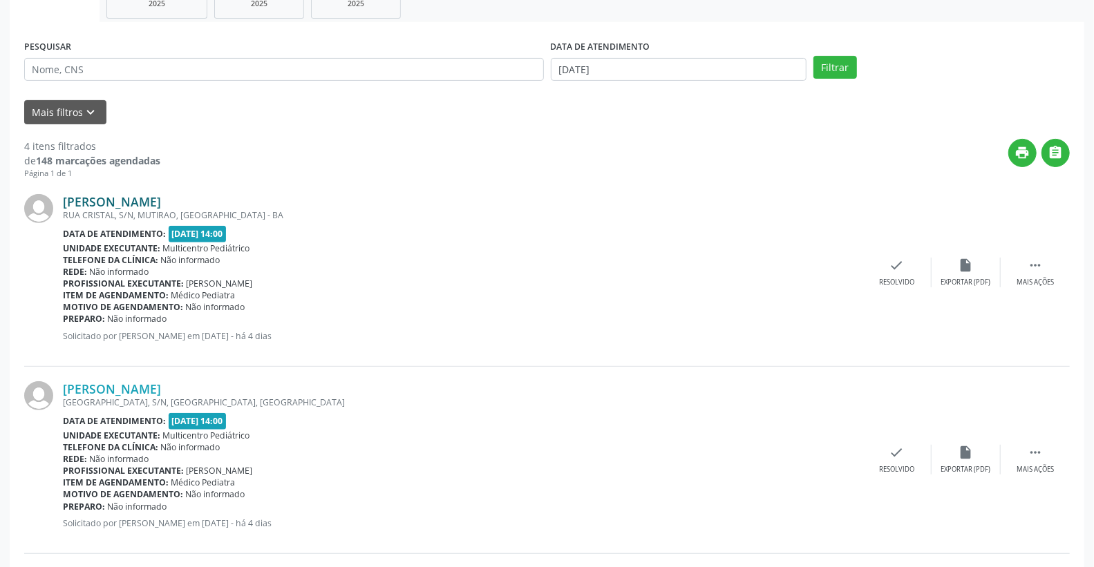
click at [161, 203] on link "[PERSON_NAME]" at bounding box center [112, 201] width 98 height 15
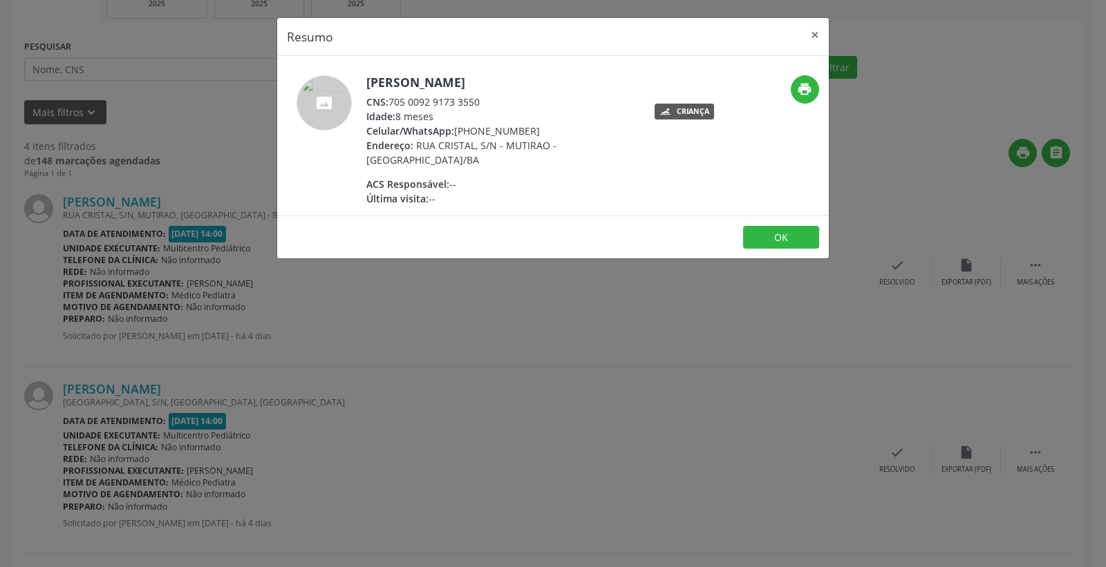
drag, startPoint x: 409, startPoint y: 99, endPoint x: 479, endPoint y: 97, distance: 69.8
click at [480, 97] on div "CNS: 705 0092 9173 3550" at bounding box center [500, 102] width 269 height 15
copy div "705 0092 9173 3550"
drag, startPoint x: 824, startPoint y: 31, endPoint x: 760, endPoint y: 37, distance: 63.9
click at [823, 31] on button "×" at bounding box center [815, 35] width 28 height 34
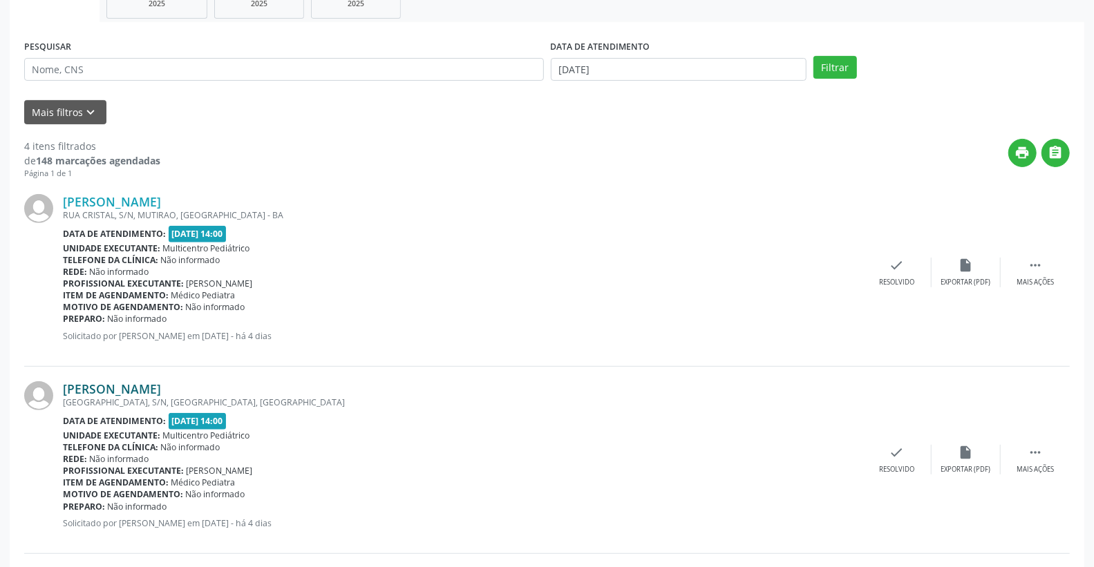
click at [161, 382] on link "[PERSON_NAME]" at bounding box center [112, 389] width 98 height 15
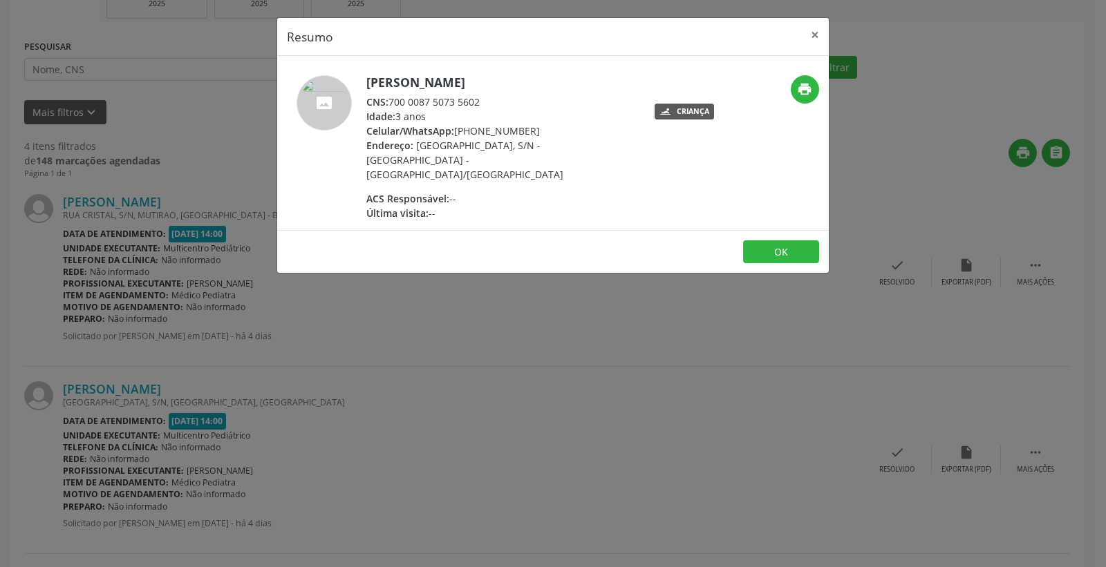
drag, startPoint x: 389, startPoint y: 100, endPoint x: 478, endPoint y: 106, distance: 89.4
click at [533, 100] on div "CNS: 700 0087 5073 5602" at bounding box center [500, 102] width 269 height 15
copy div "700 0087 5073 5602"
click at [810, 35] on button "×" at bounding box center [815, 35] width 28 height 34
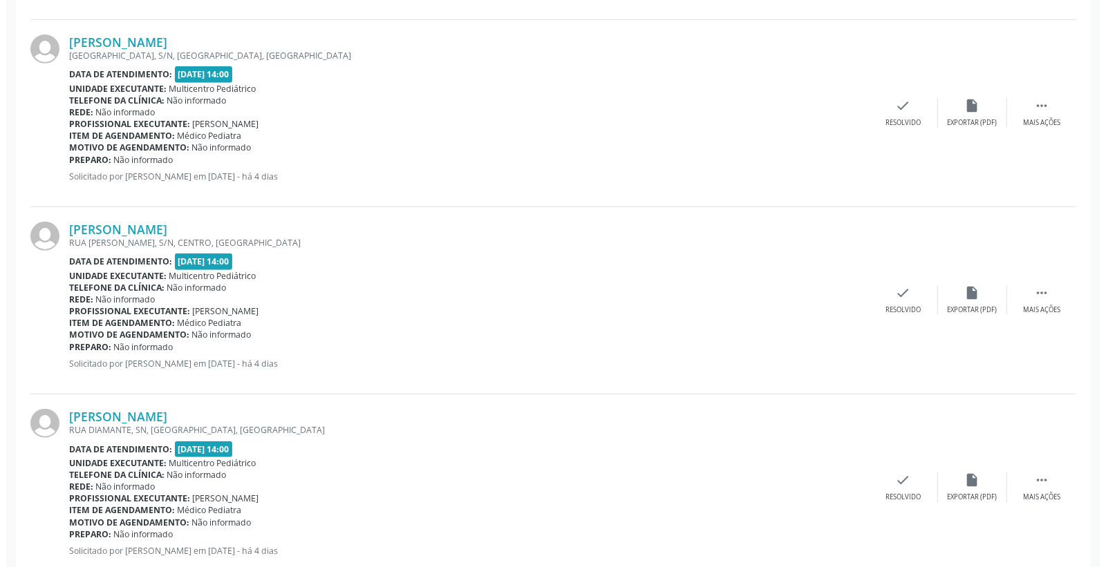
scroll to position [615, 0]
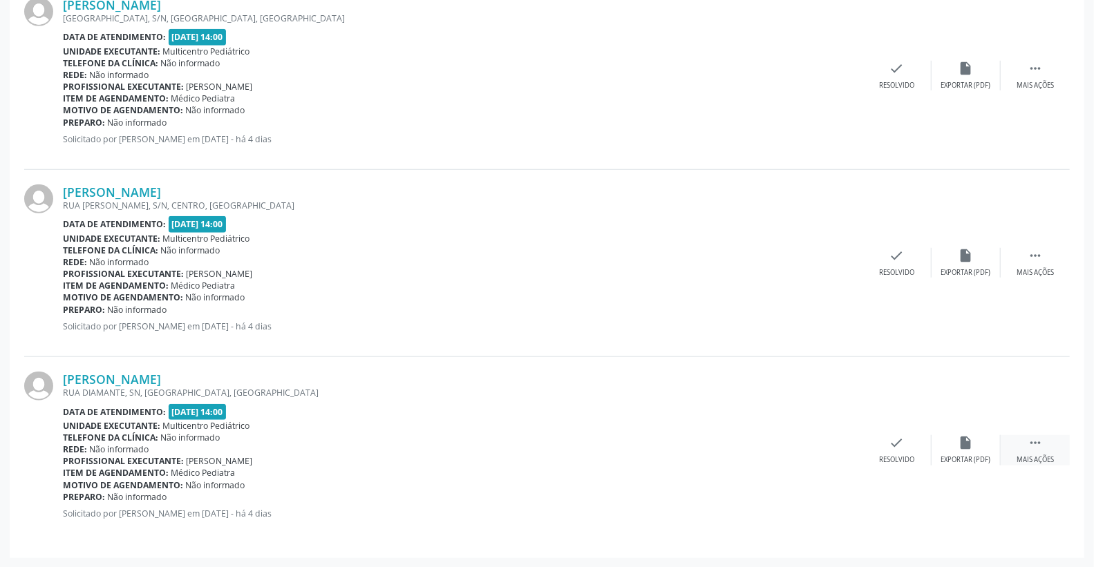
click at [1053, 446] on div " Mais ações" at bounding box center [1035, 450] width 69 height 30
click at [822, 445] on icon "print" at bounding box center [827, 442] width 15 height 15
click at [684, 441] on icon "check" at bounding box center [689, 442] width 15 height 15
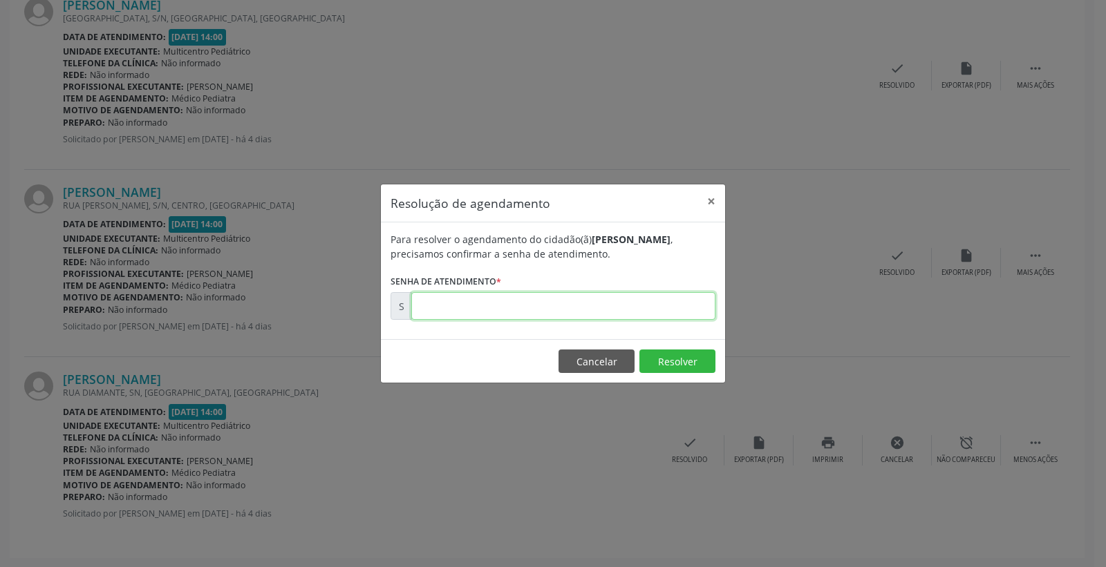
paste input "00173252"
type input "00173252"
click at [685, 357] on button "Resolver" at bounding box center [677, 361] width 76 height 23
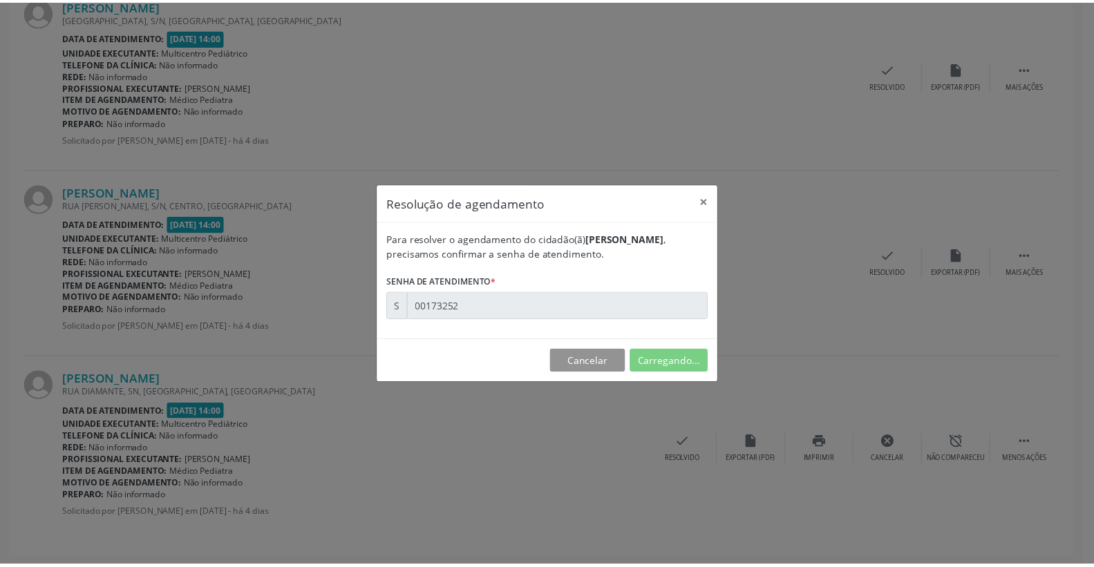
scroll to position [0, 0]
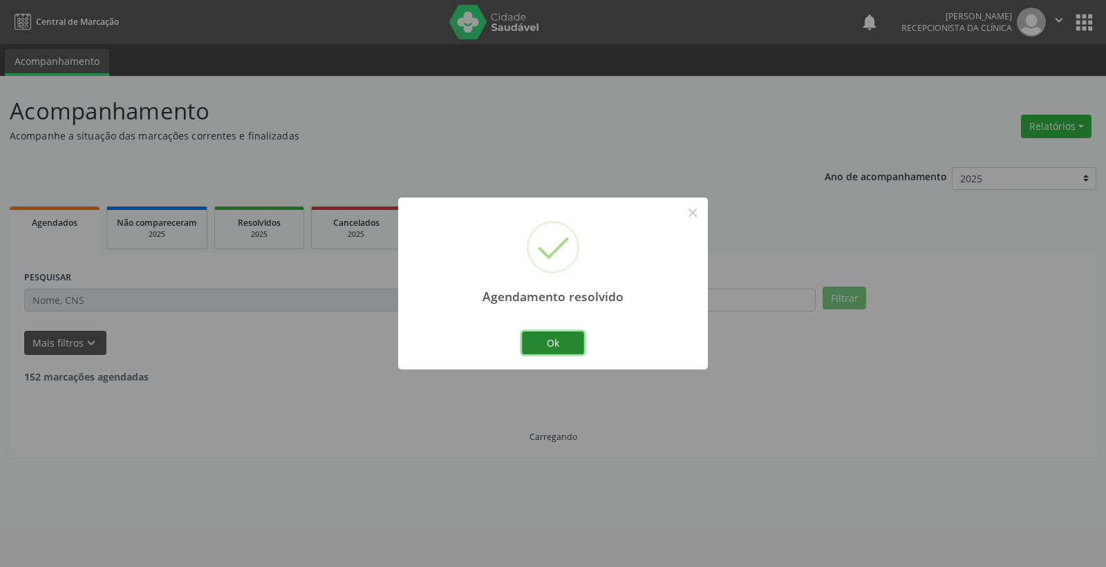
click at [563, 340] on button "Ok" at bounding box center [553, 343] width 62 height 23
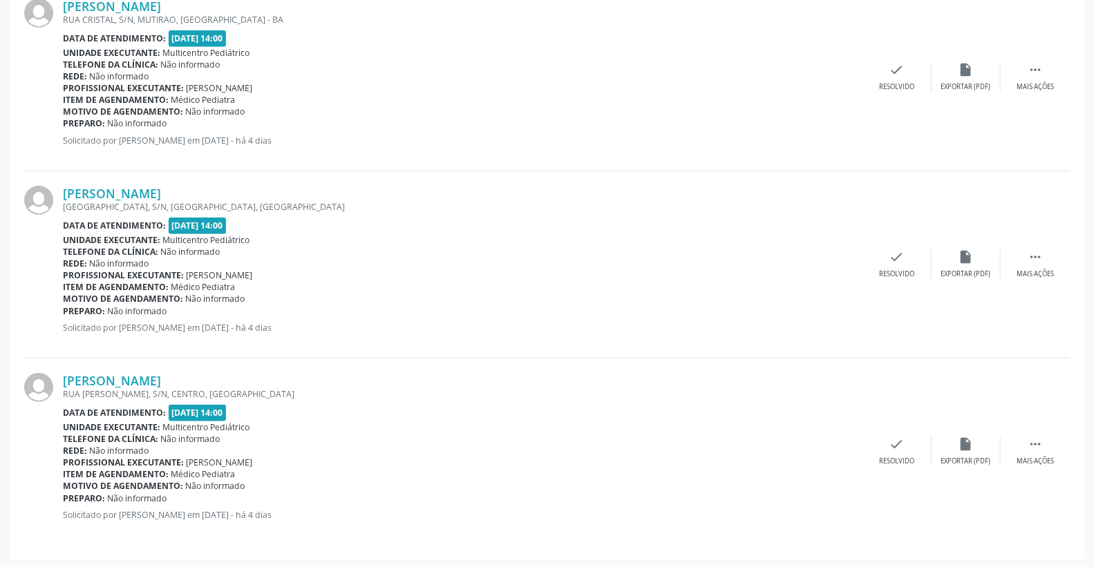
scroll to position [427, 0]
